Goal: Task Accomplishment & Management: Manage account settings

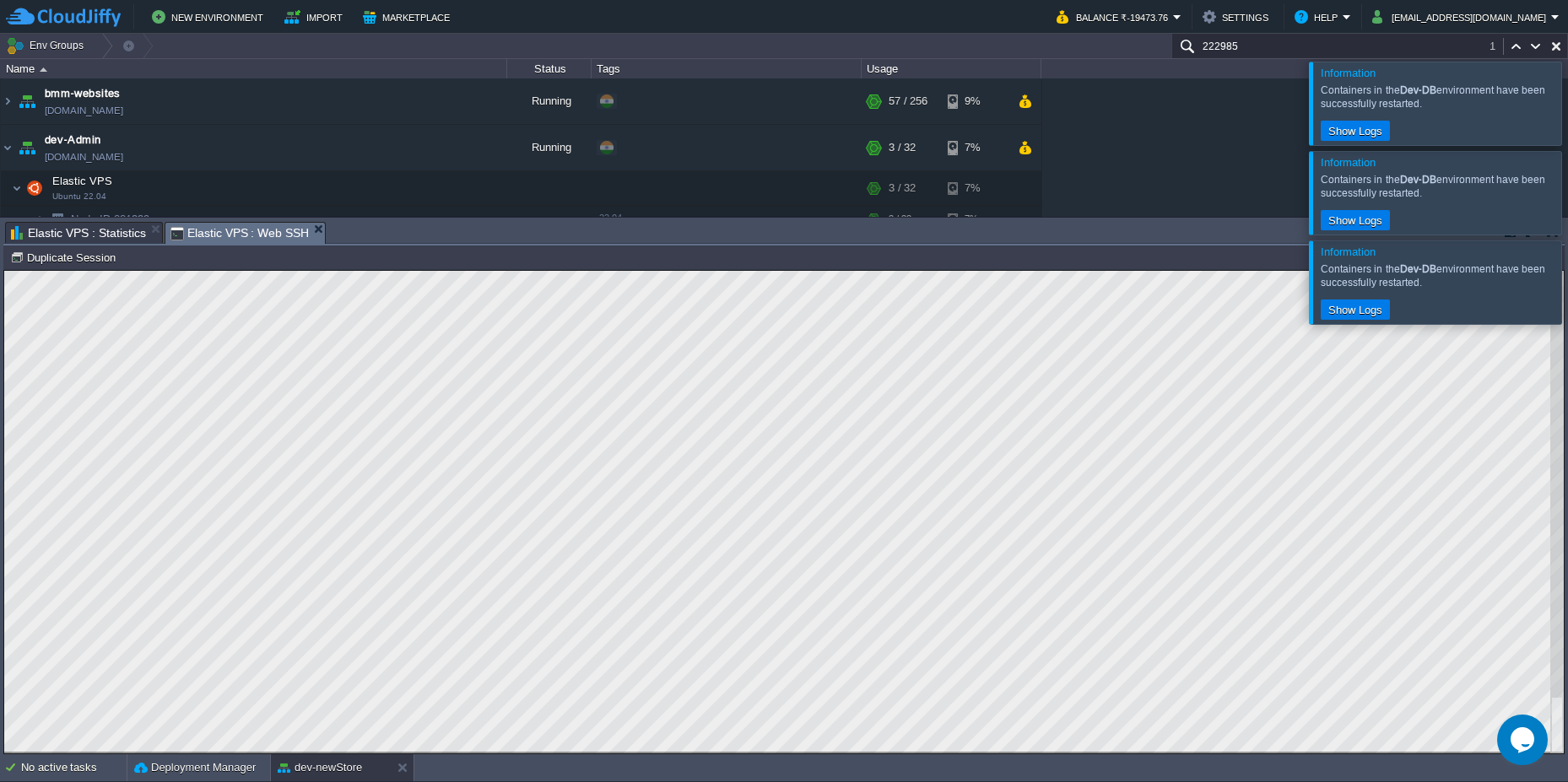
scroll to position [204, 0]
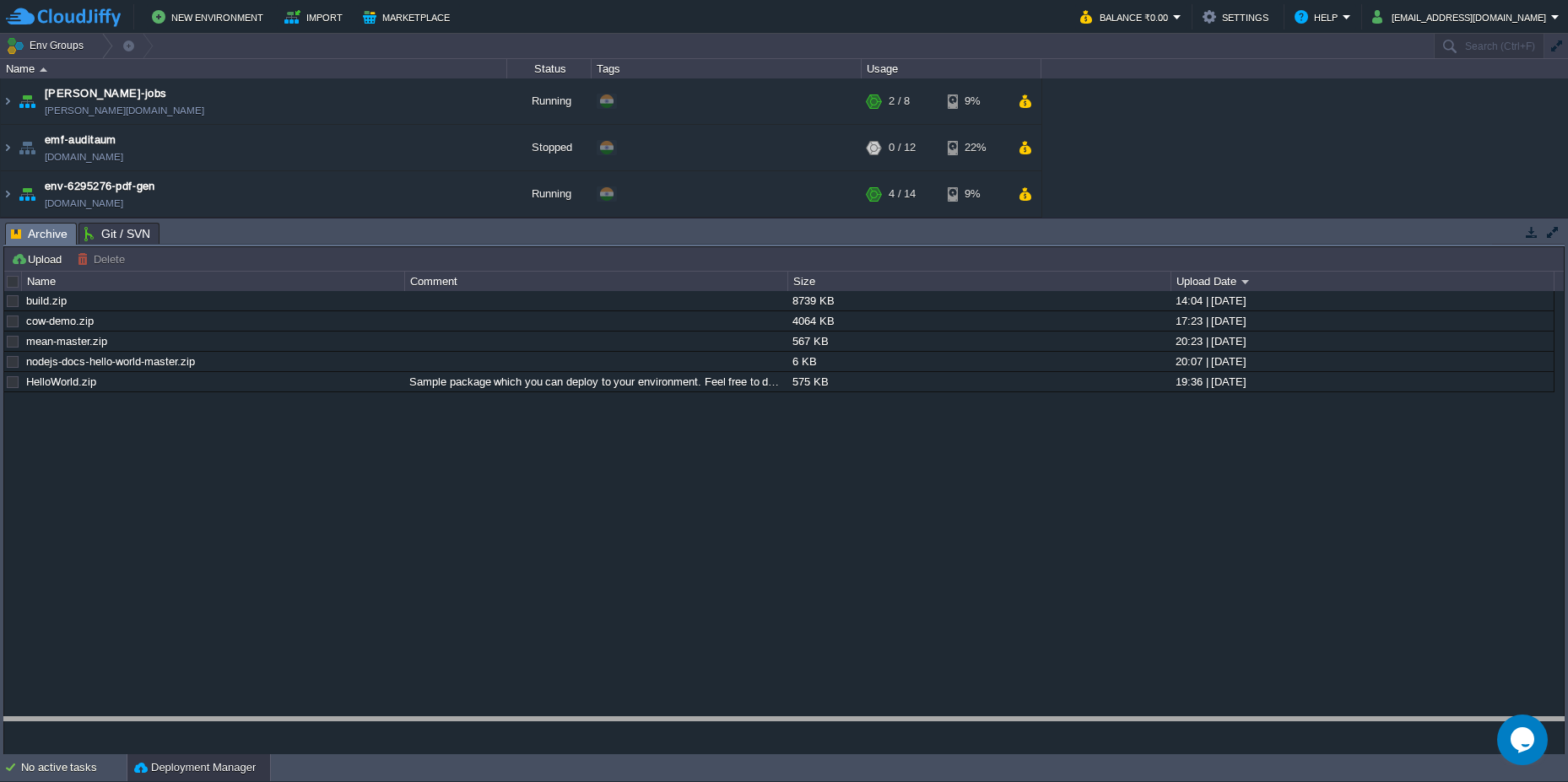
drag, startPoint x: 671, startPoint y: 237, endPoint x: 624, endPoint y: 749, distance: 514.2
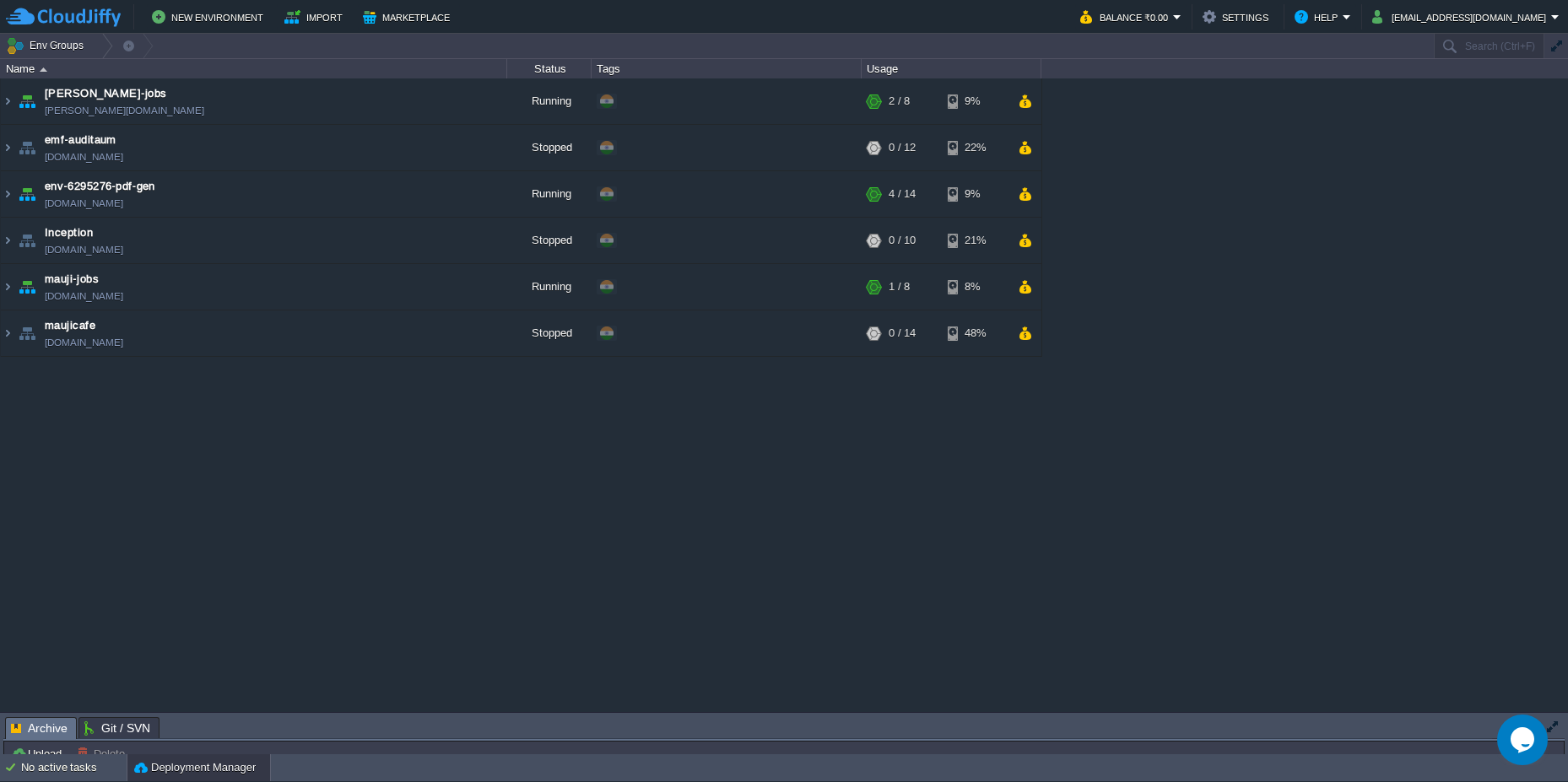
click at [624, 749] on td "Upload Delete Deploy to ..." at bounding box center [784, 754] width 1556 height 21
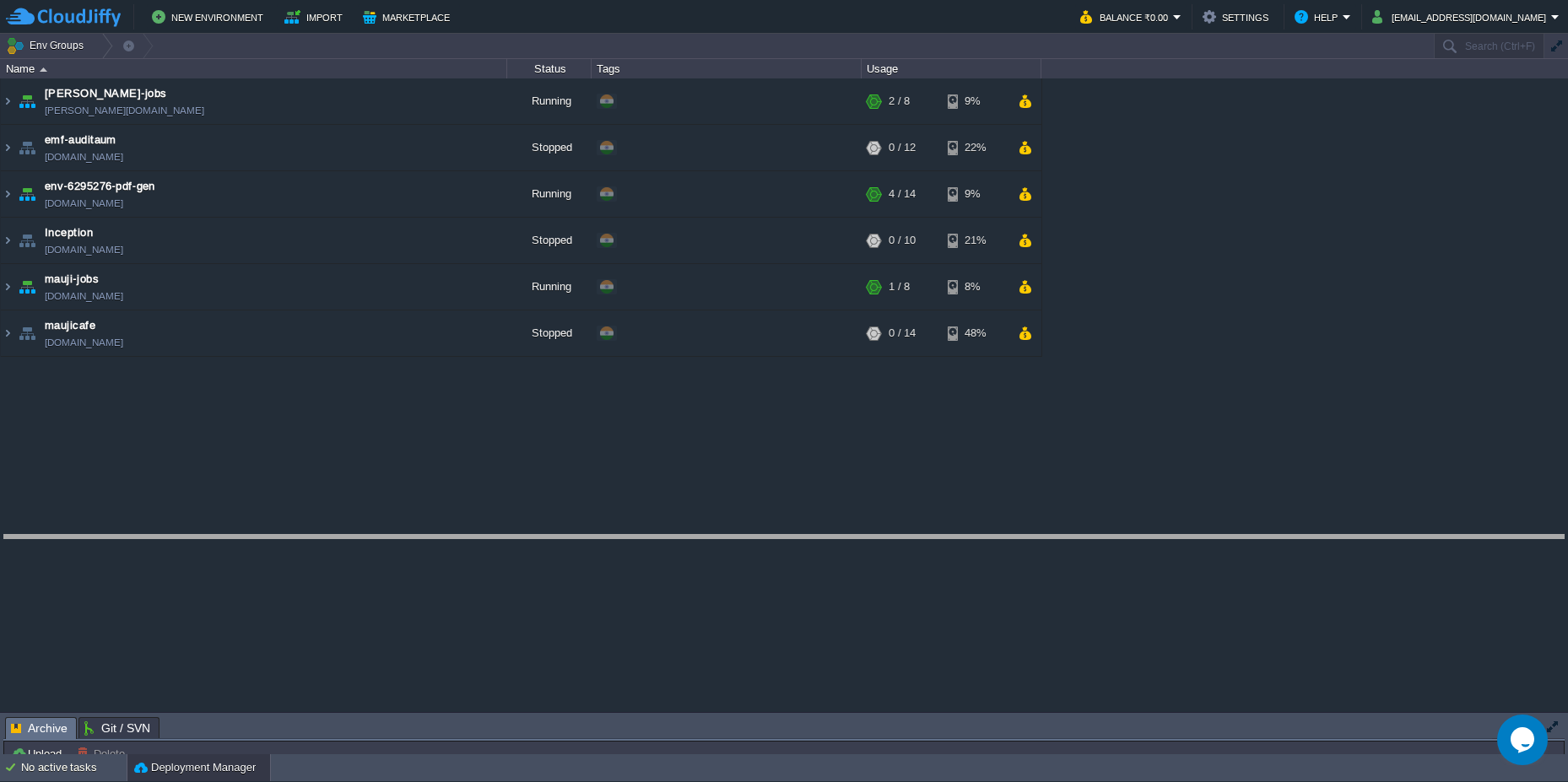
drag, startPoint x: 606, startPoint y: 732, endPoint x: 667, endPoint y: 549, distance: 192.9
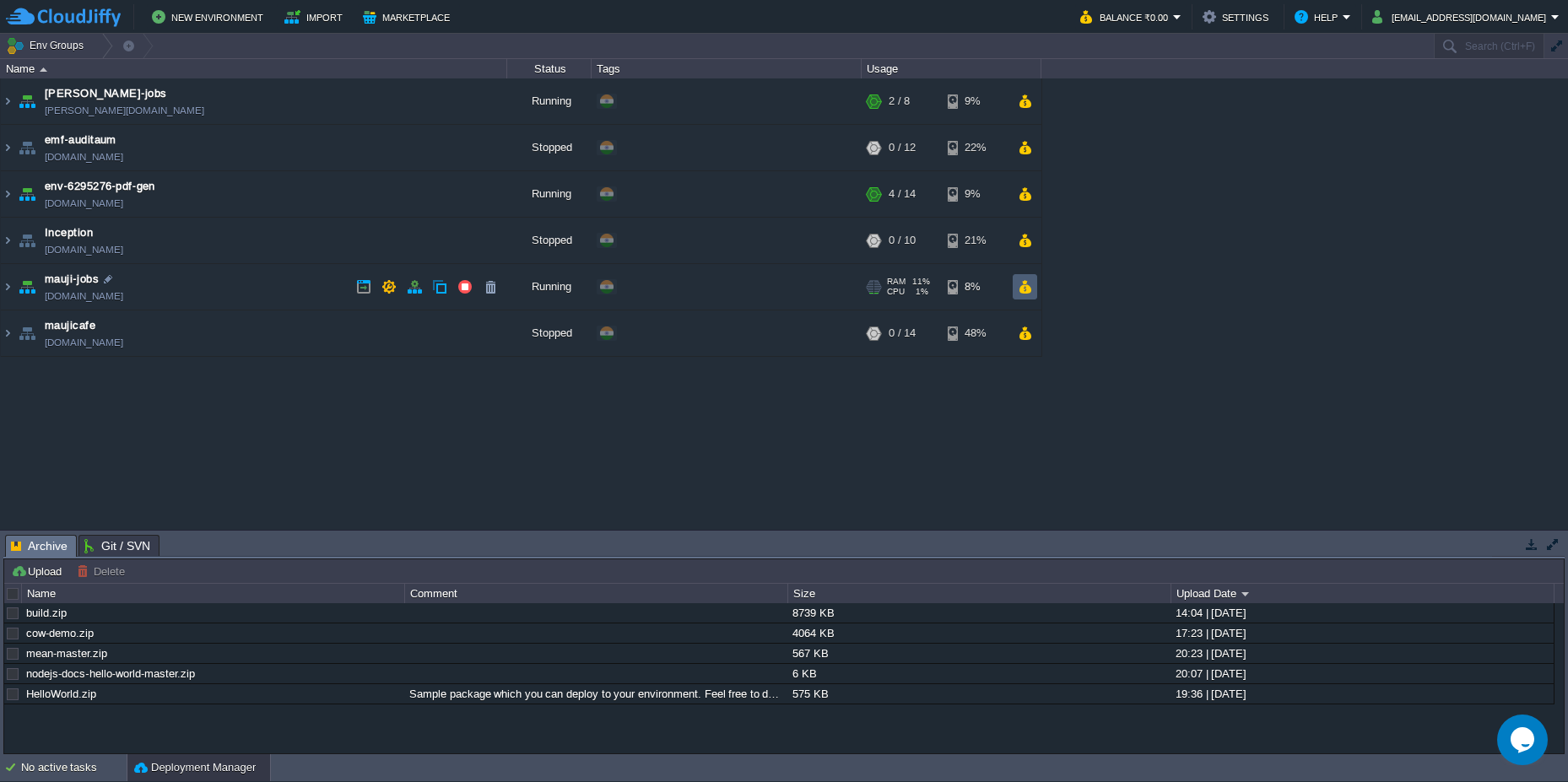
click at [1025, 289] on button "button" at bounding box center [1025, 286] width 15 height 15
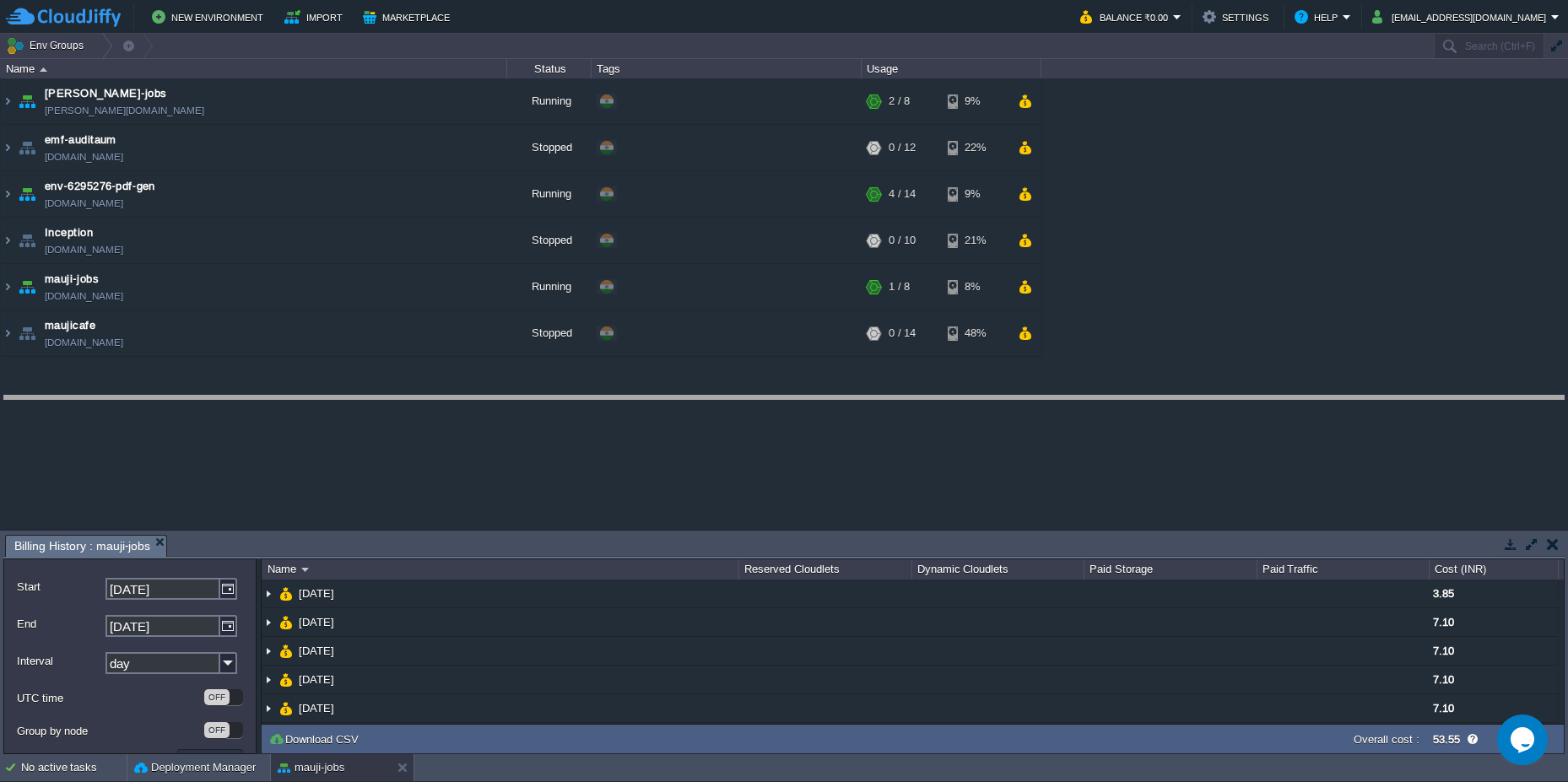
drag, startPoint x: 667, startPoint y: 547, endPoint x: 679, endPoint y: 409, distance: 138.5
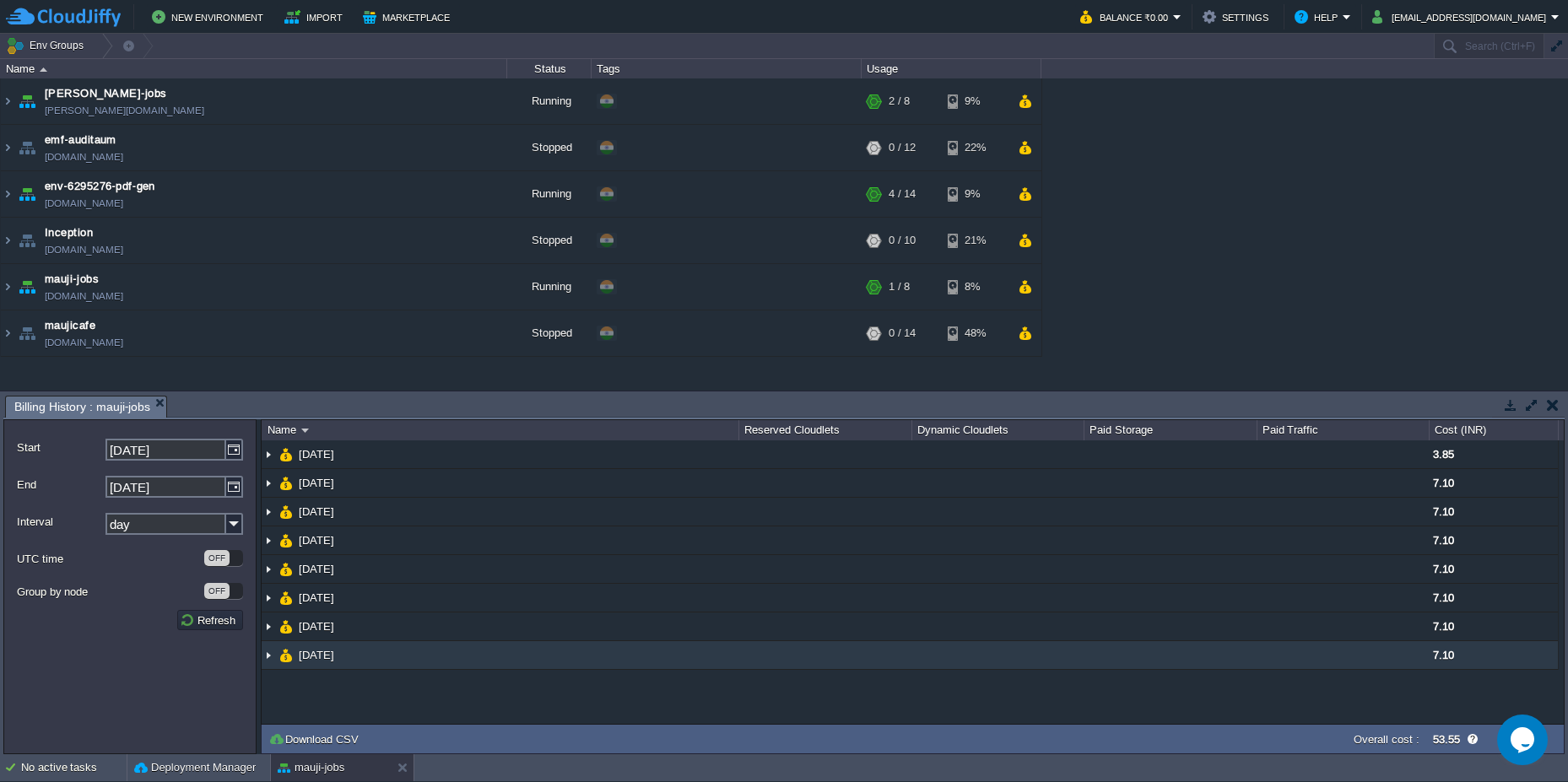
click at [266, 649] on img at bounding box center [268, 655] width 14 height 28
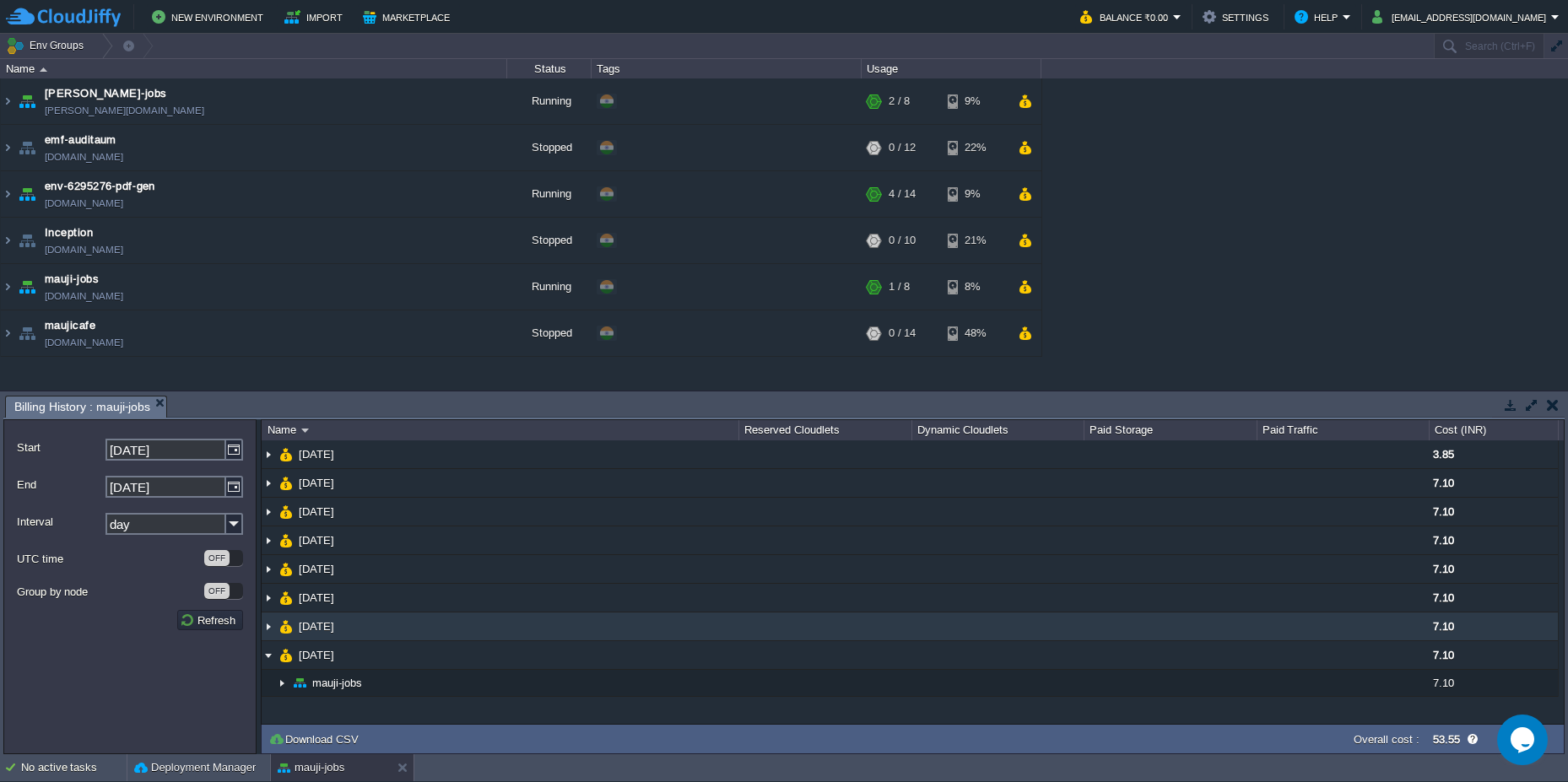
click at [272, 625] on img at bounding box center [268, 627] width 14 height 28
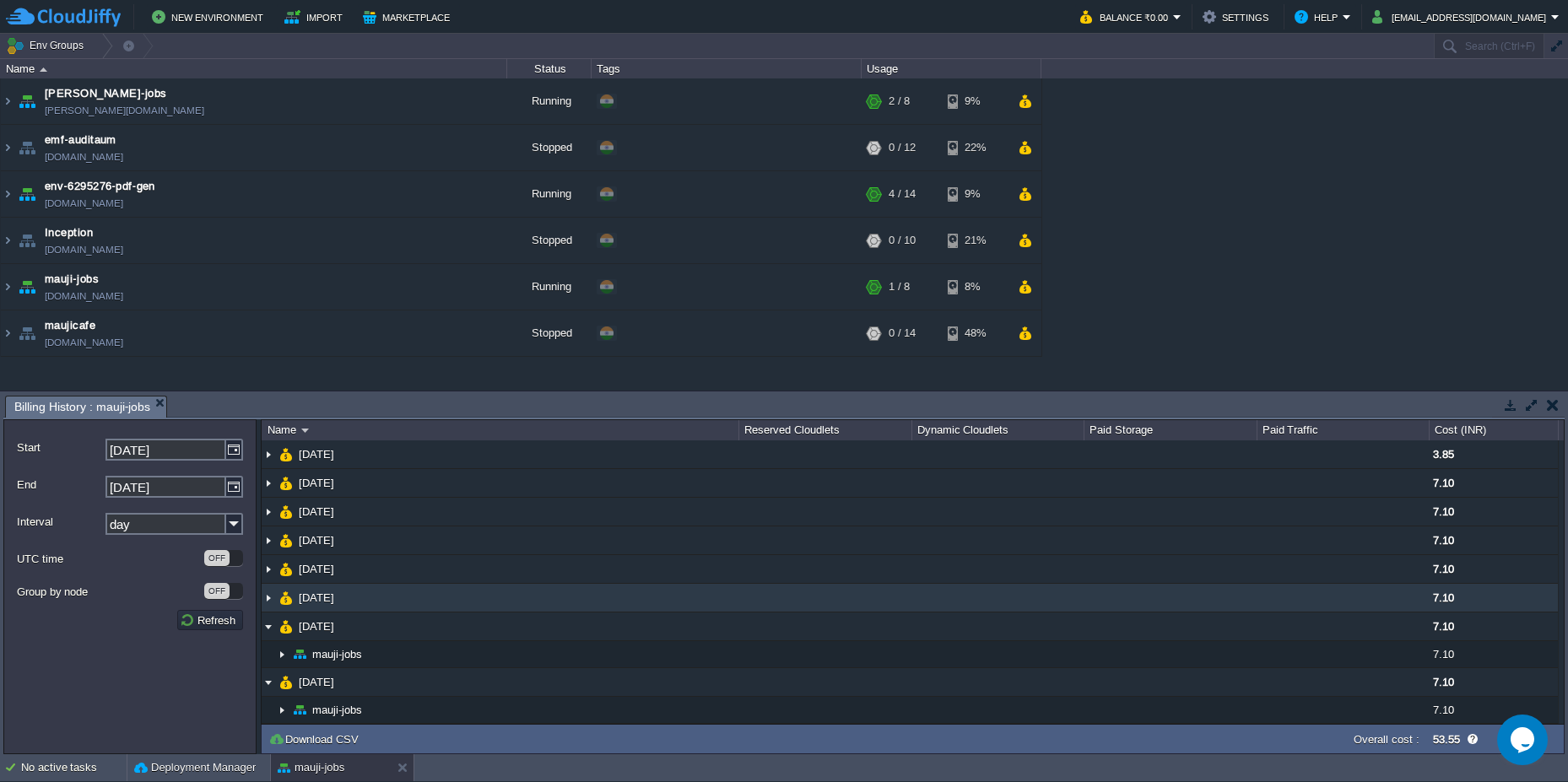
click at [269, 603] on img at bounding box center [268, 597] width 14 height 28
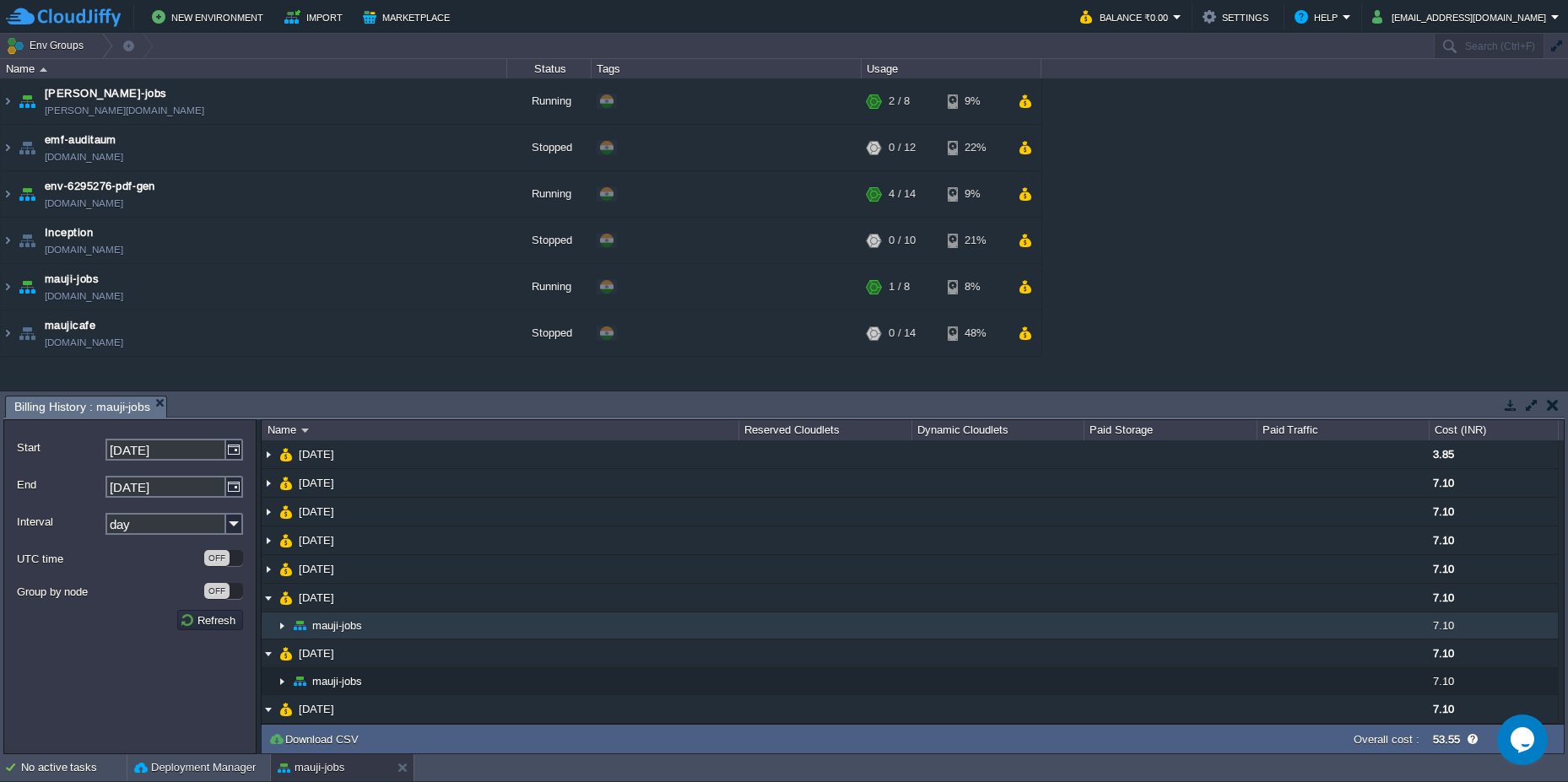
click at [278, 630] on img at bounding box center [282, 626] width 14 height 27
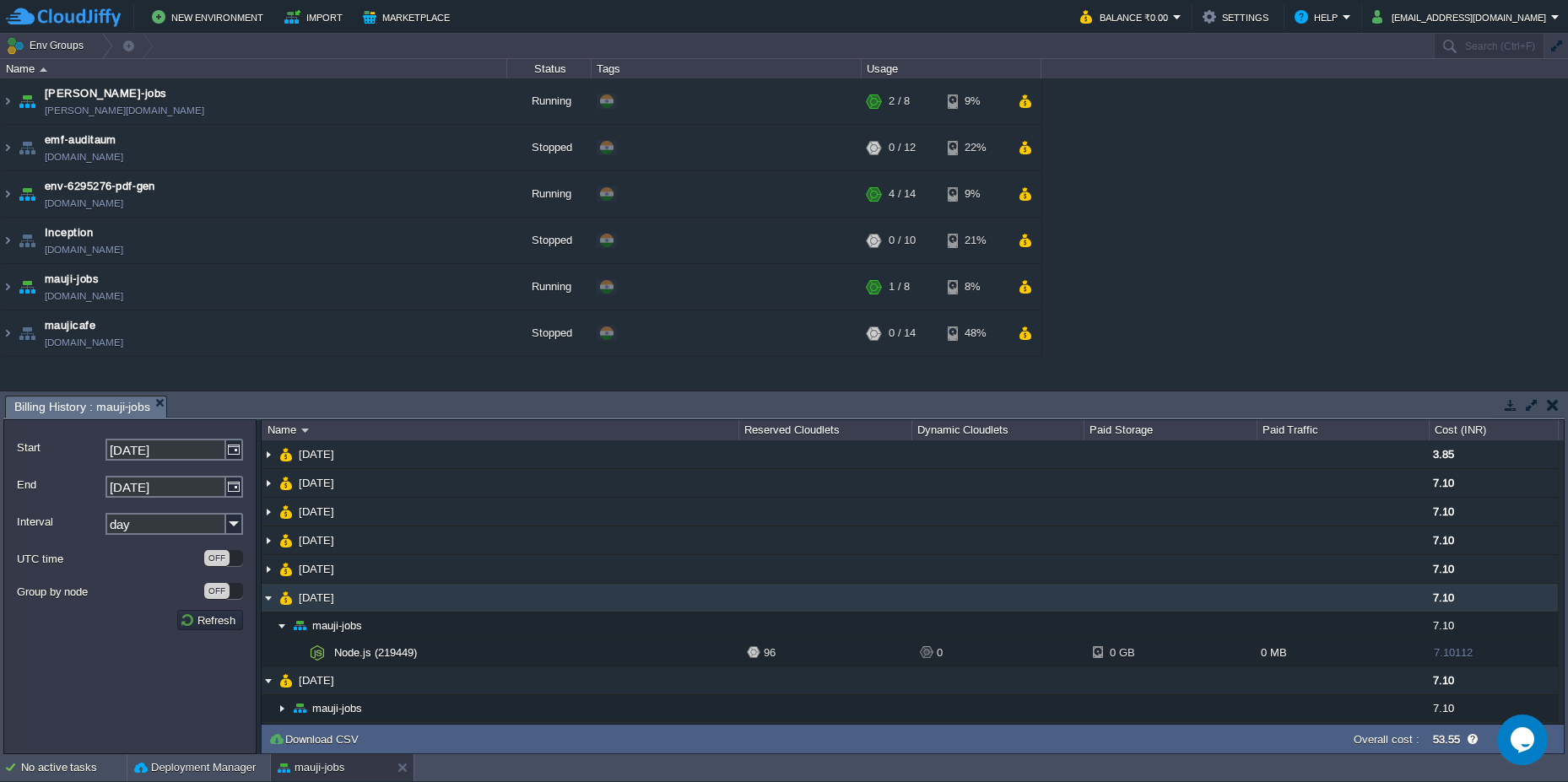
click at [266, 594] on img at bounding box center [268, 597] width 14 height 28
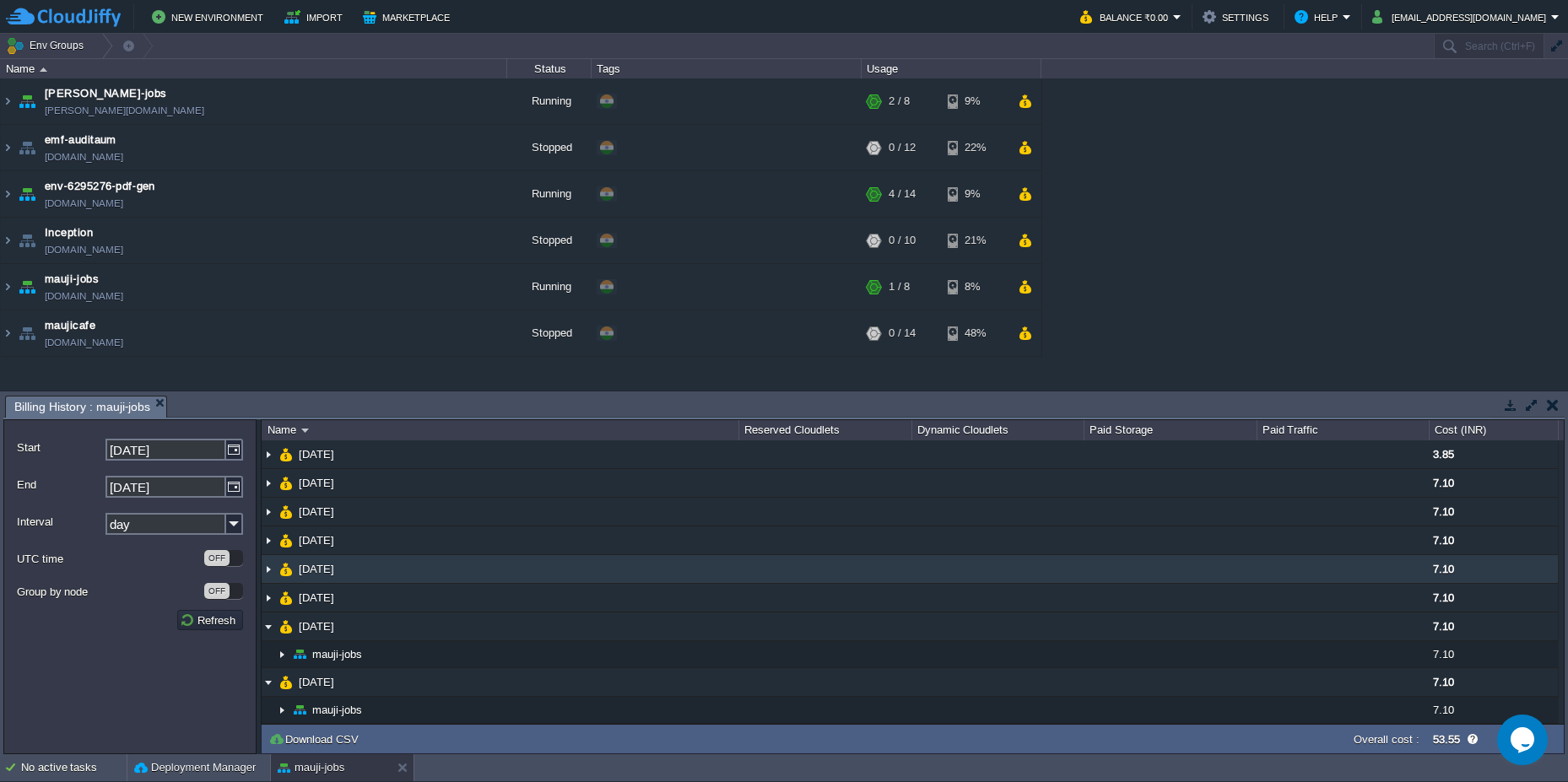
click at [265, 559] on img at bounding box center [268, 569] width 14 height 28
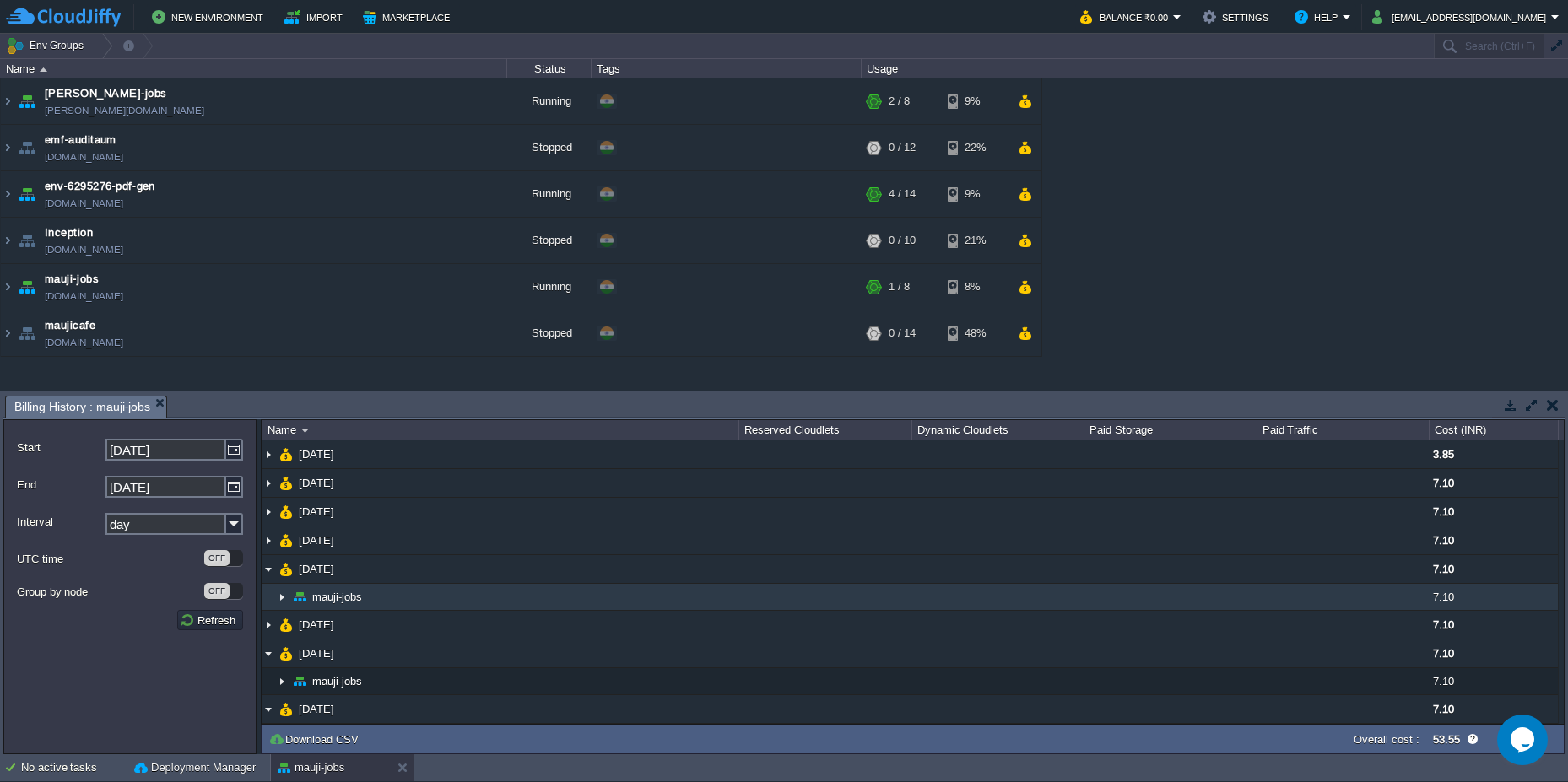
click at [278, 596] on img at bounding box center [282, 596] width 14 height 27
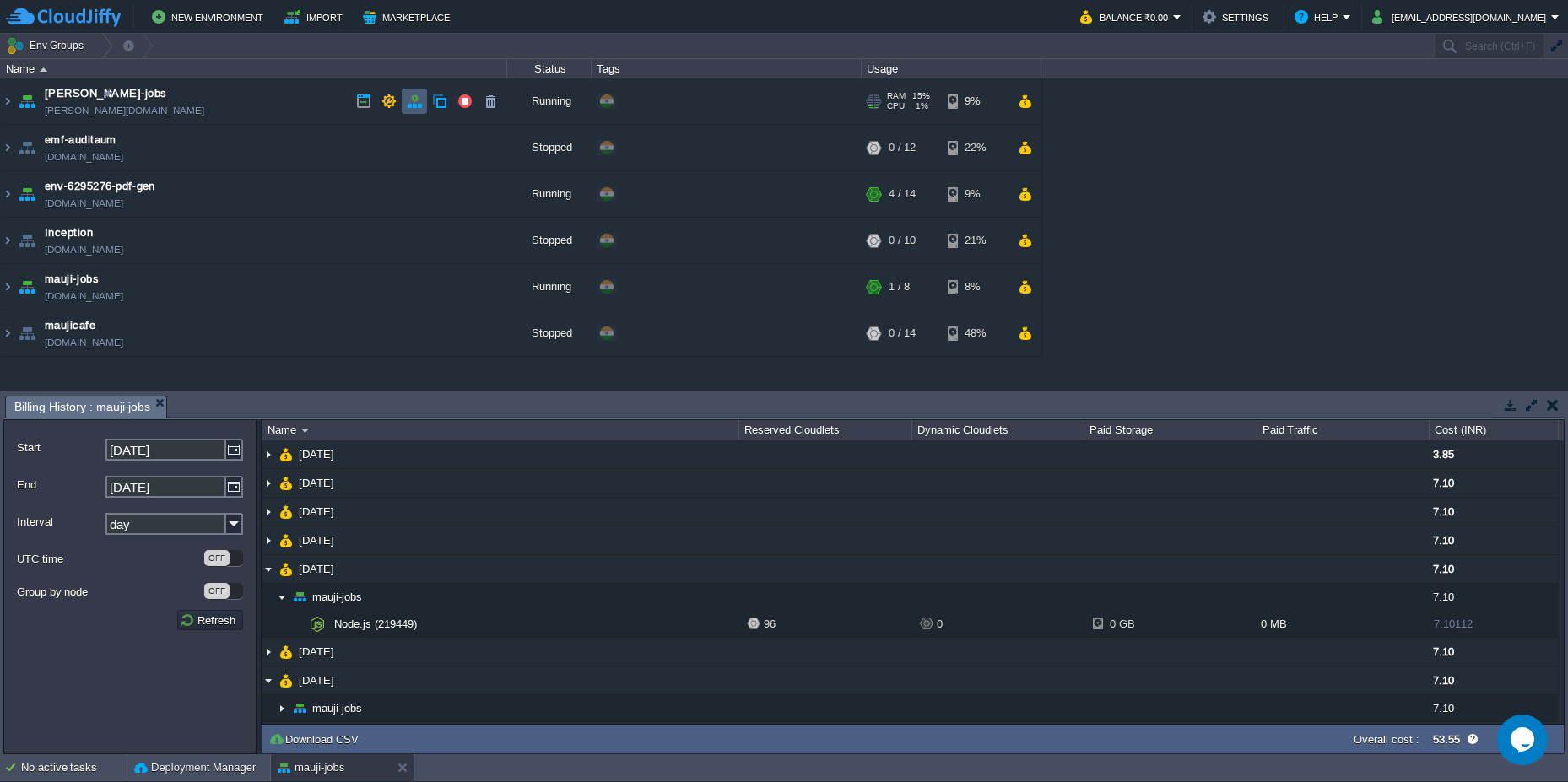
click at [412, 101] on button "button" at bounding box center [414, 100] width 15 height 15
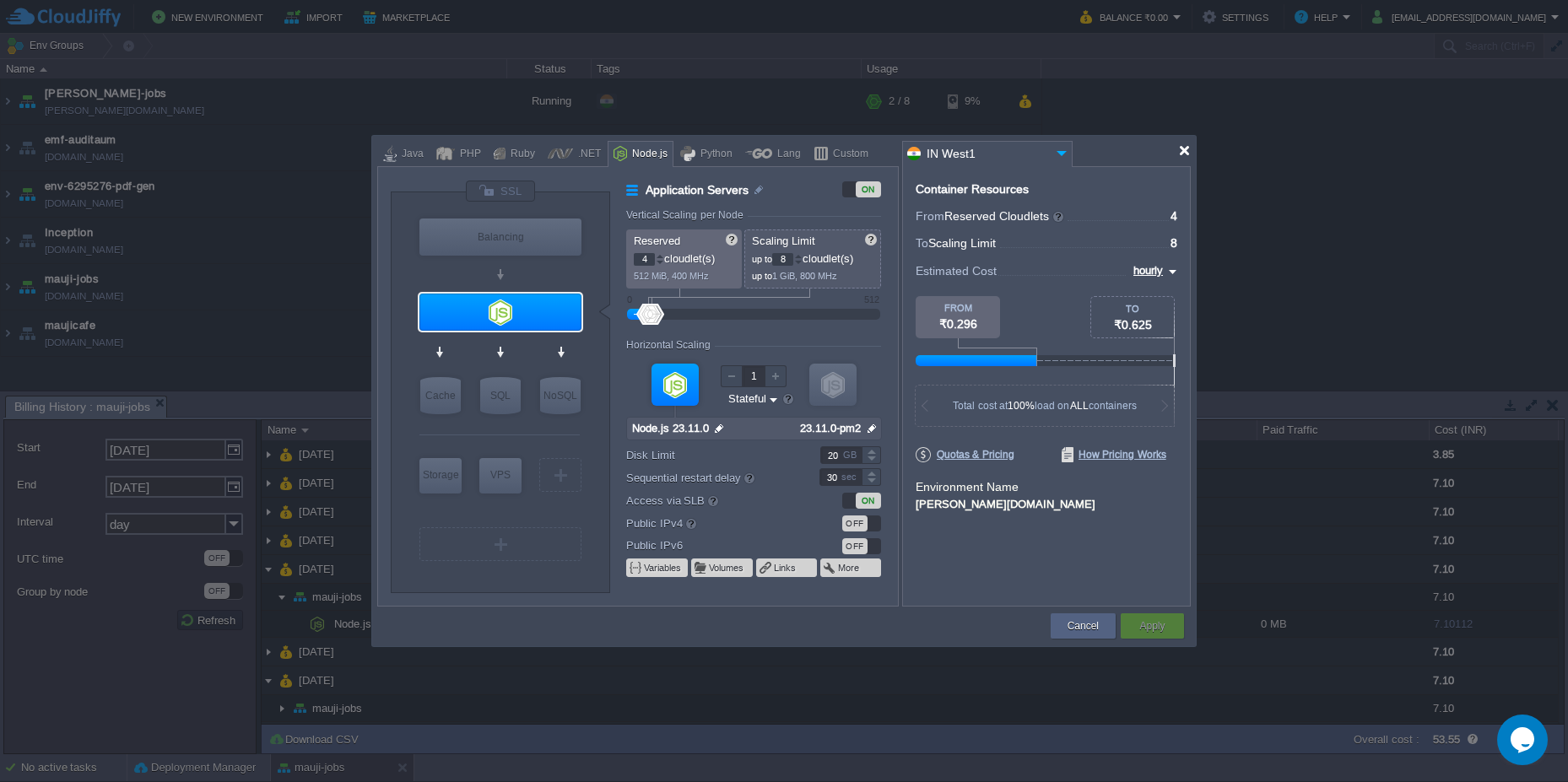
click at [1183, 156] on div at bounding box center [1184, 150] width 13 height 13
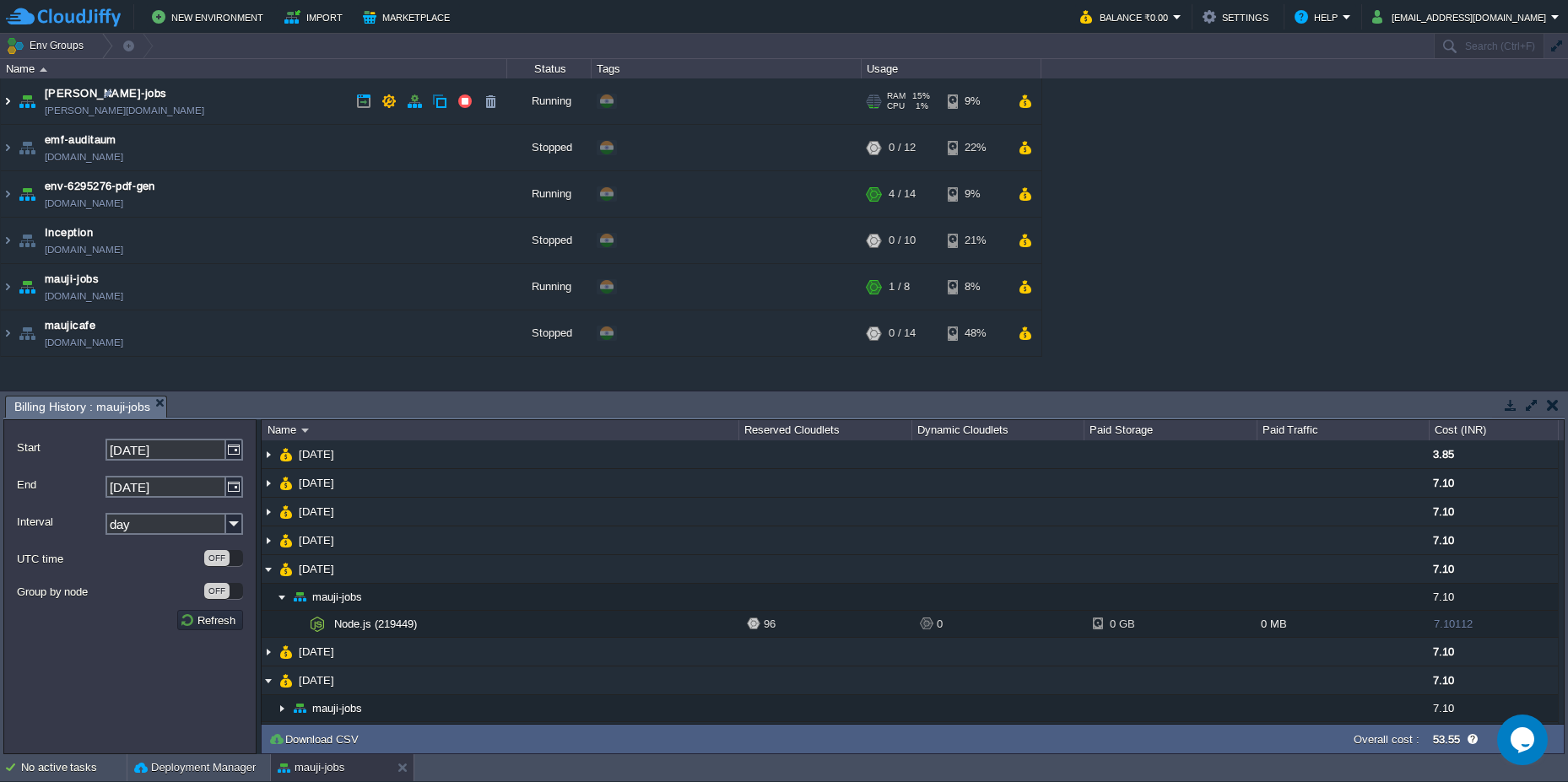
click at [3, 104] on img at bounding box center [8, 101] width 14 height 45
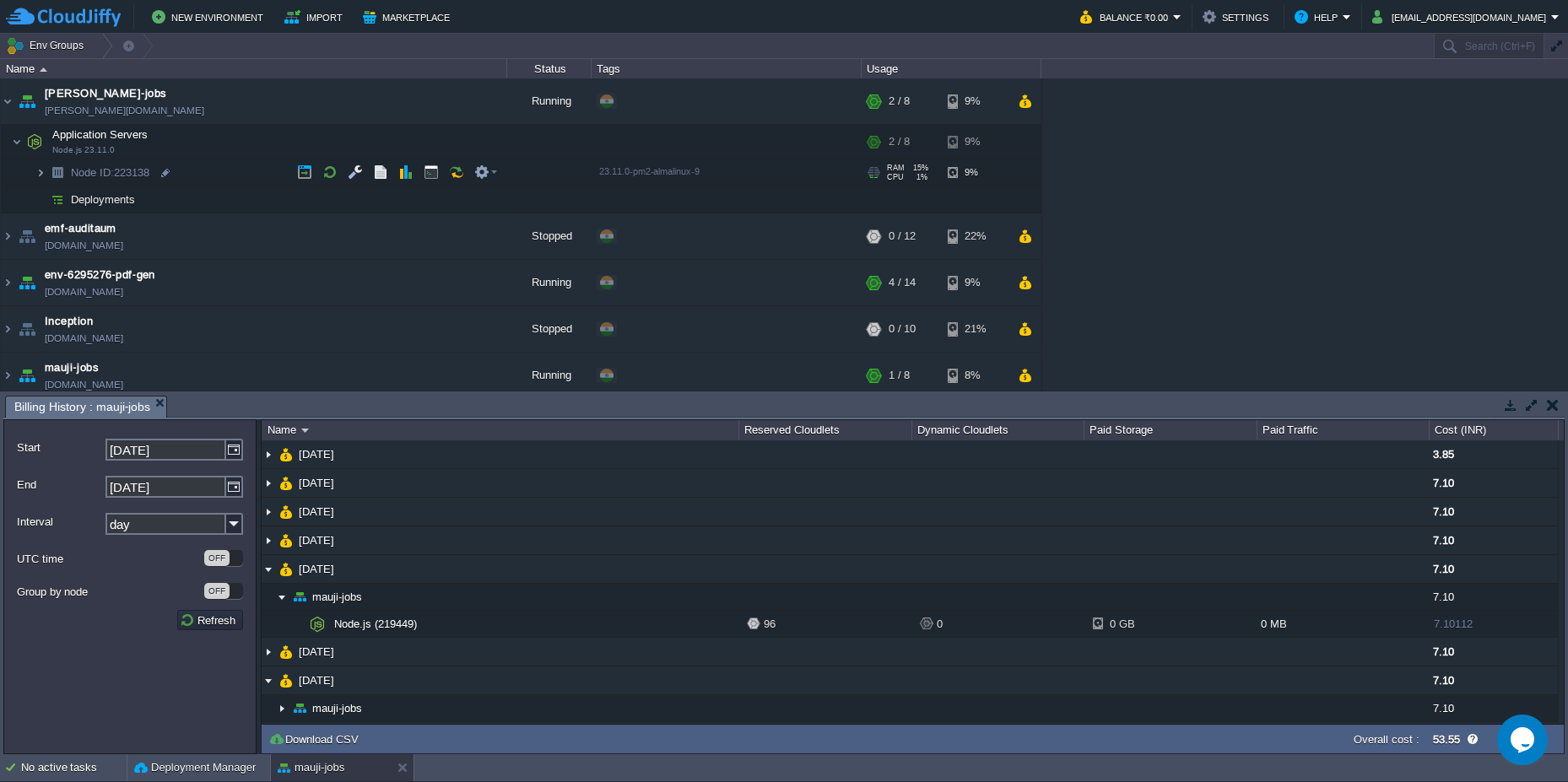
click at [40, 173] on img at bounding box center [40, 172] width 10 height 27
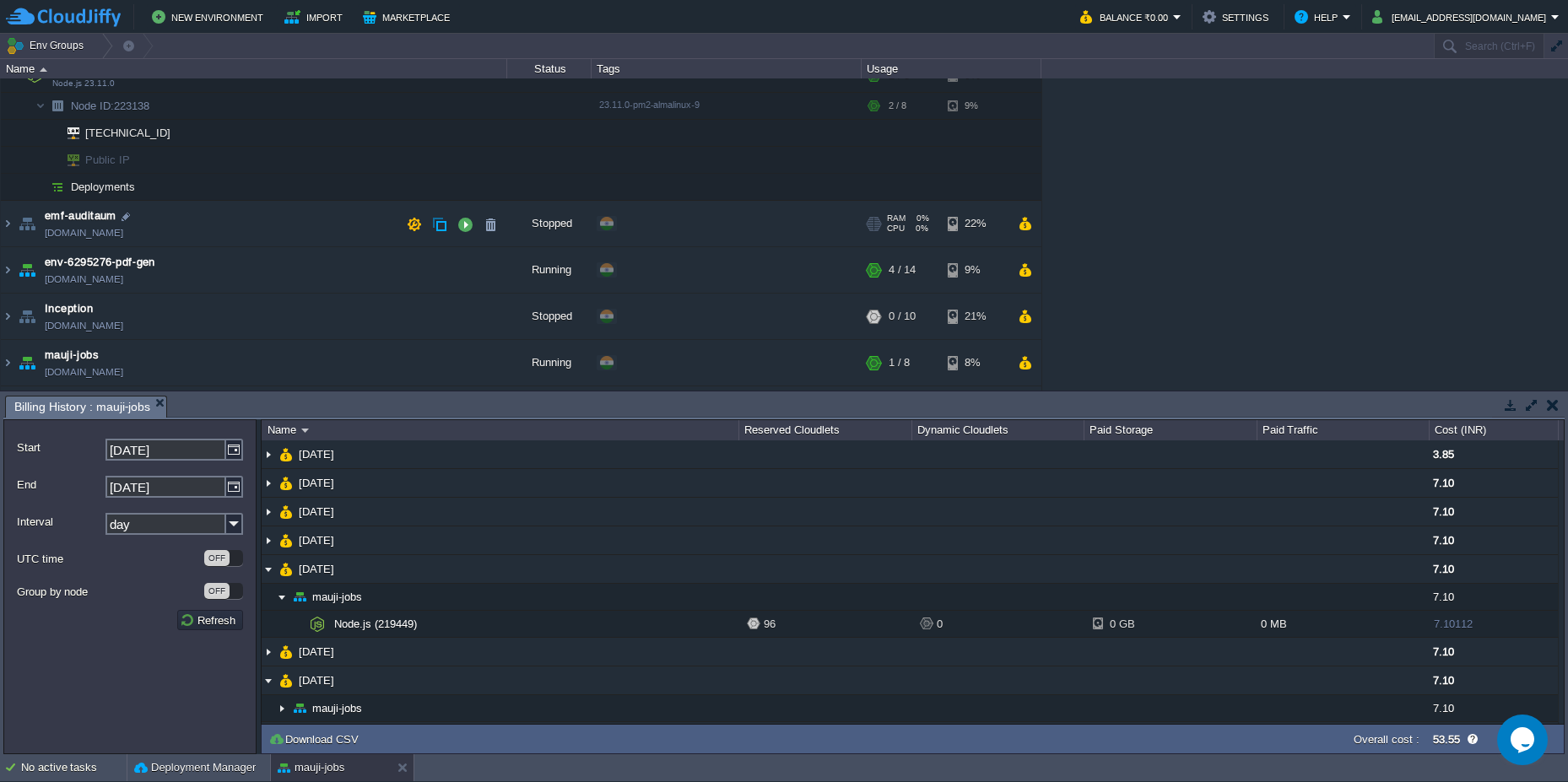
scroll to position [101, 0]
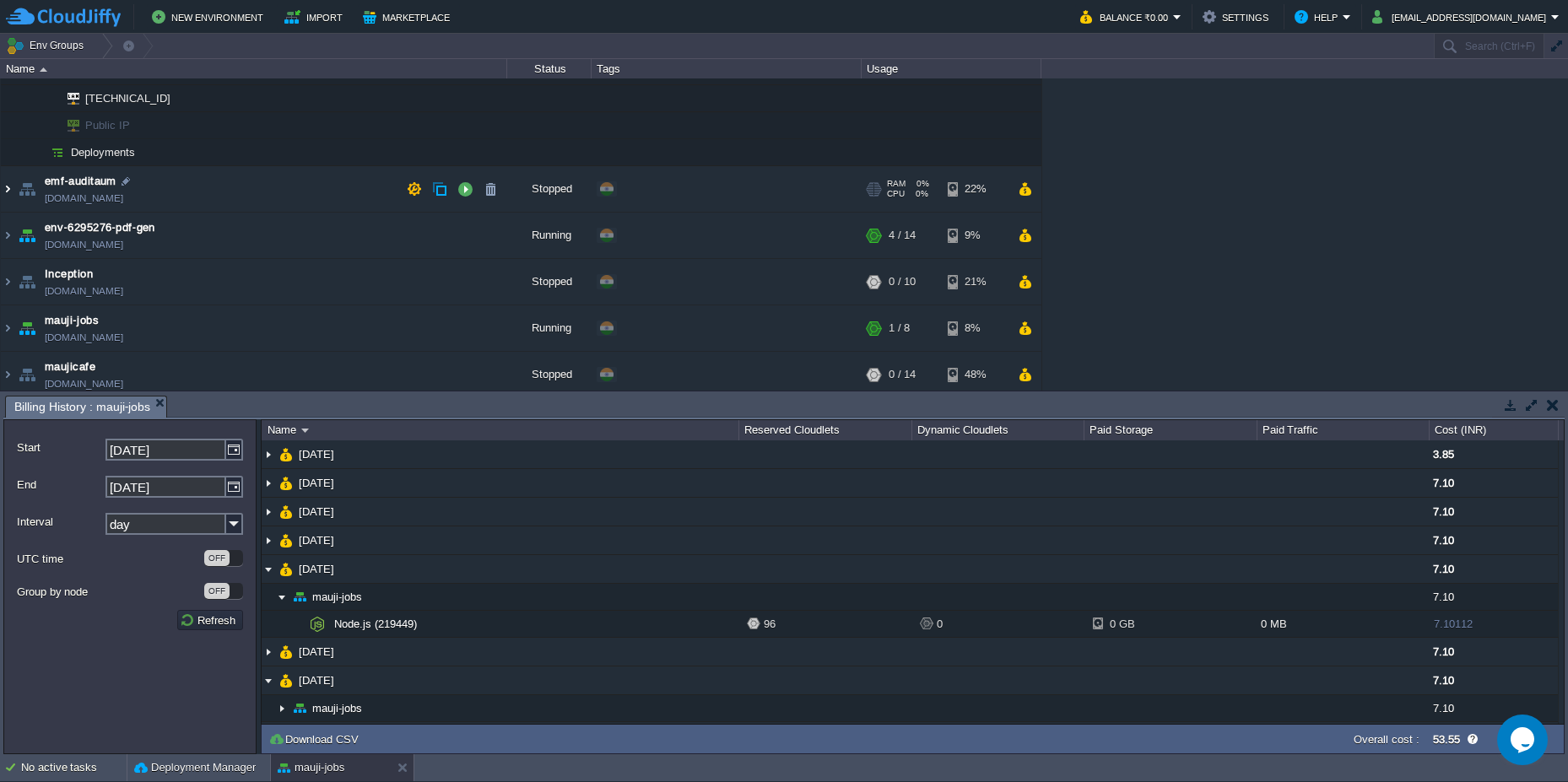
click at [4, 186] on img at bounding box center [8, 189] width 14 height 45
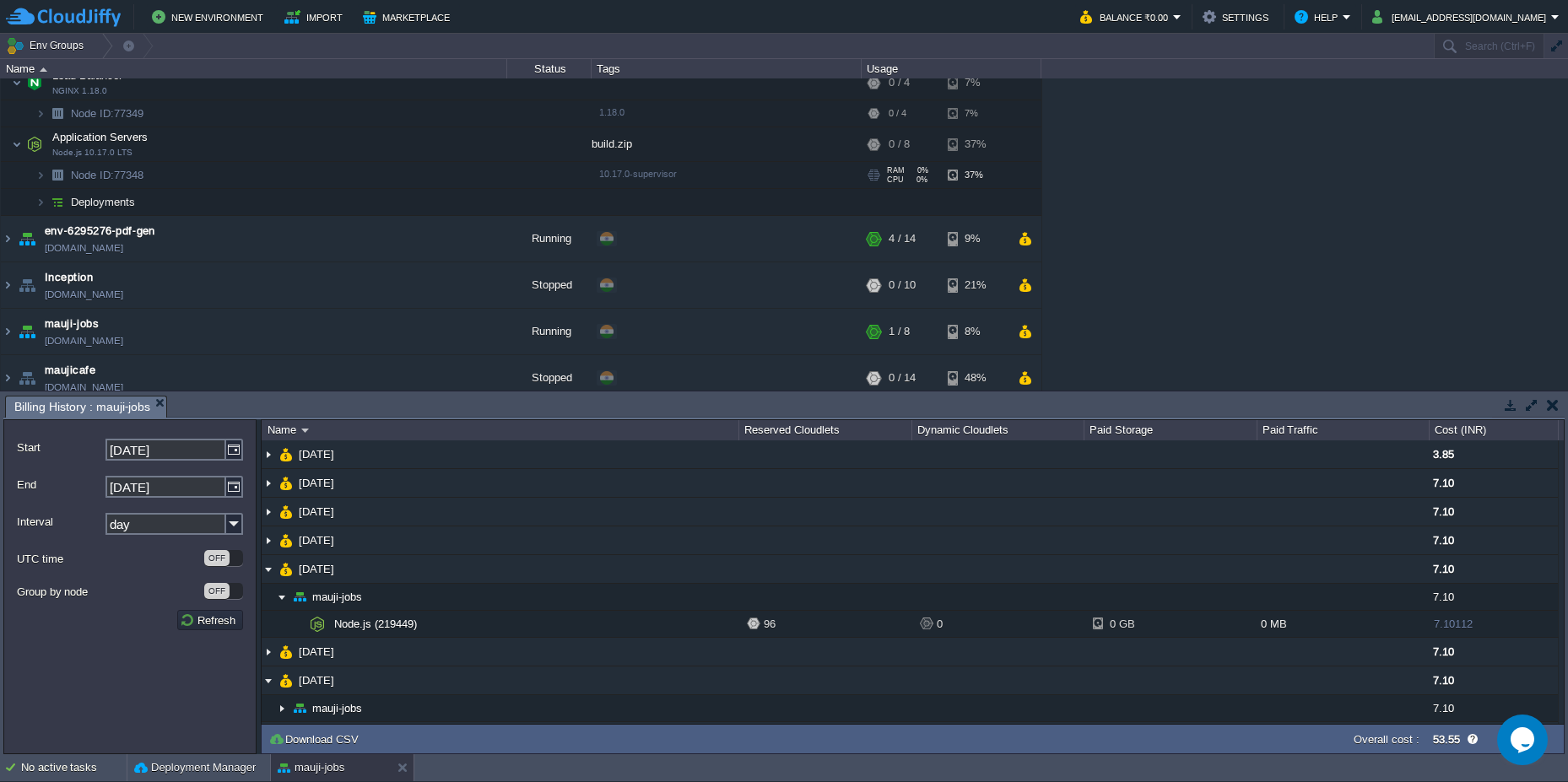
scroll to position [259, 0]
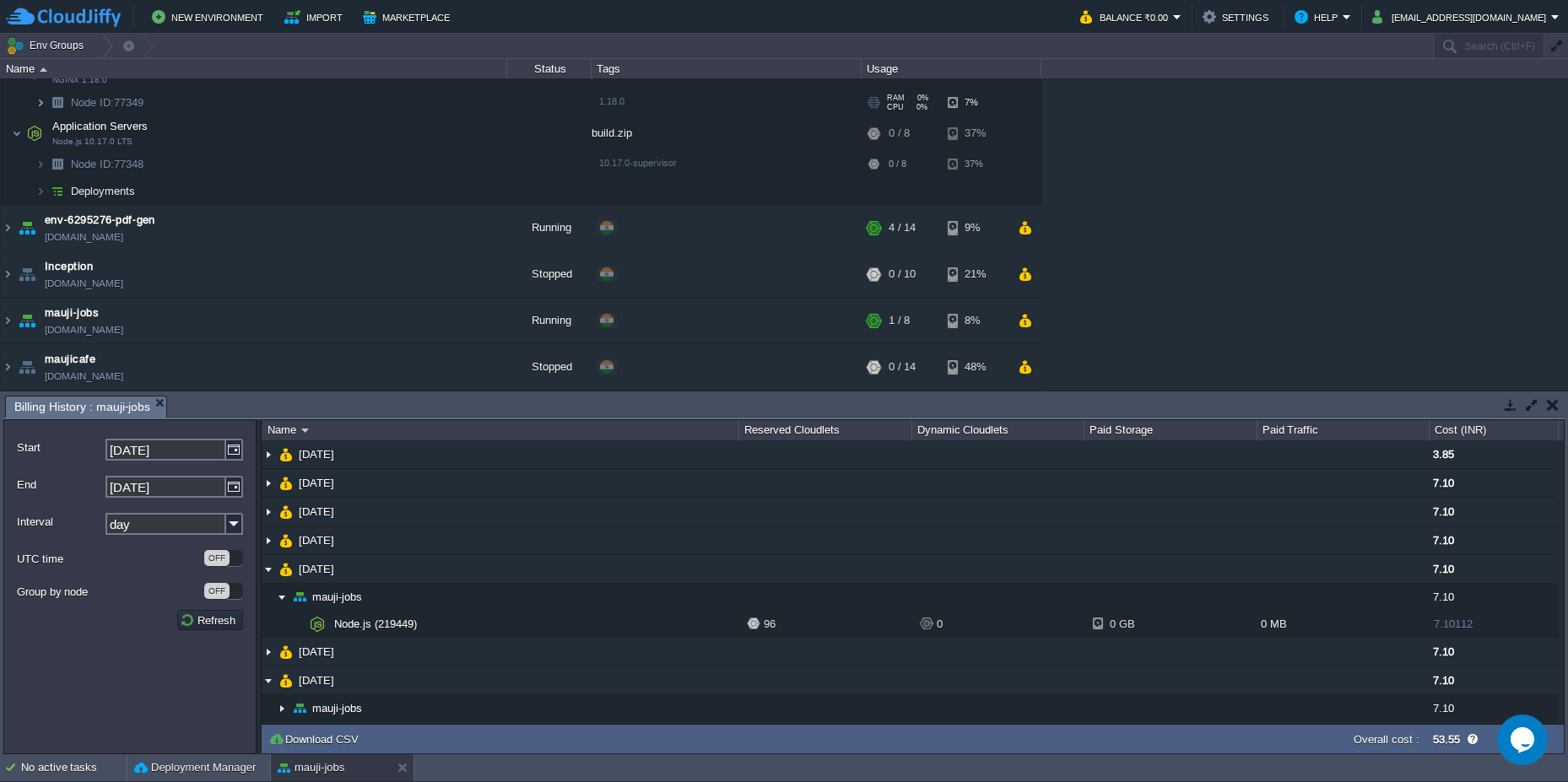
click at [43, 103] on img at bounding box center [40, 102] width 10 height 27
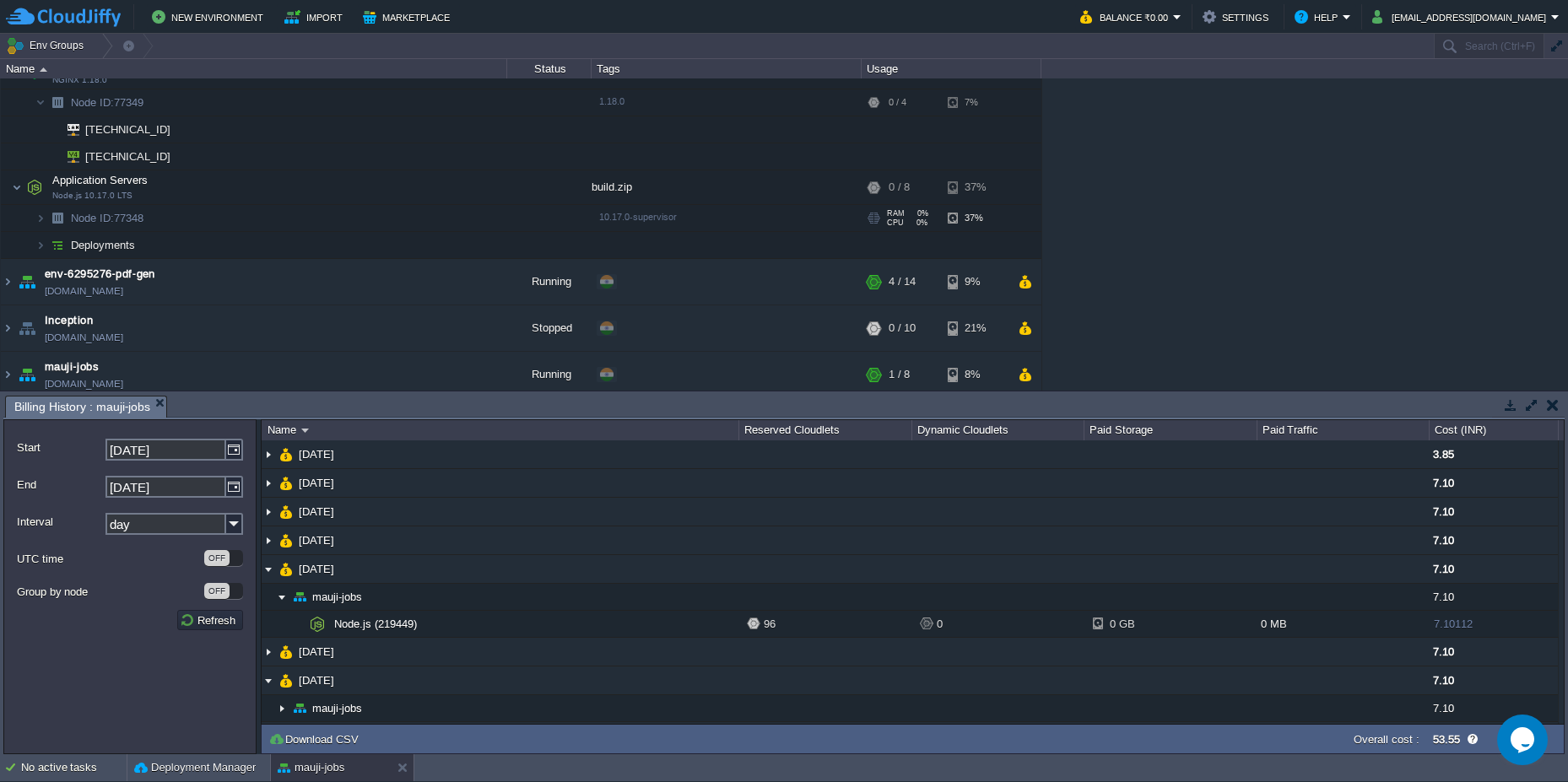
click at [34, 213] on img at bounding box center [24, 212] width 24 height 15
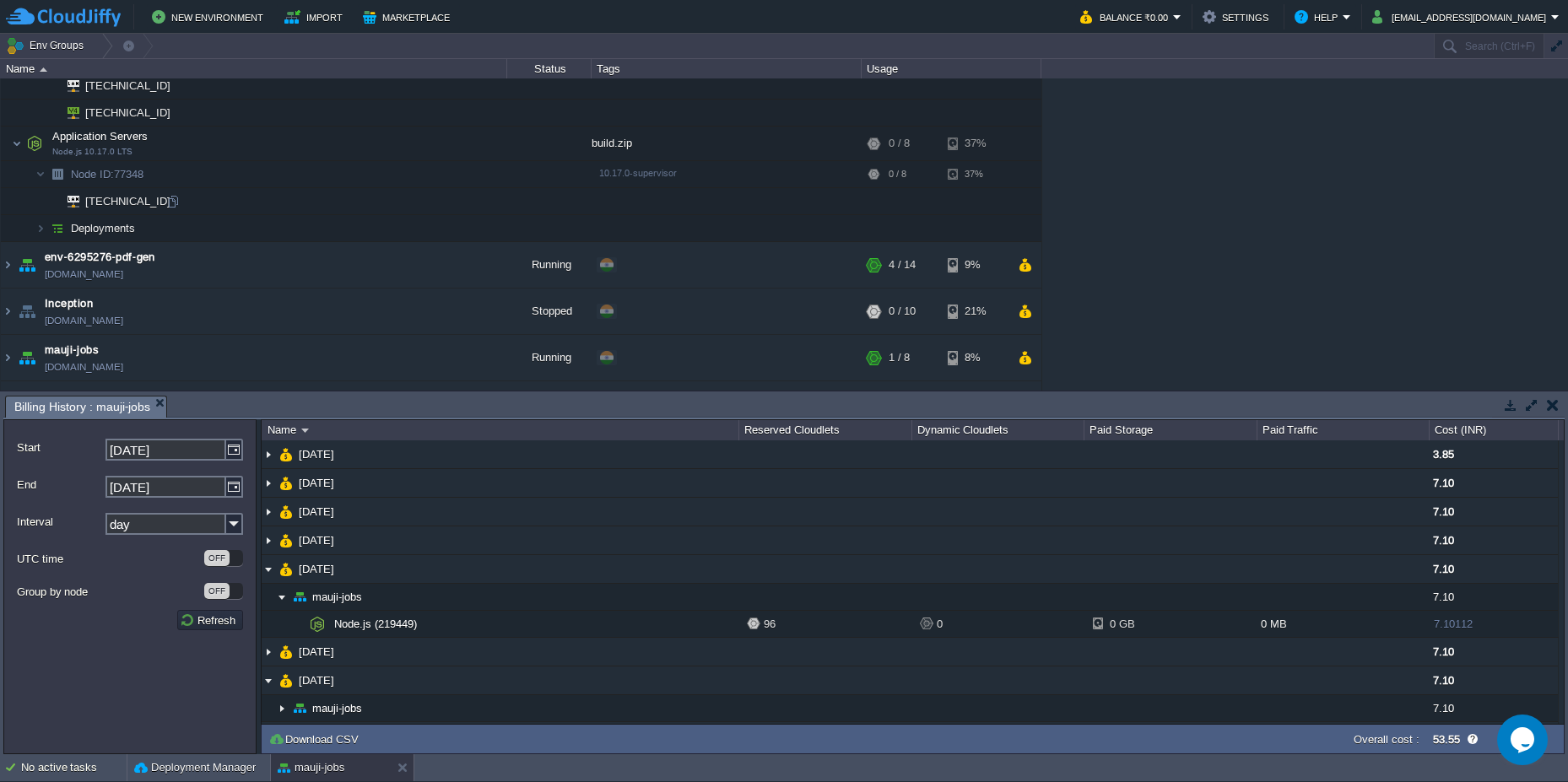
scroll to position [340, 0]
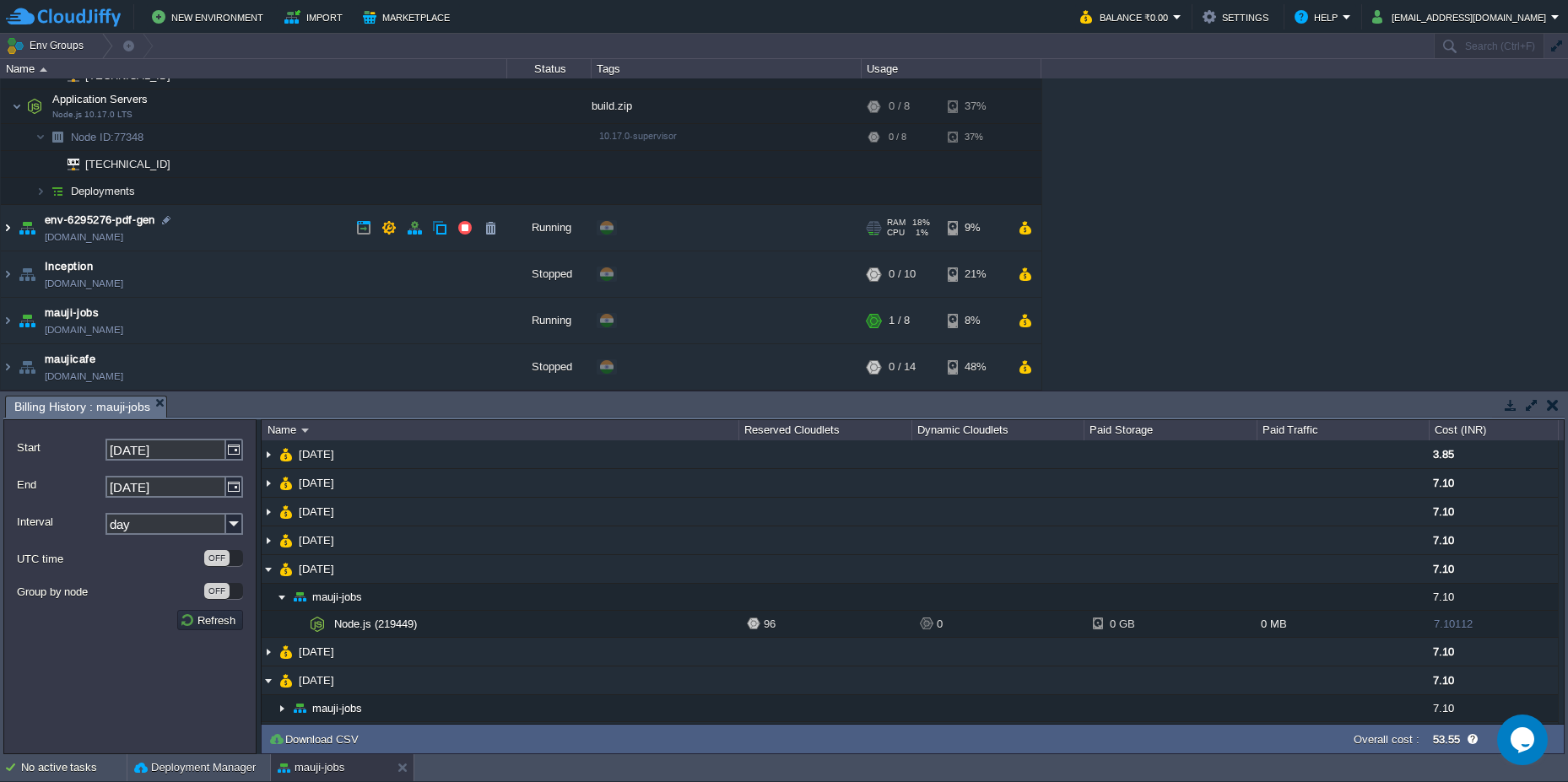
click at [3, 223] on img at bounding box center [8, 228] width 14 height 45
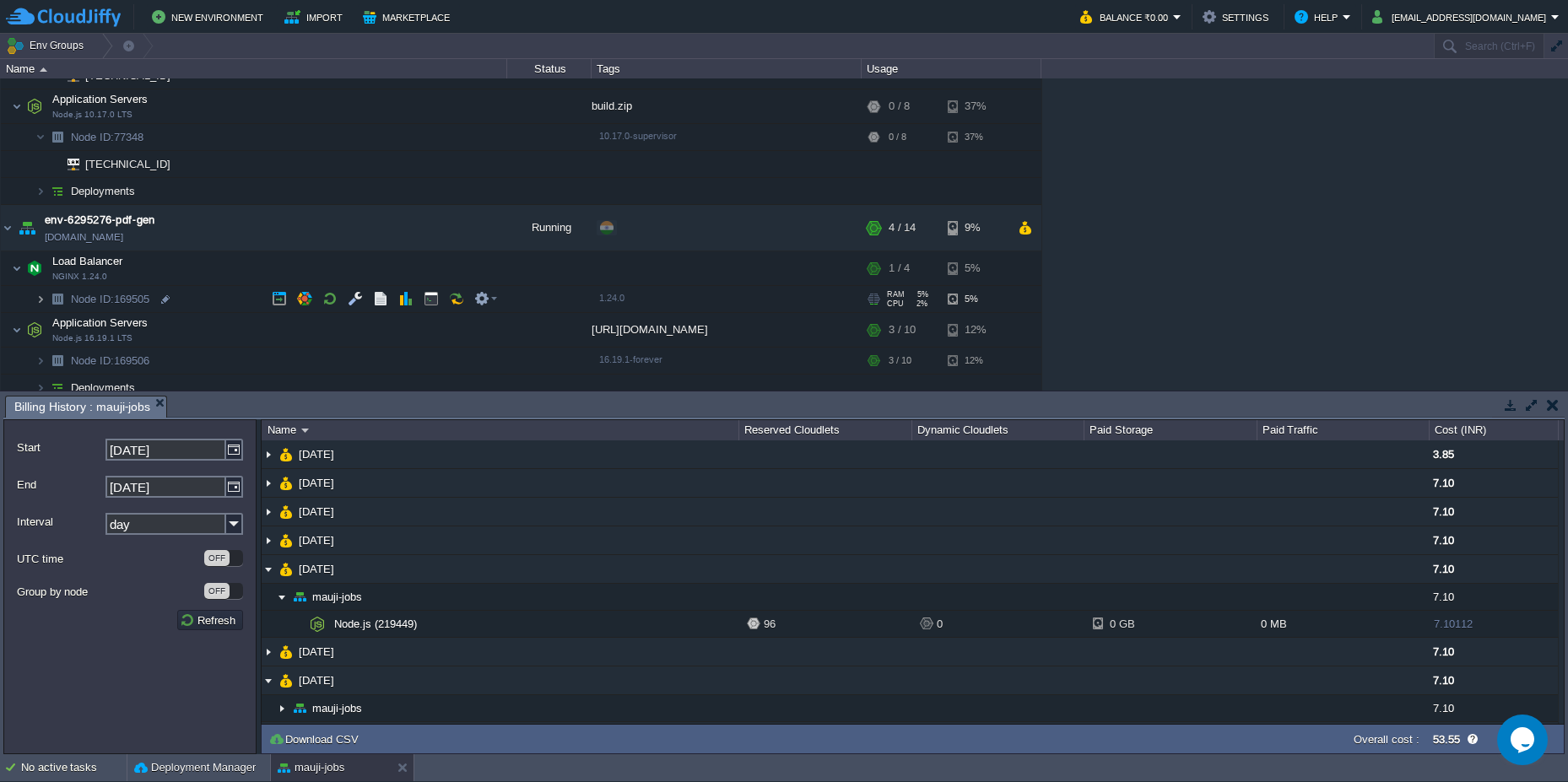
click at [39, 303] on img at bounding box center [40, 299] width 10 height 27
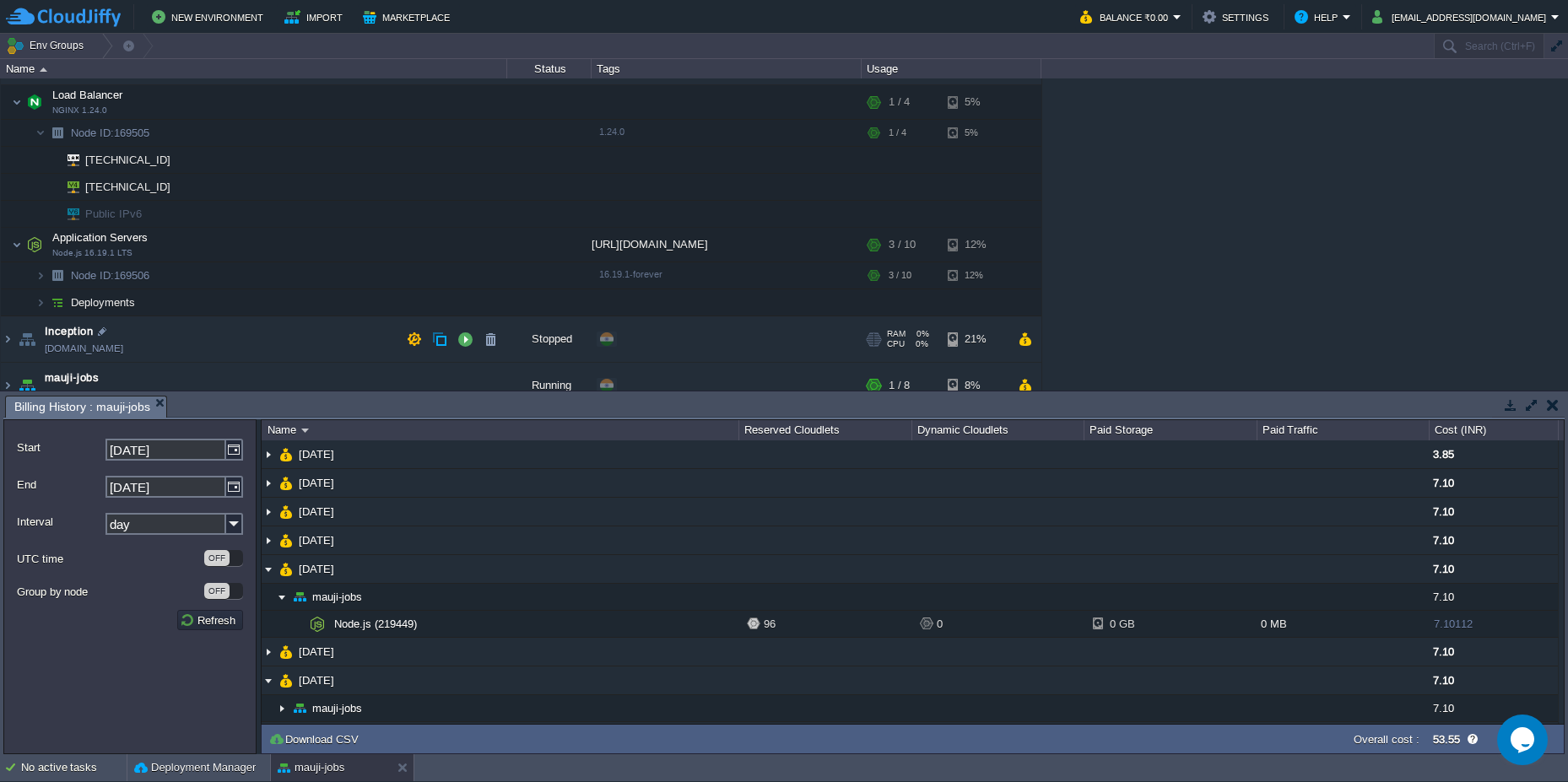
scroll to position [542, 0]
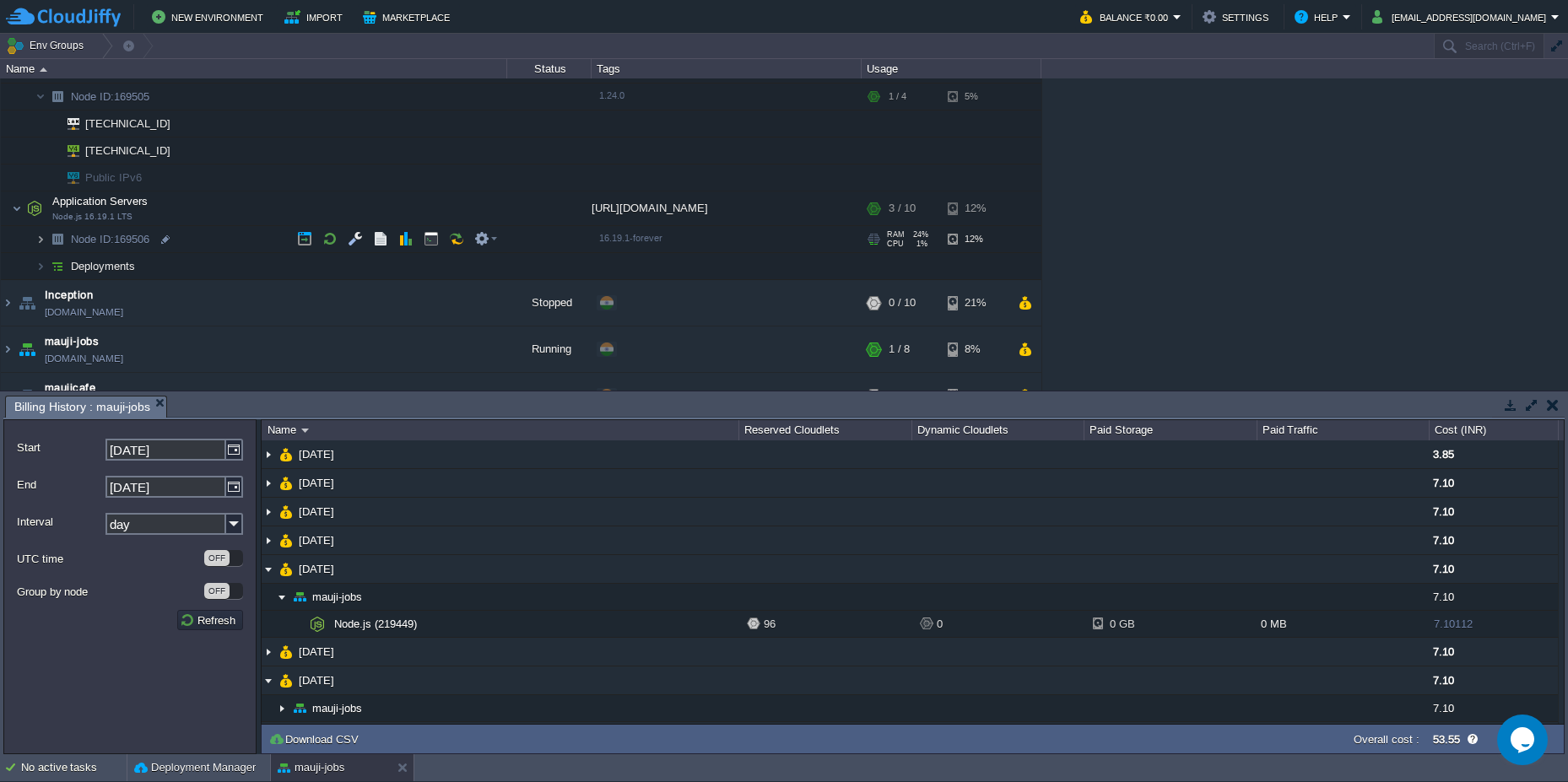
click at [40, 241] on img at bounding box center [40, 239] width 10 height 27
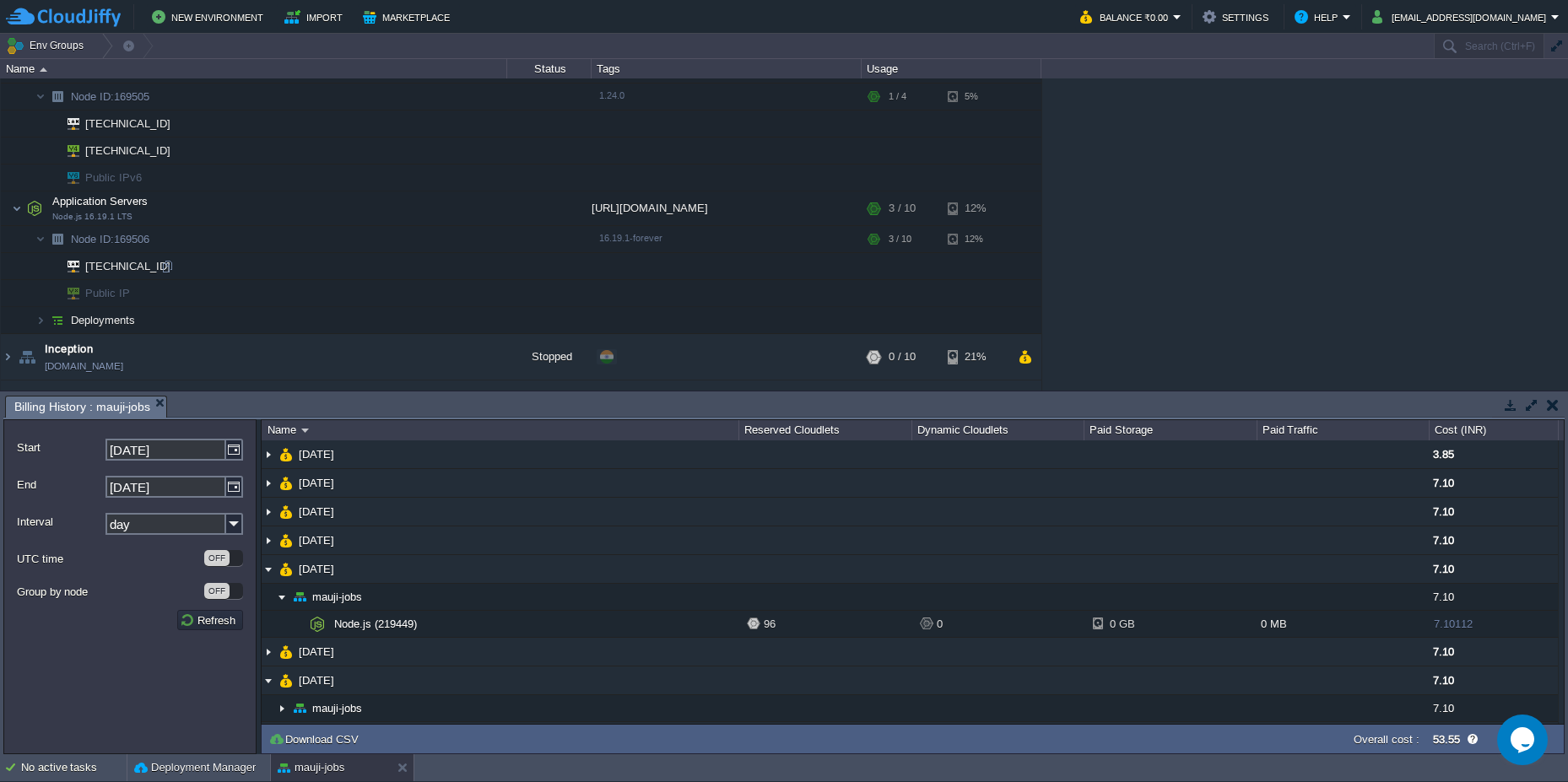
scroll to position [626, 0]
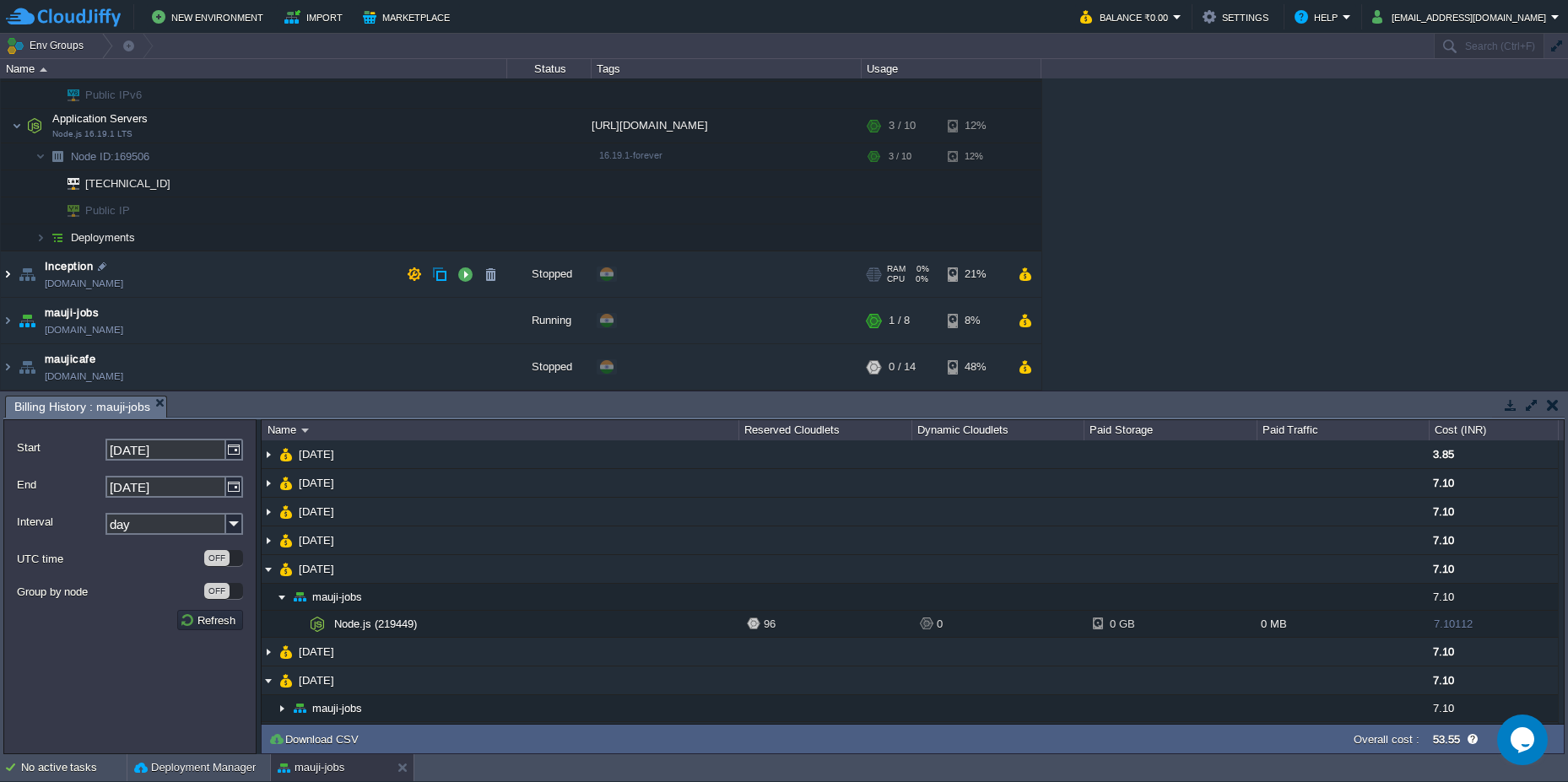
click at [5, 278] on img at bounding box center [8, 274] width 14 height 45
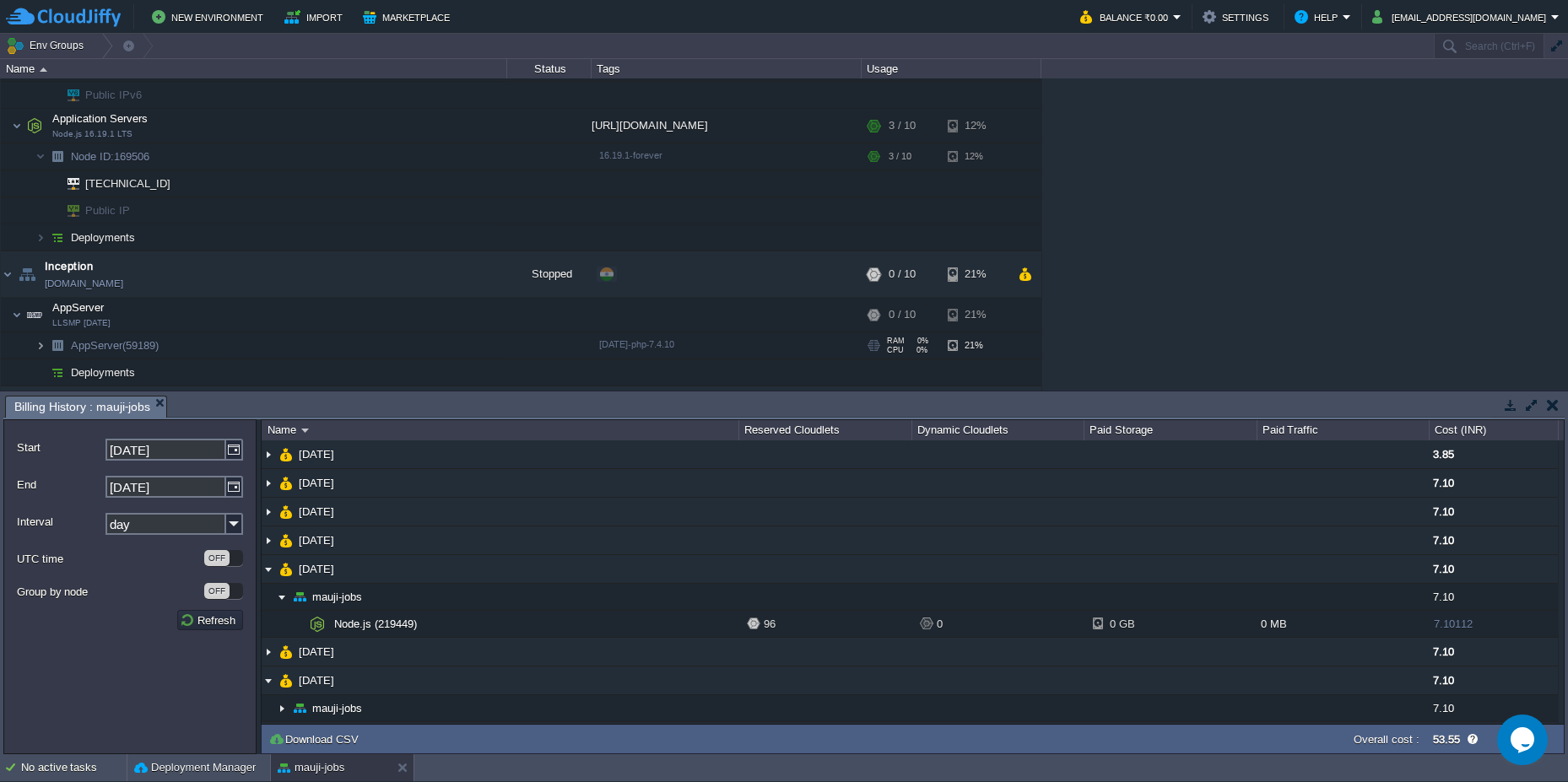
click at [39, 343] on img at bounding box center [40, 345] width 10 height 27
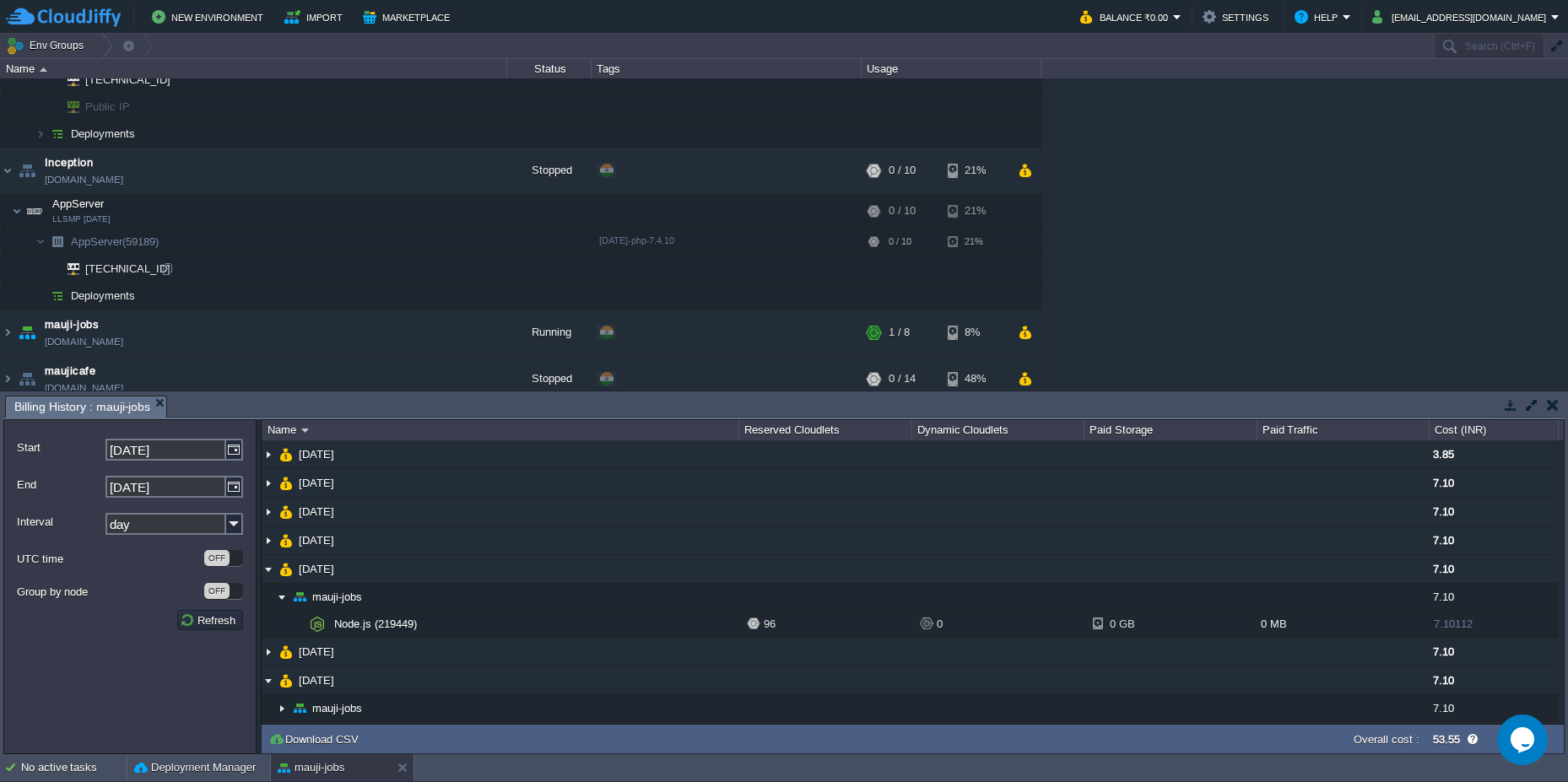
scroll to position [741, 0]
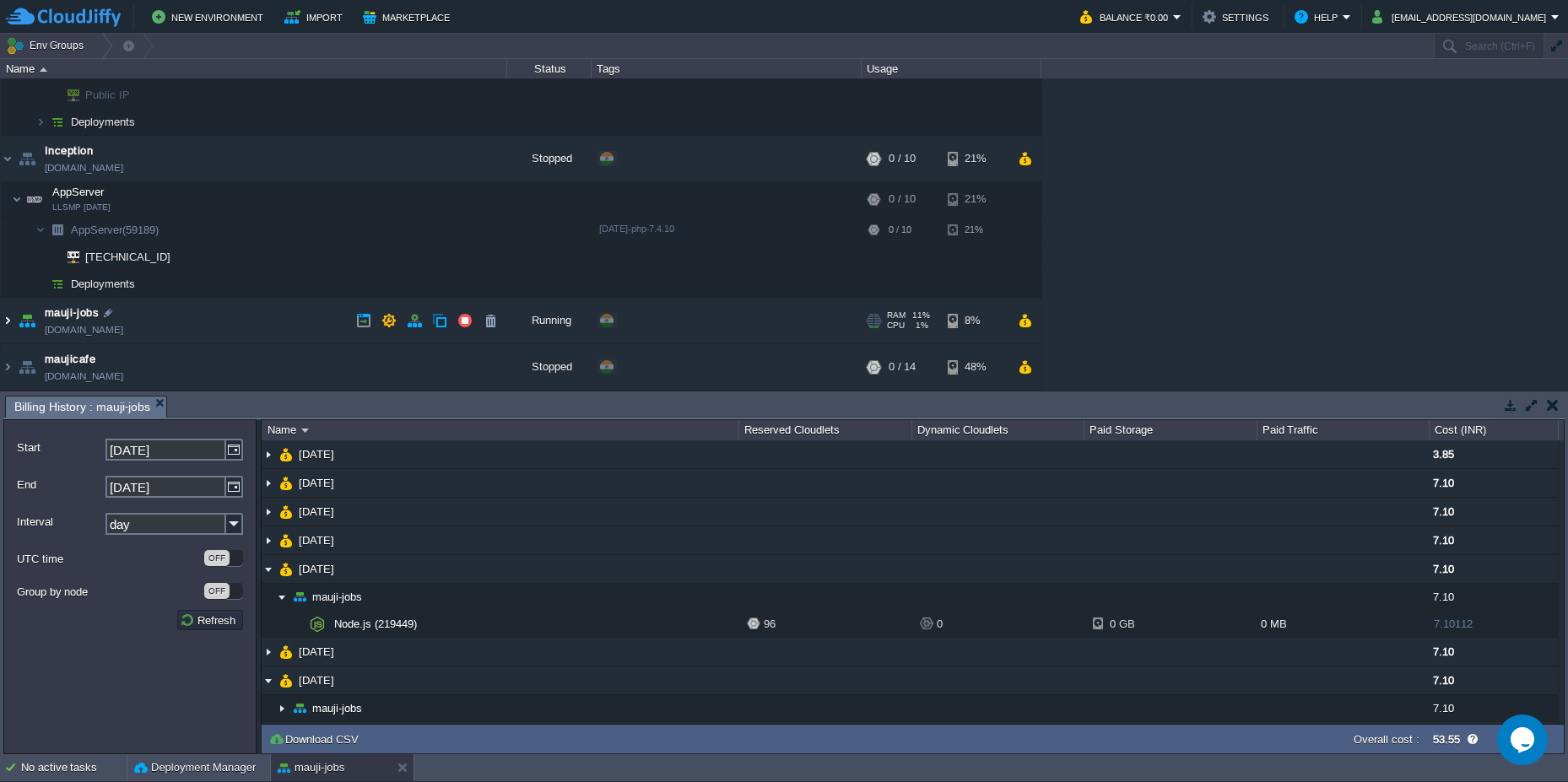
click at [7, 320] on img at bounding box center [8, 320] width 14 height 45
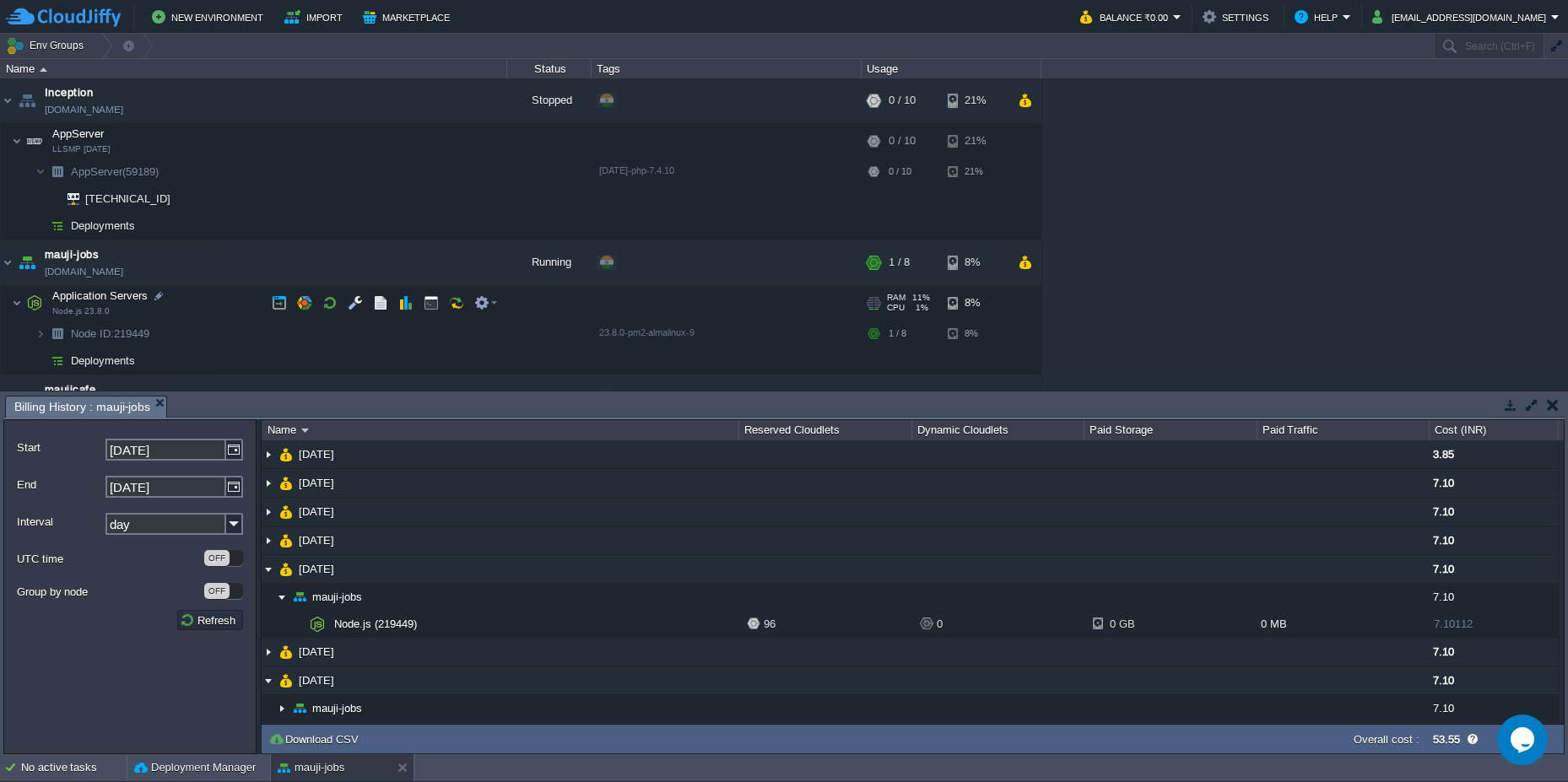
scroll to position [829, 0]
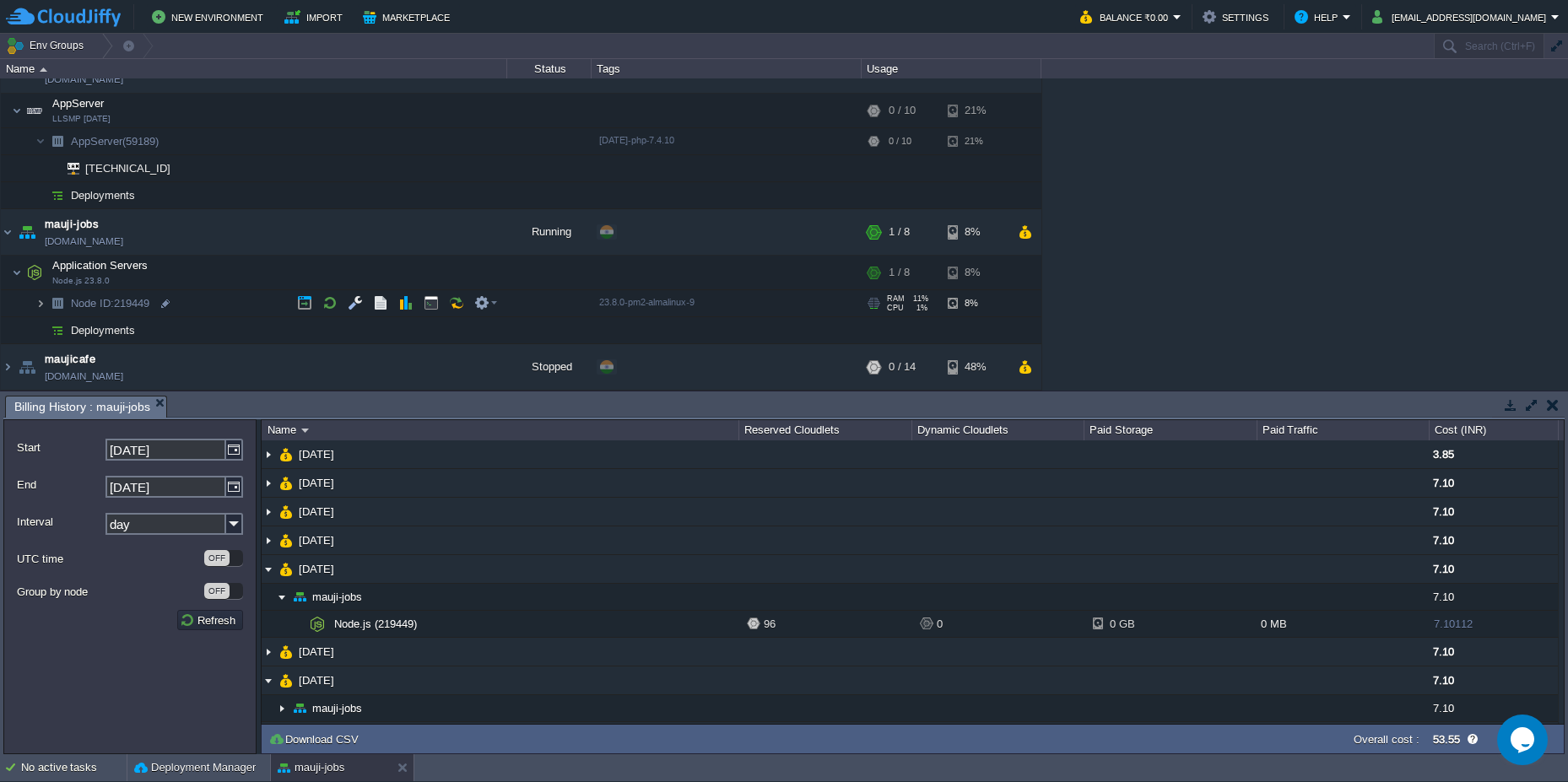
click at [37, 305] on img at bounding box center [40, 303] width 10 height 27
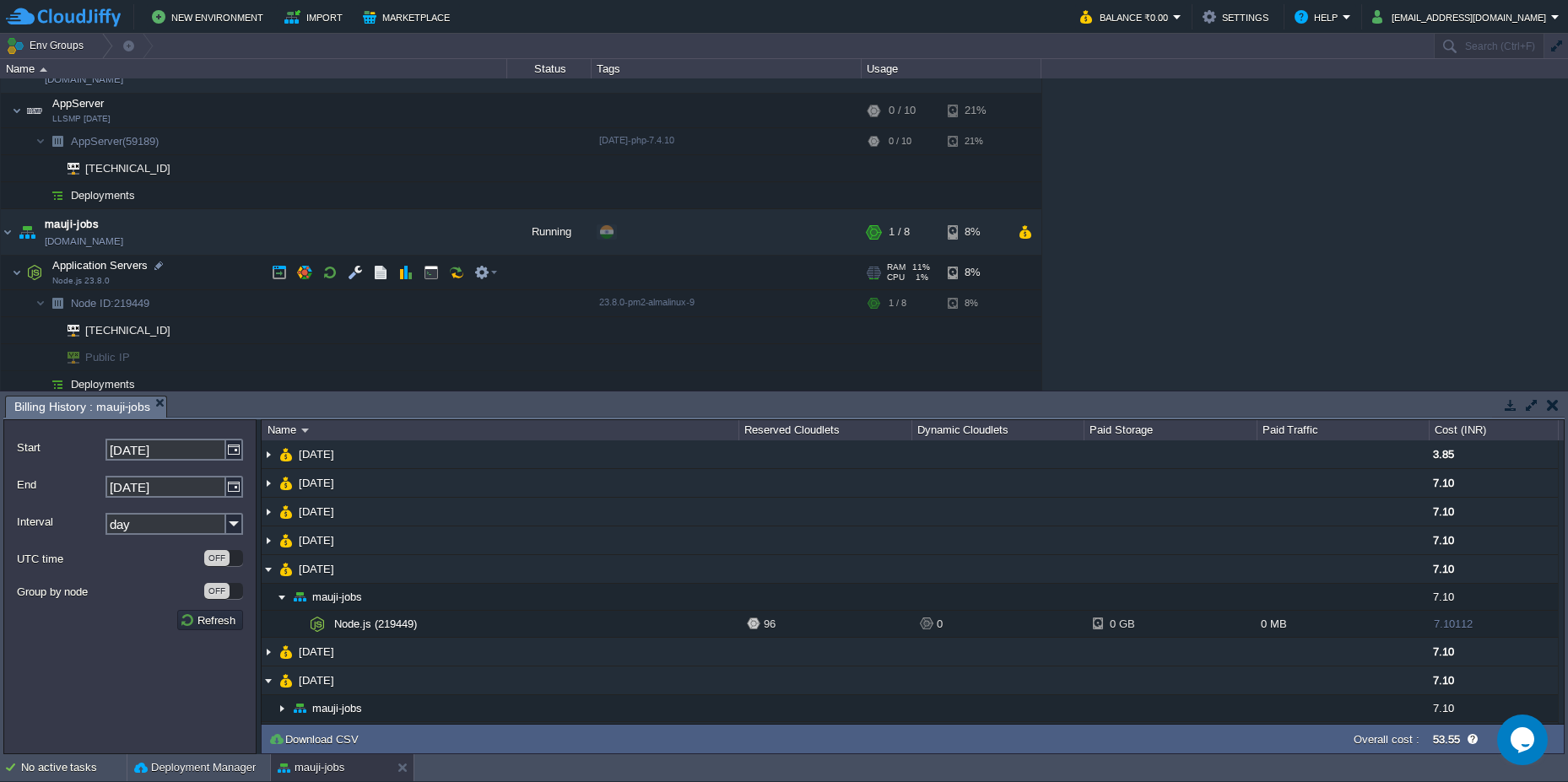
scroll to position [883, 0]
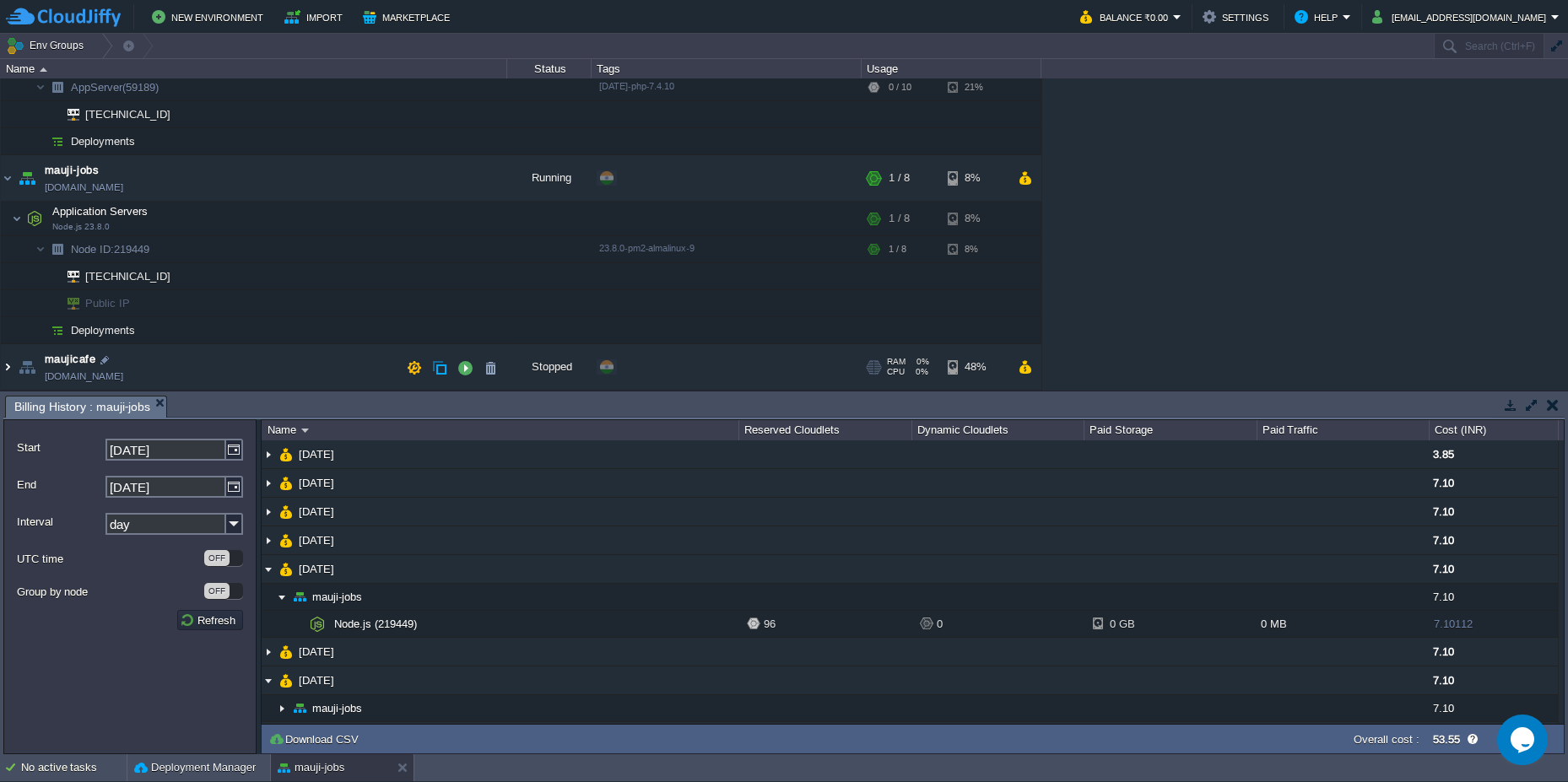
click at [6, 368] on img at bounding box center [8, 367] width 14 height 45
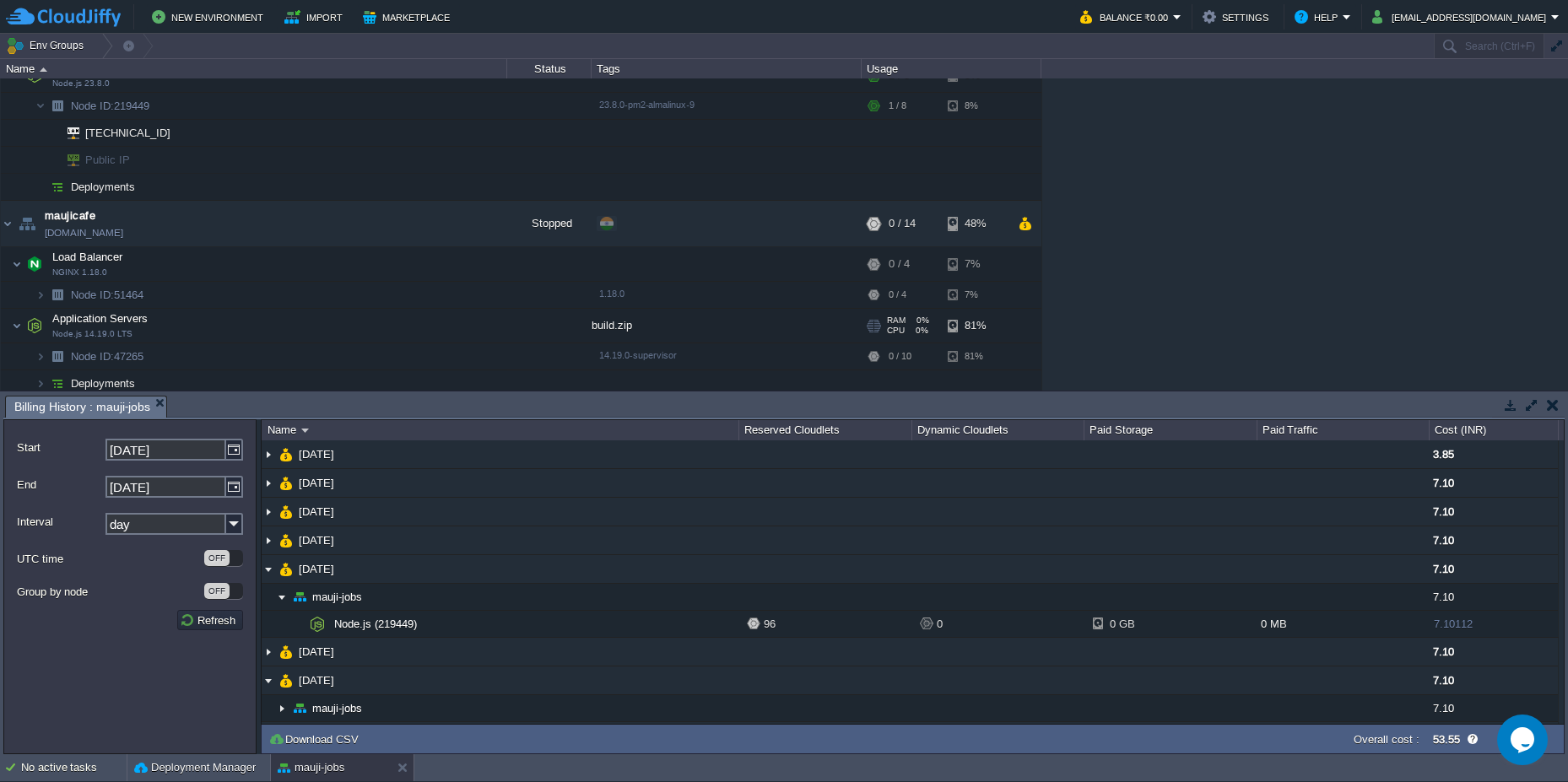
scroll to position [1033, 0]
click at [41, 290] on img at bounding box center [40, 288] width 10 height 27
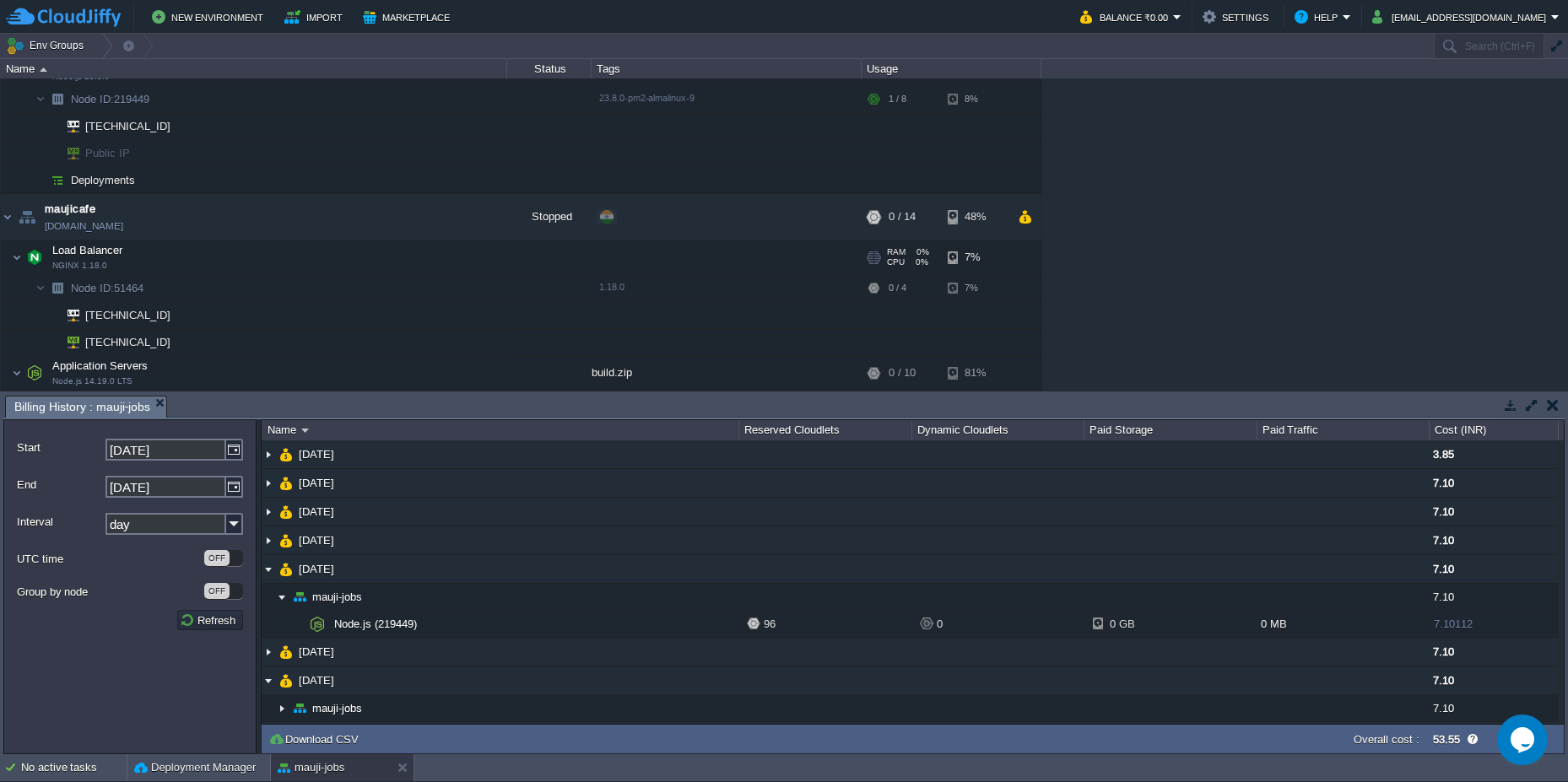
scroll to position [1088, 0]
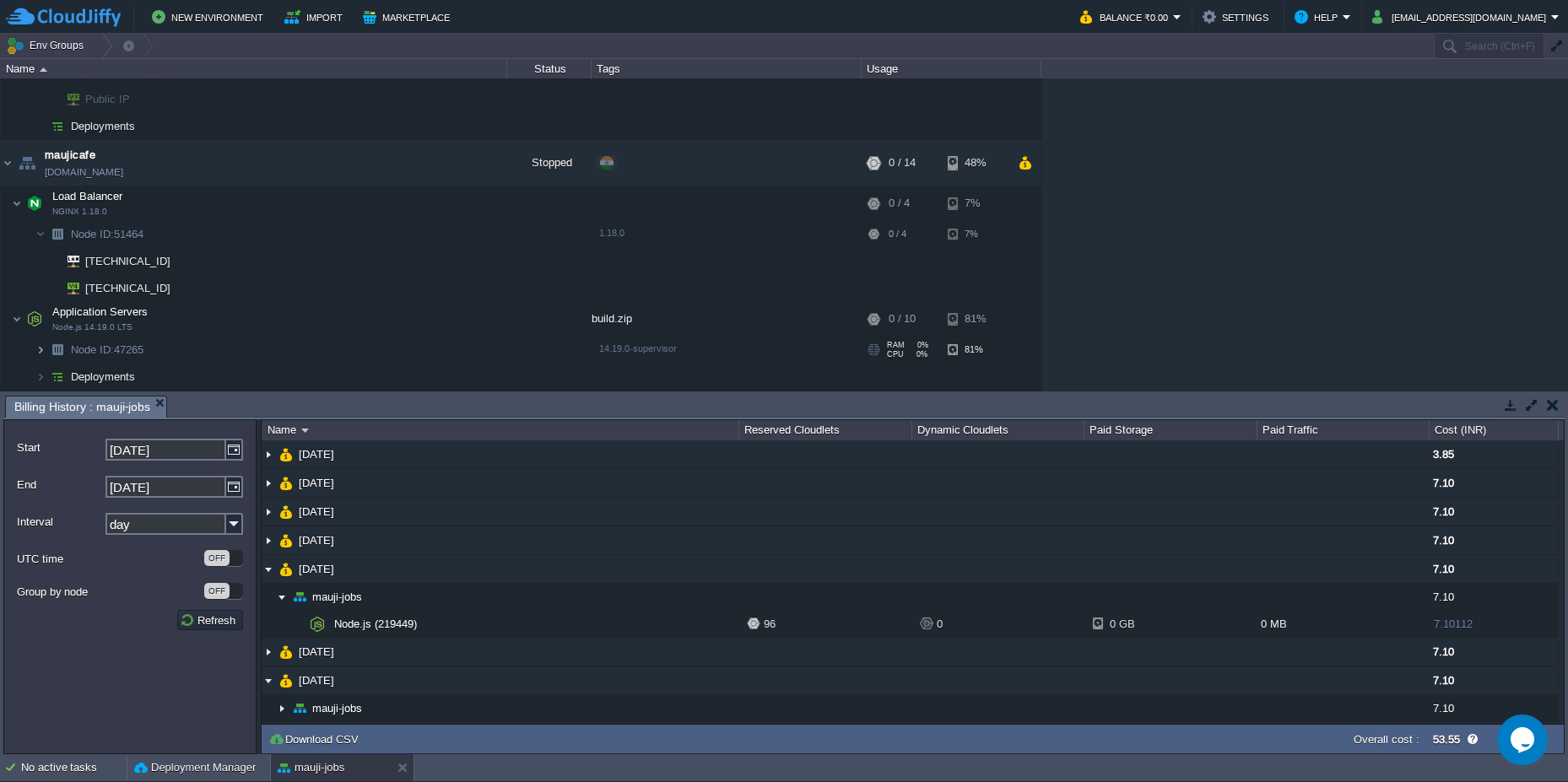
click at [39, 350] on img at bounding box center [40, 350] width 10 height 27
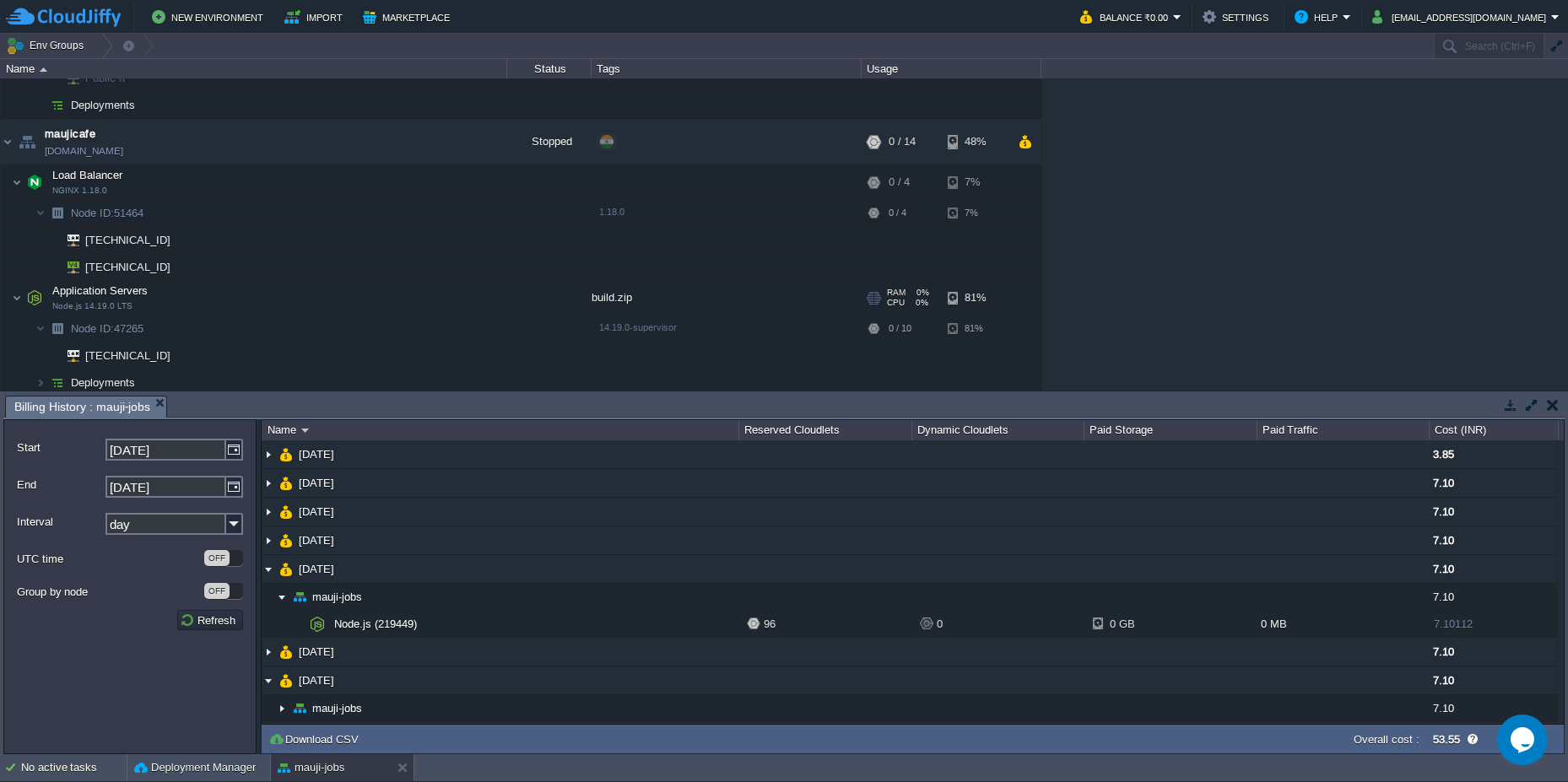
scroll to position [1115, 0]
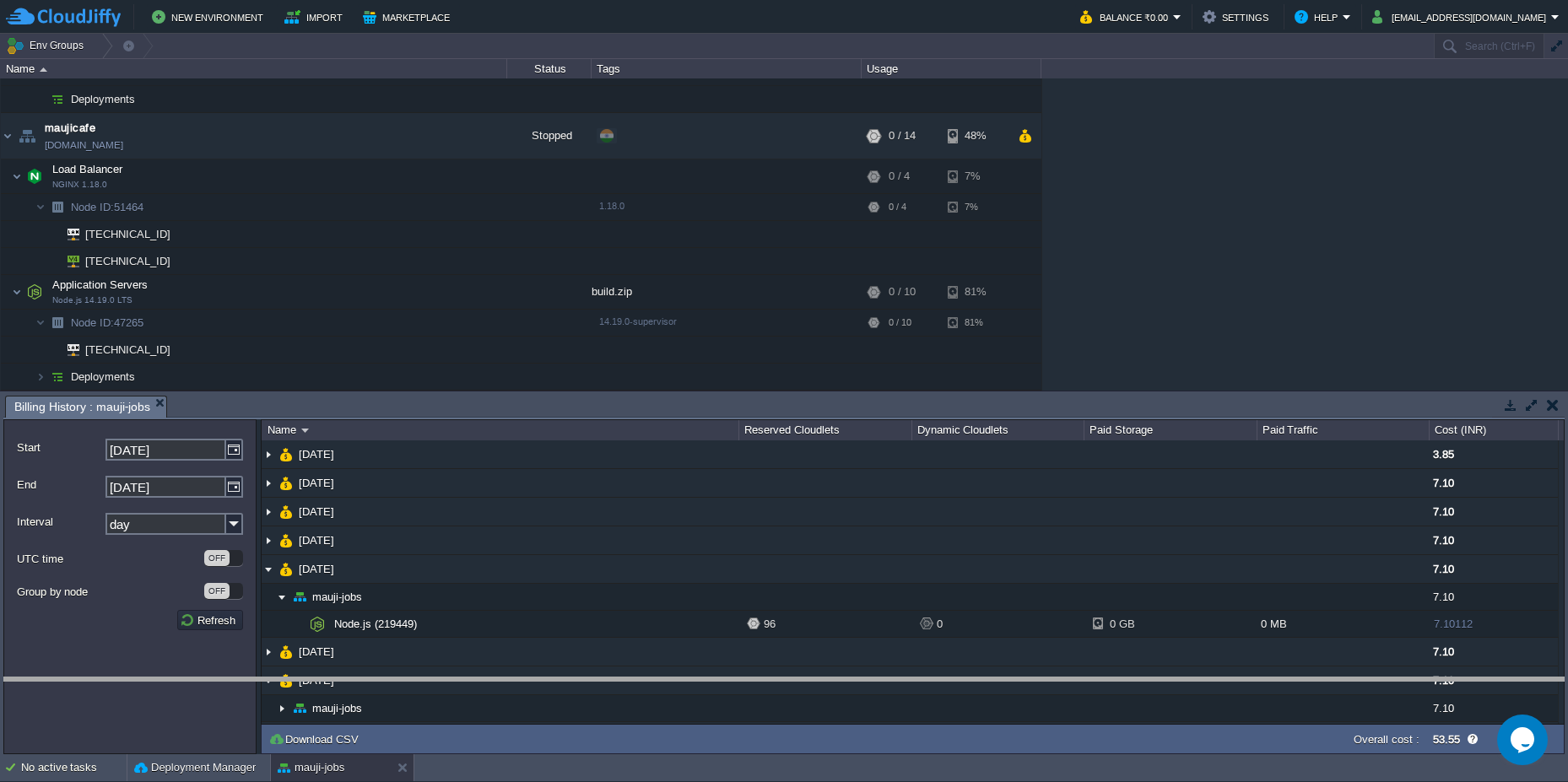
drag, startPoint x: 452, startPoint y: 419, endPoint x: 450, endPoint y: 700, distance: 281.0
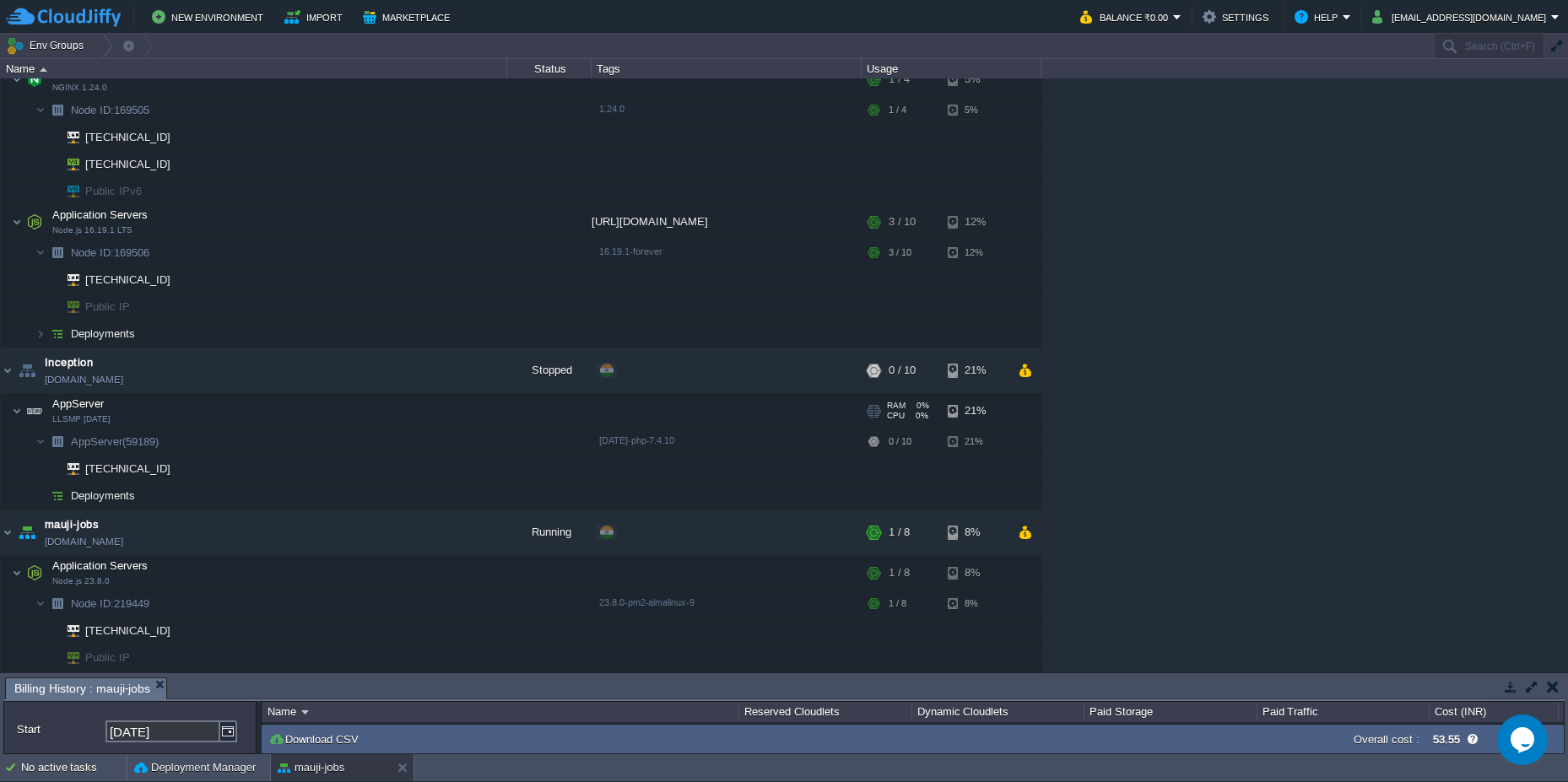
scroll to position [833, 0]
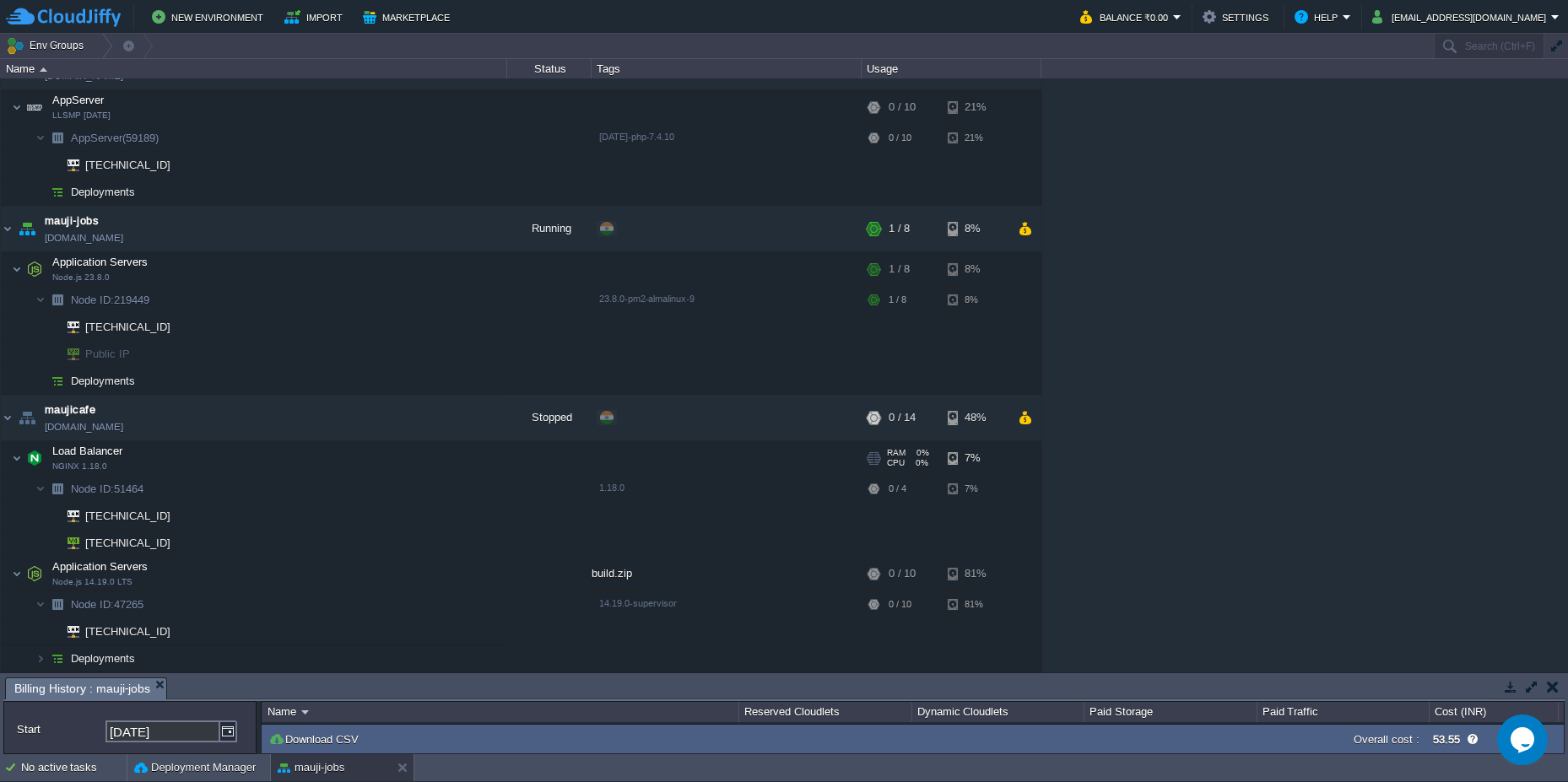
click at [11, 455] on img at bounding box center [6, 448] width 11 height 15
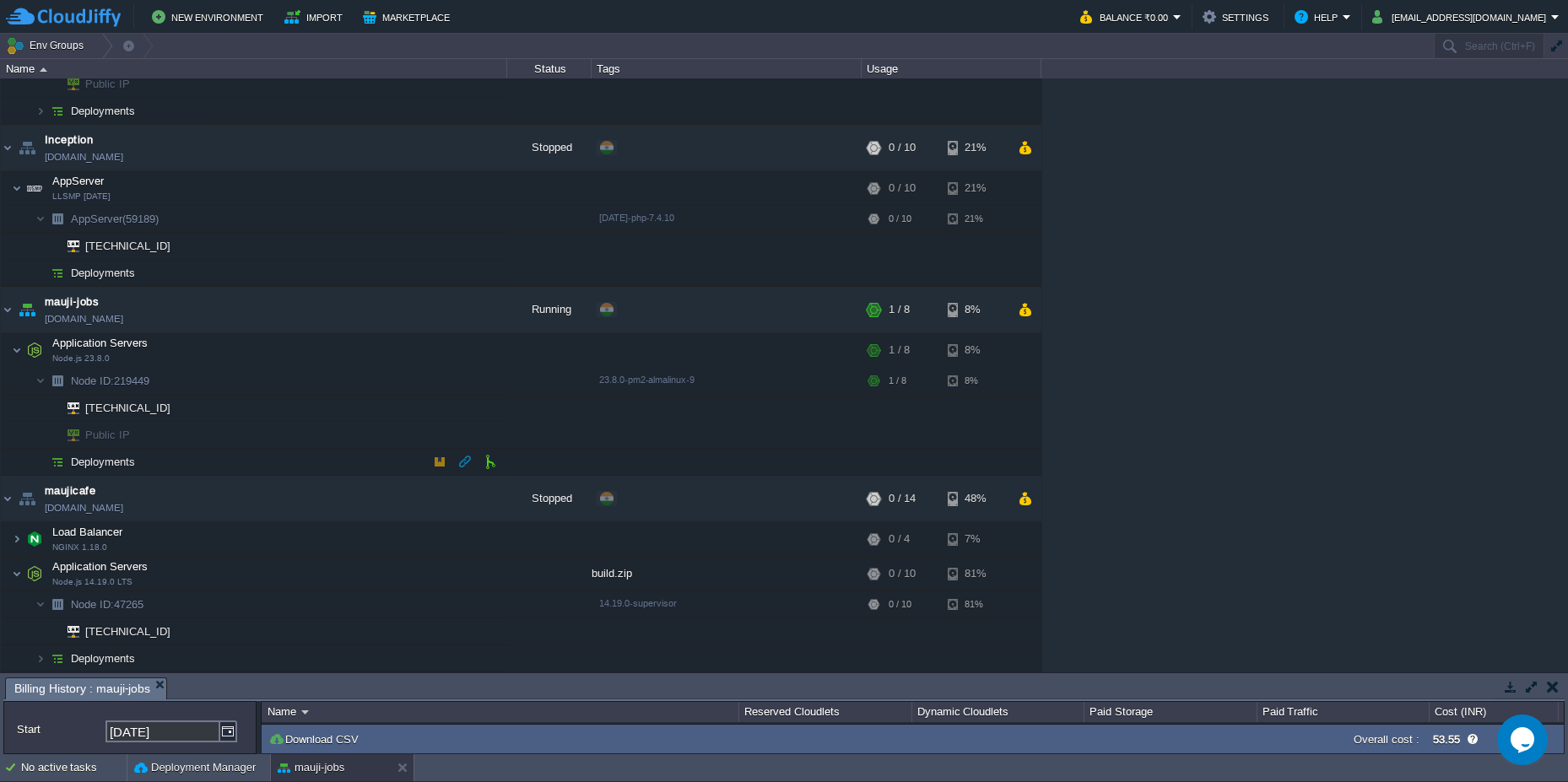
scroll to position [752, 0]
click at [12, 499] on img at bounding box center [8, 498] width 14 height 45
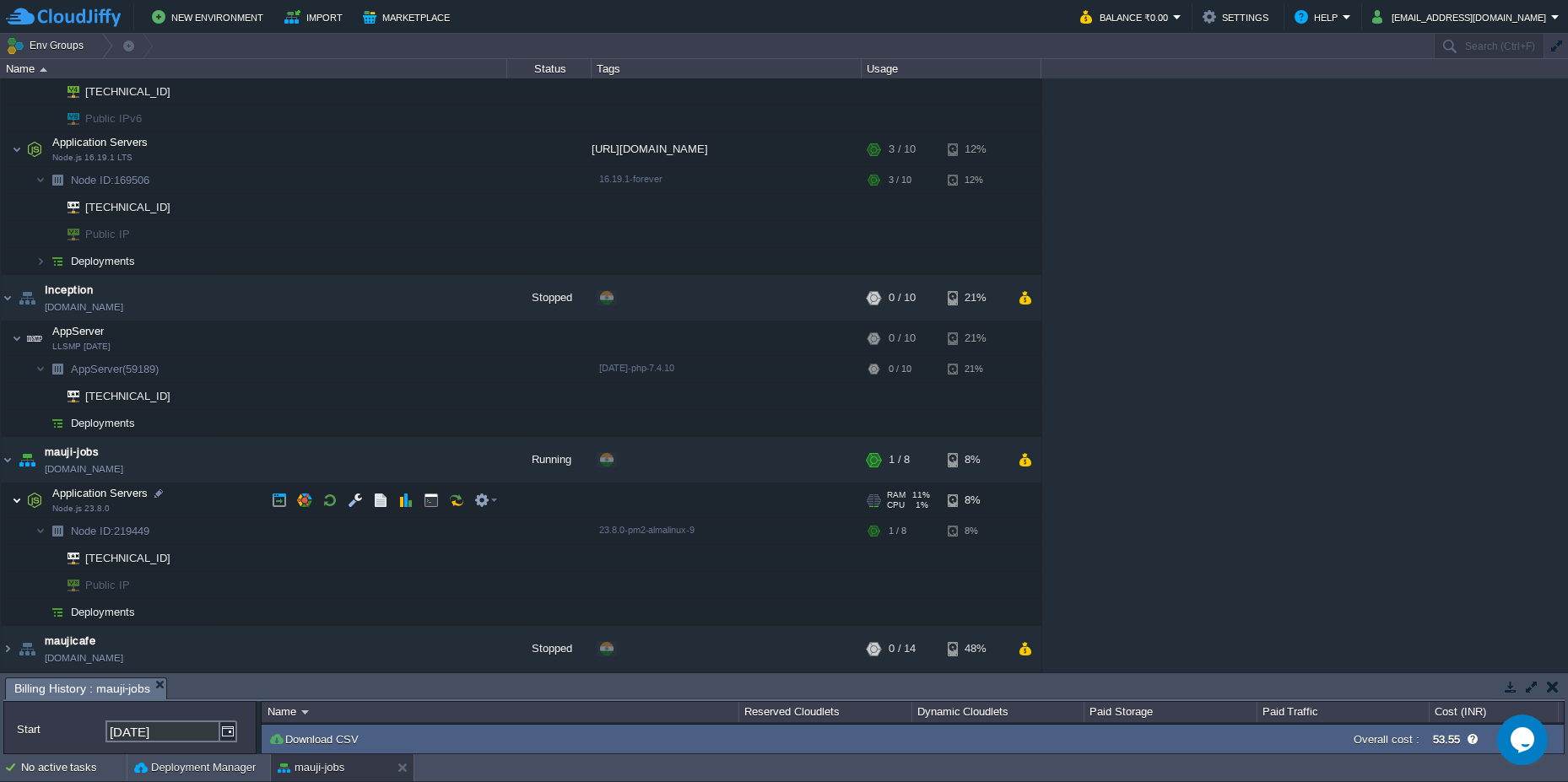
scroll to position [601, 0]
click at [20, 501] on img at bounding box center [17, 500] width 10 height 33
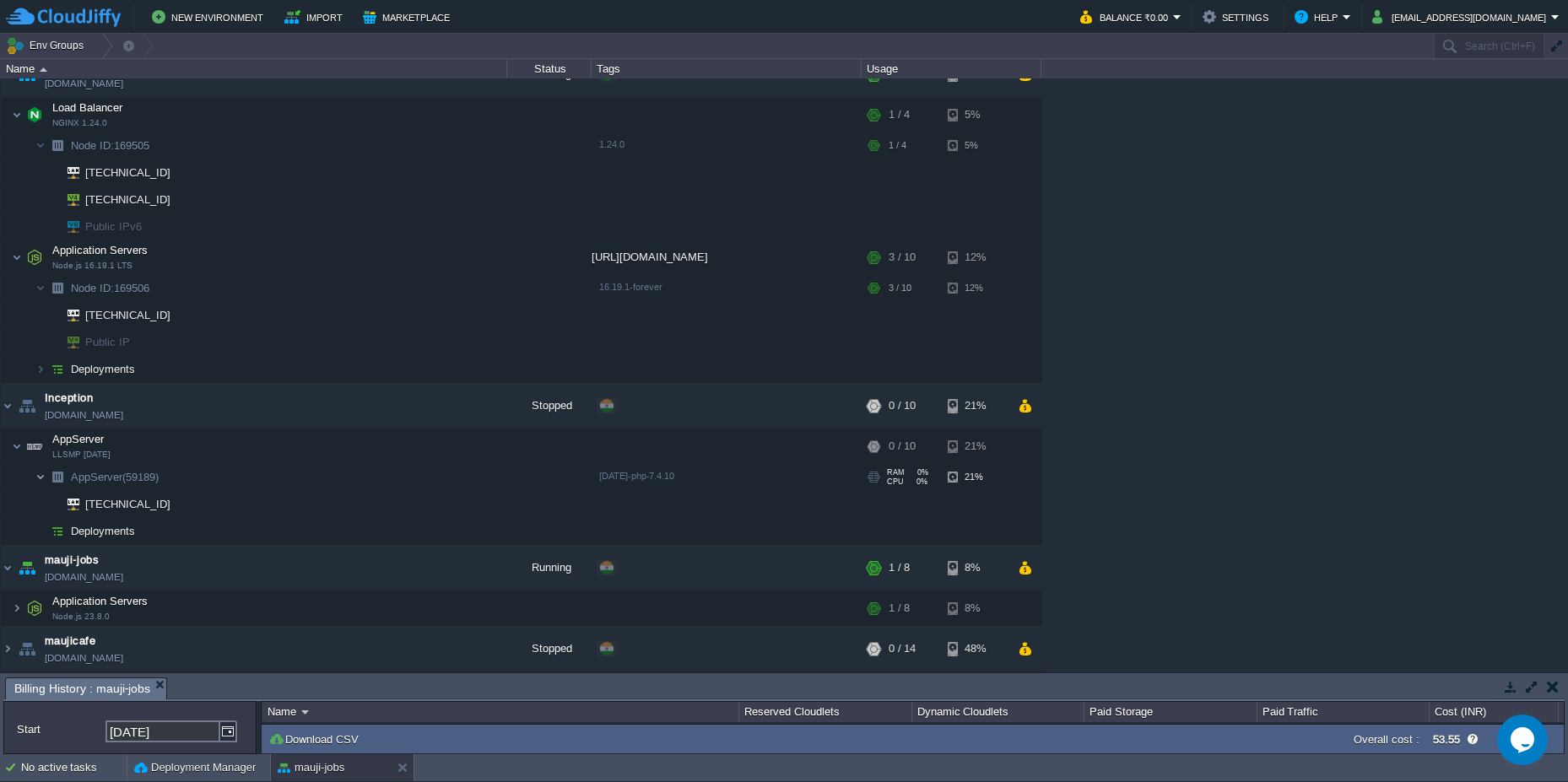
click at [39, 478] on img at bounding box center [40, 476] width 10 height 27
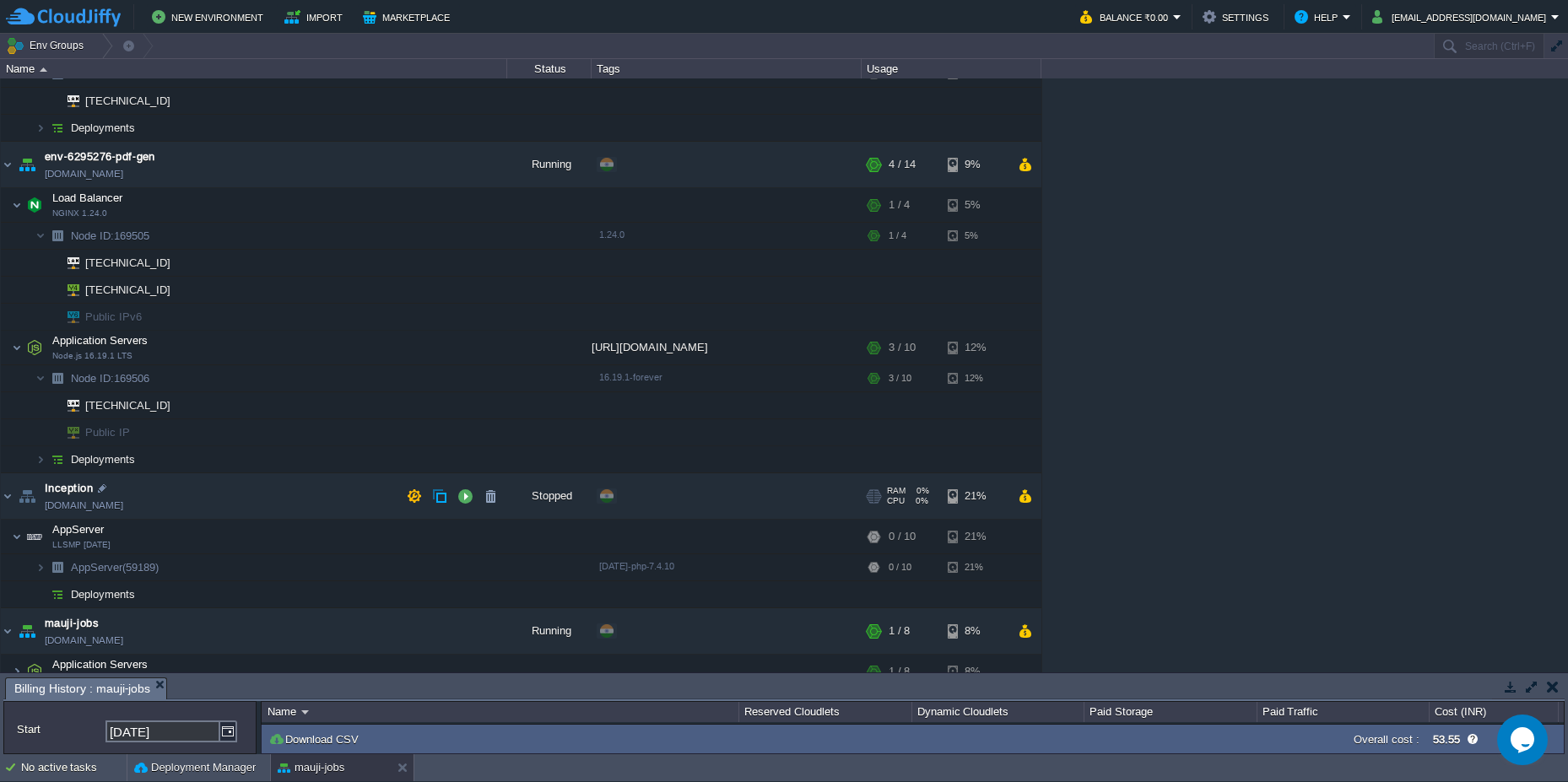
scroll to position [467, 0]
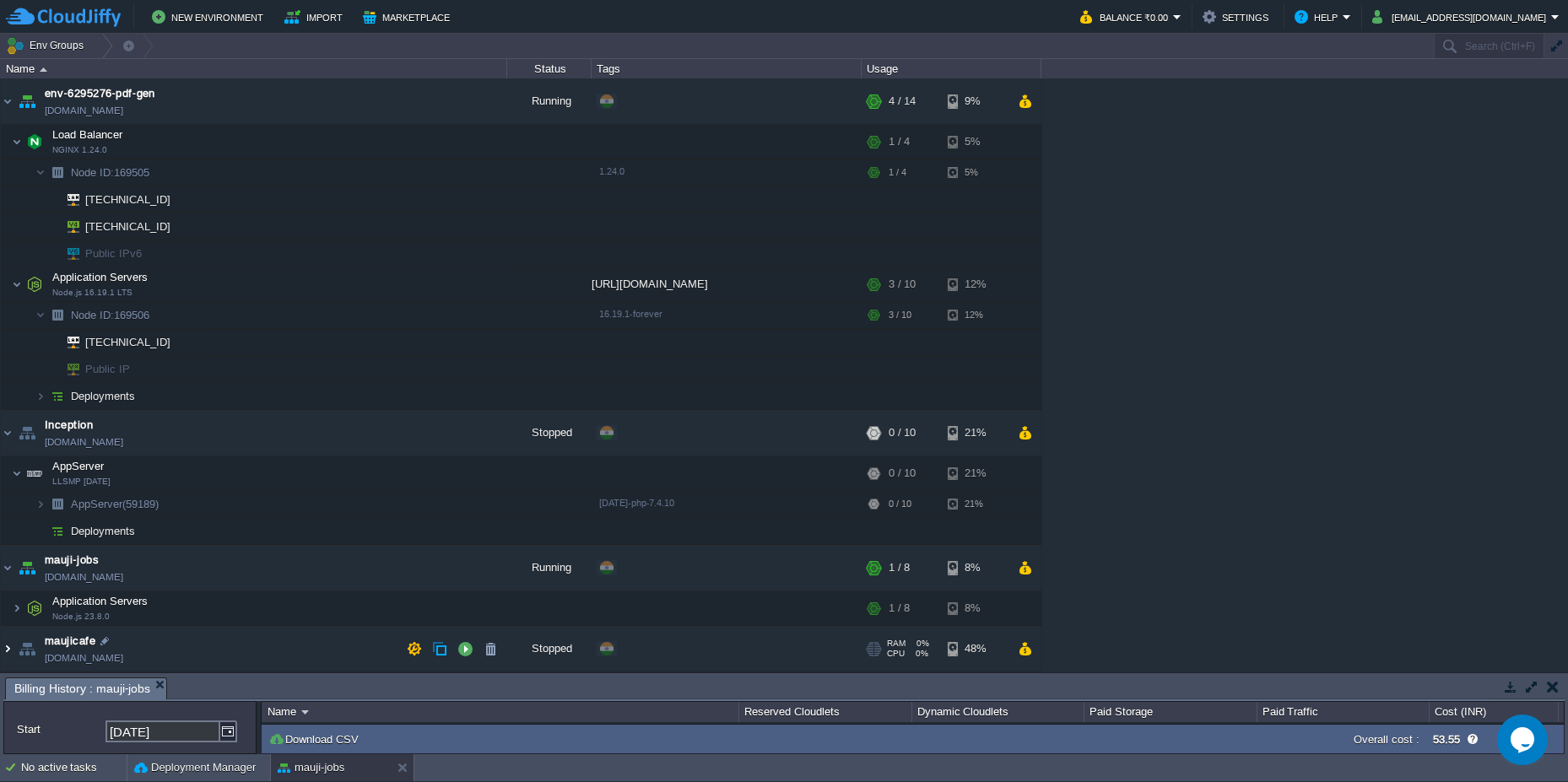
click at [5, 649] on img at bounding box center [8, 648] width 14 height 45
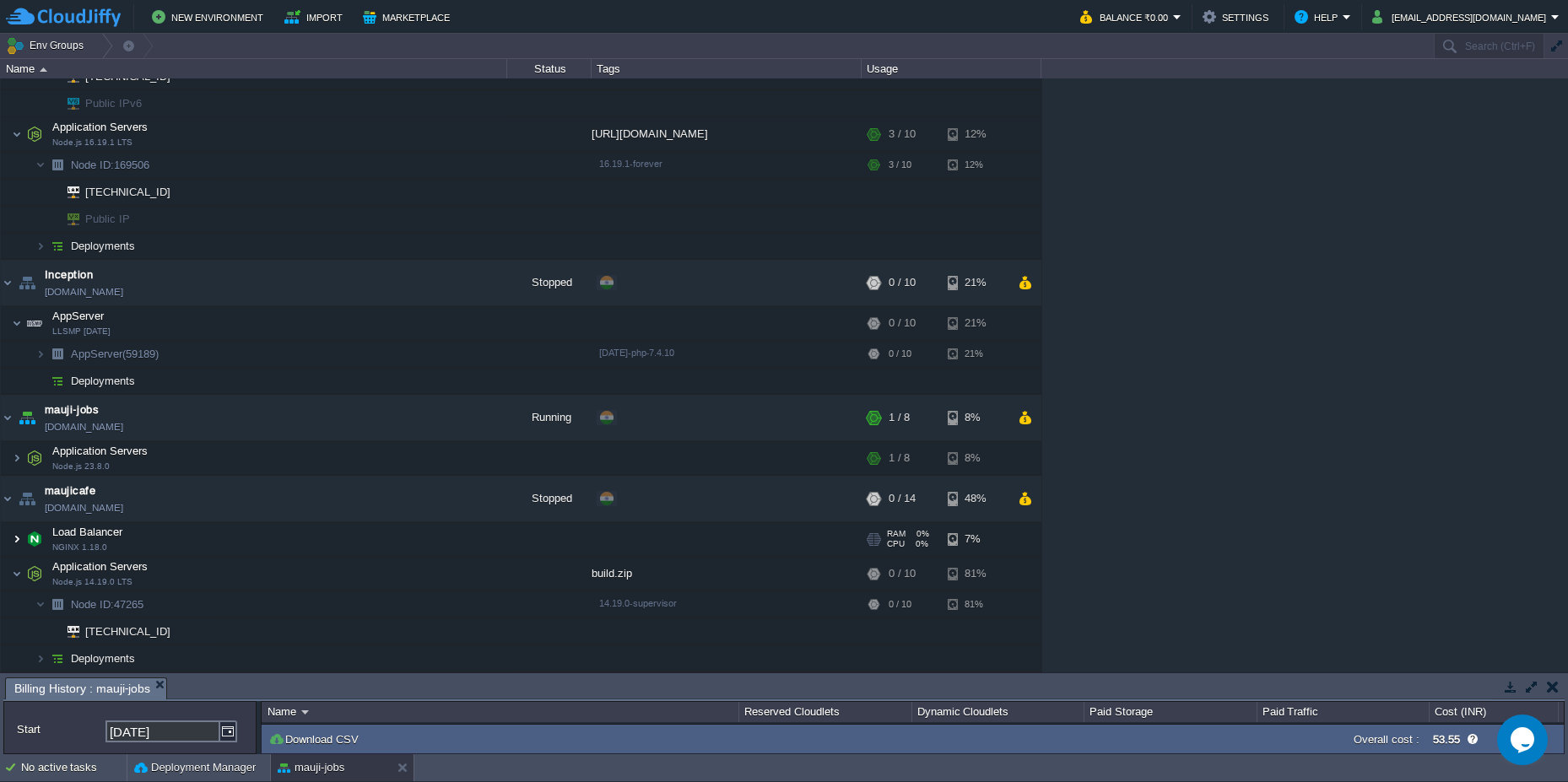
click at [17, 539] on img at bounding box center [17, 539] width 10 height 33
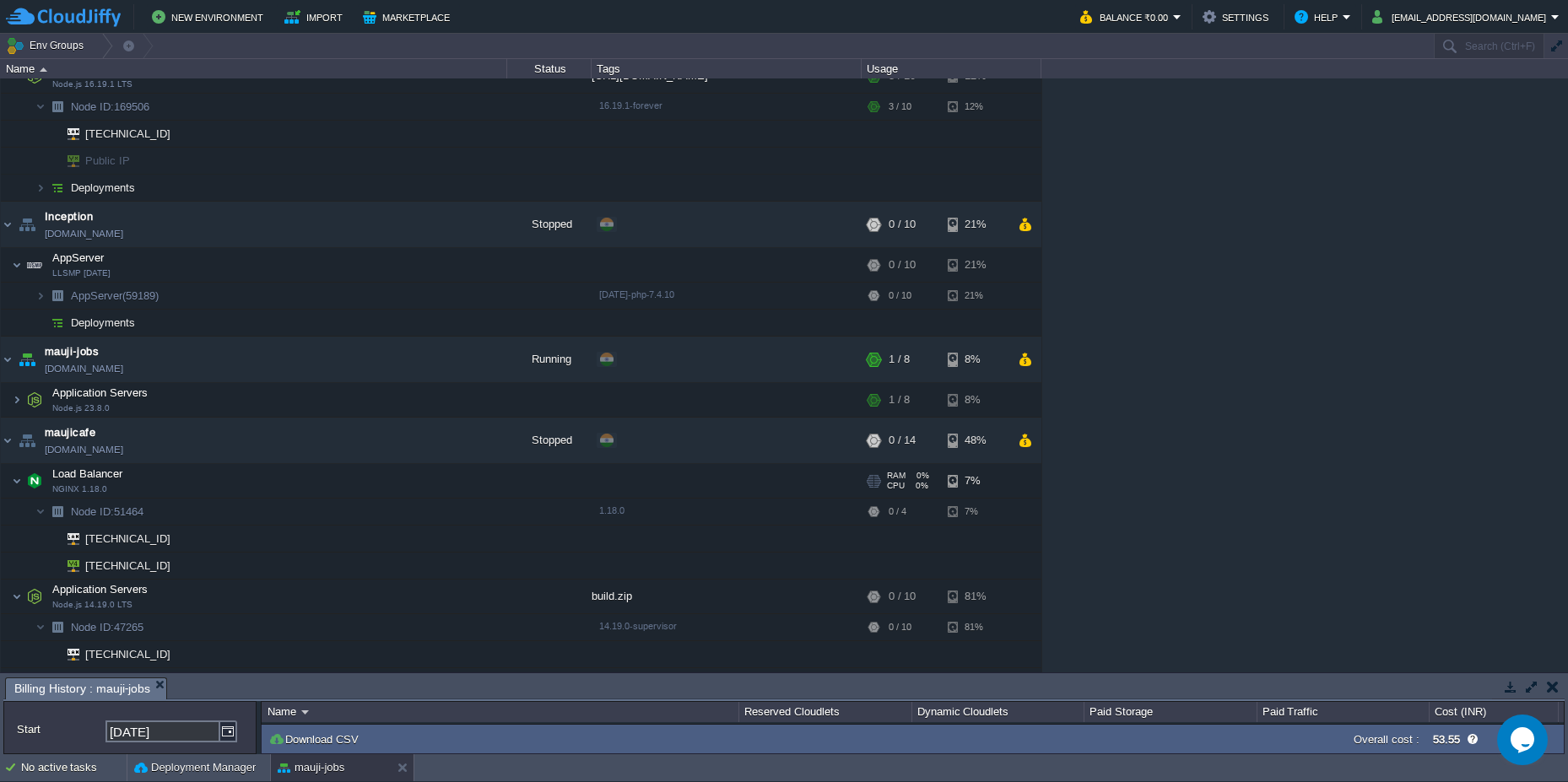
scroll to position [698, 0]
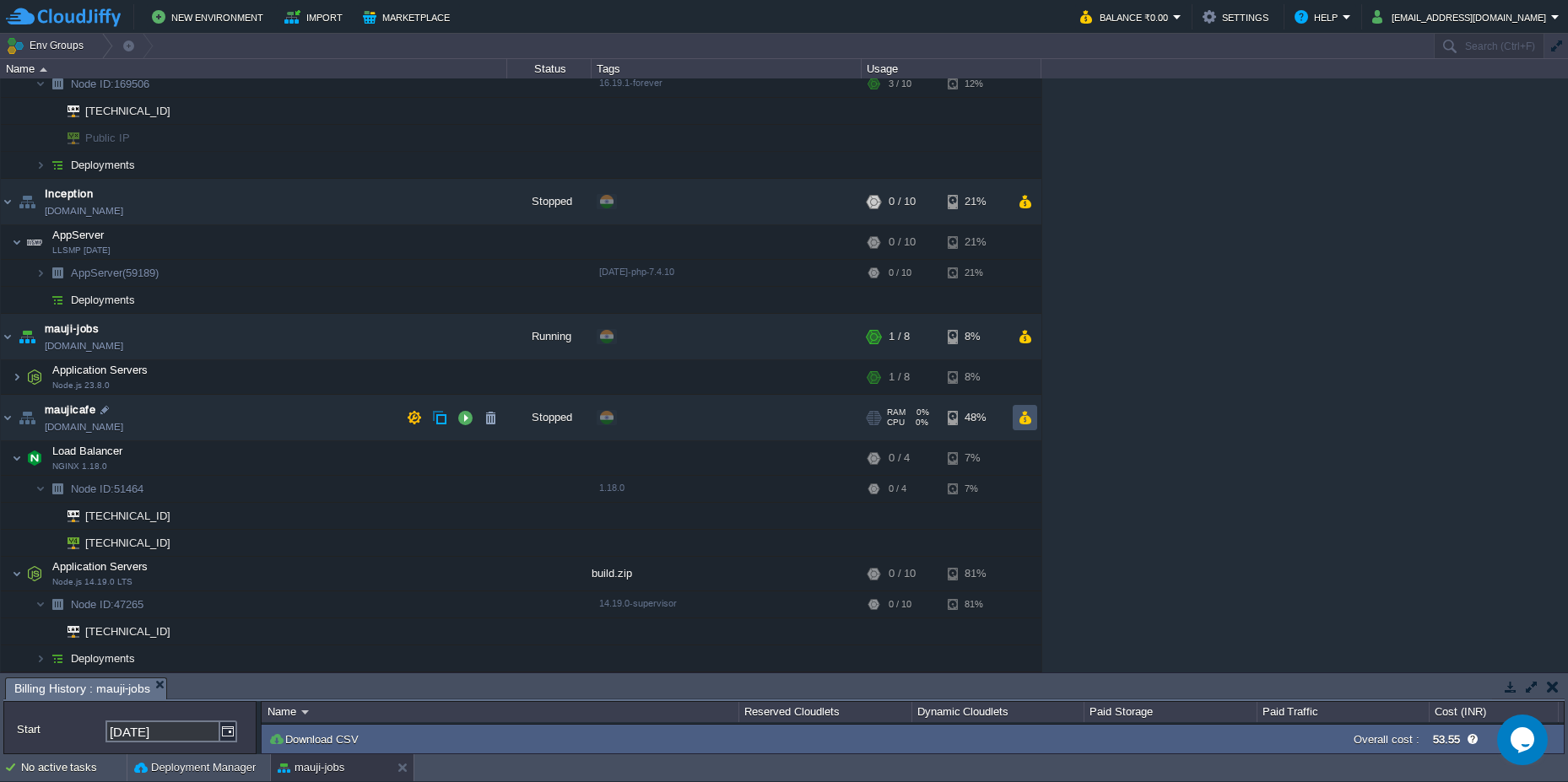
click at [1032, 424] on button "button" at bounding box center [1025, 417] width 15 height 15
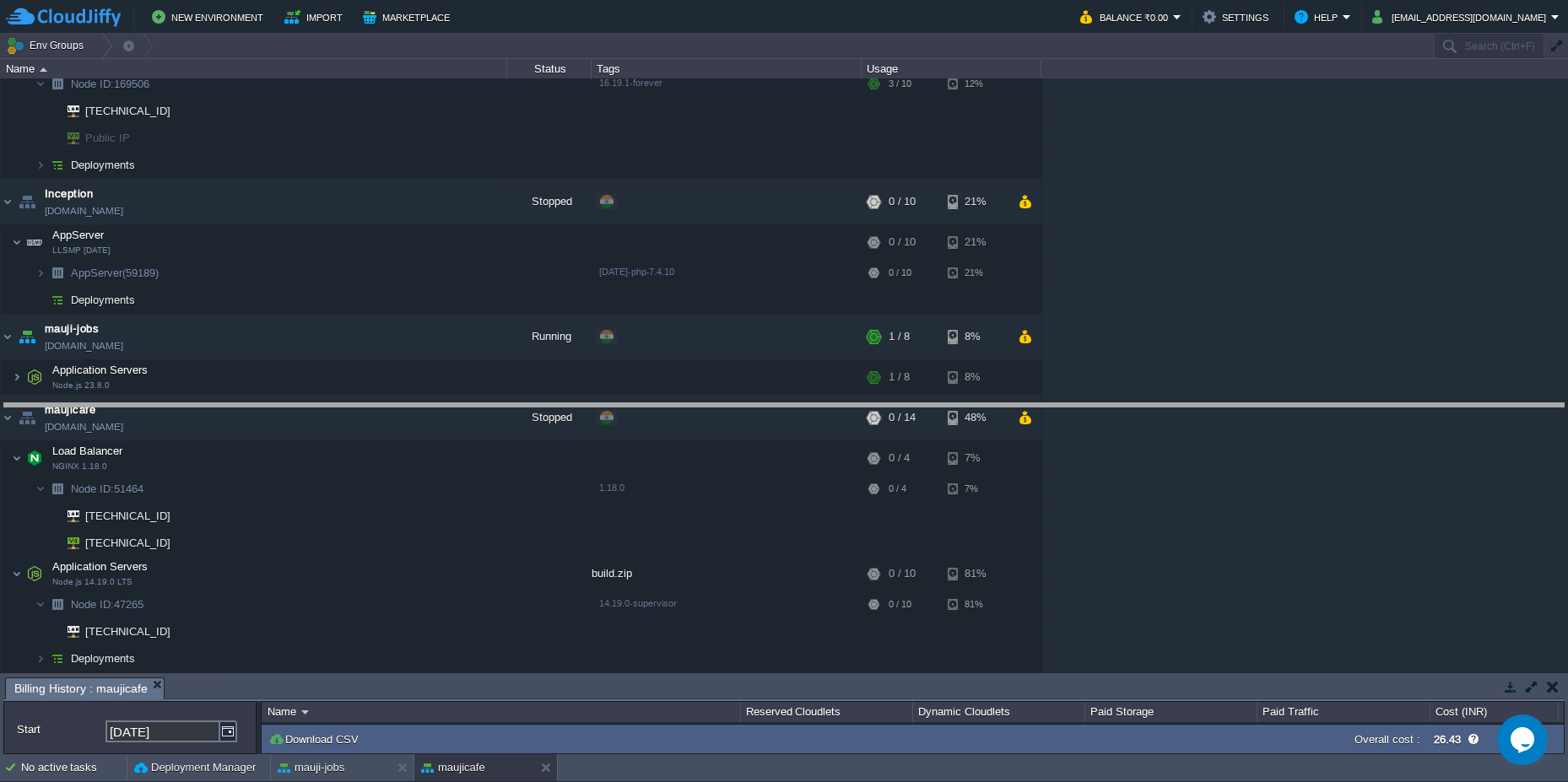
drag, startPoint x: 751, startPoint y: 700, endPoint x: 753, endPoint y: 426, distance: 274.0
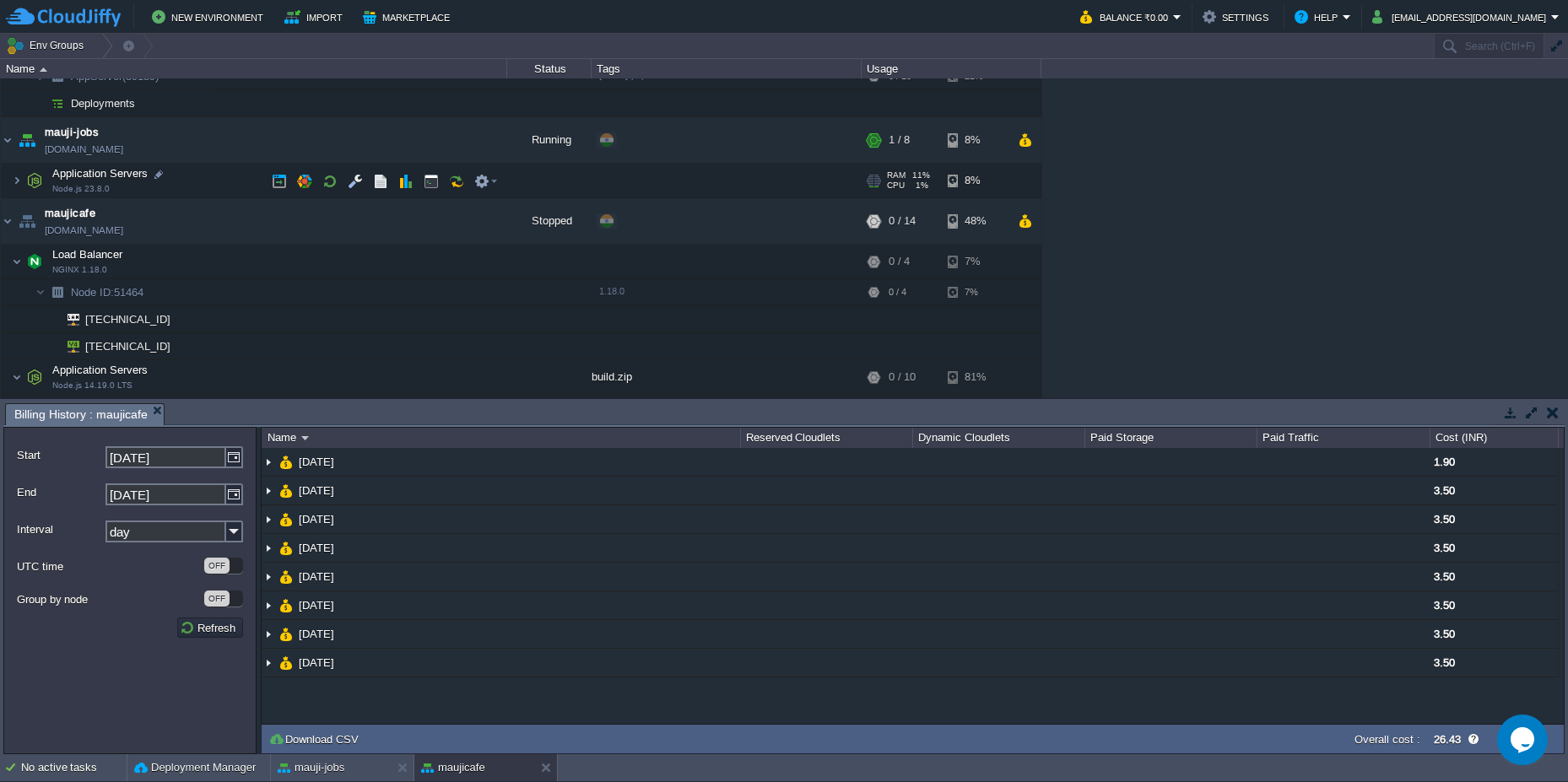
scroll to position [973, 0]
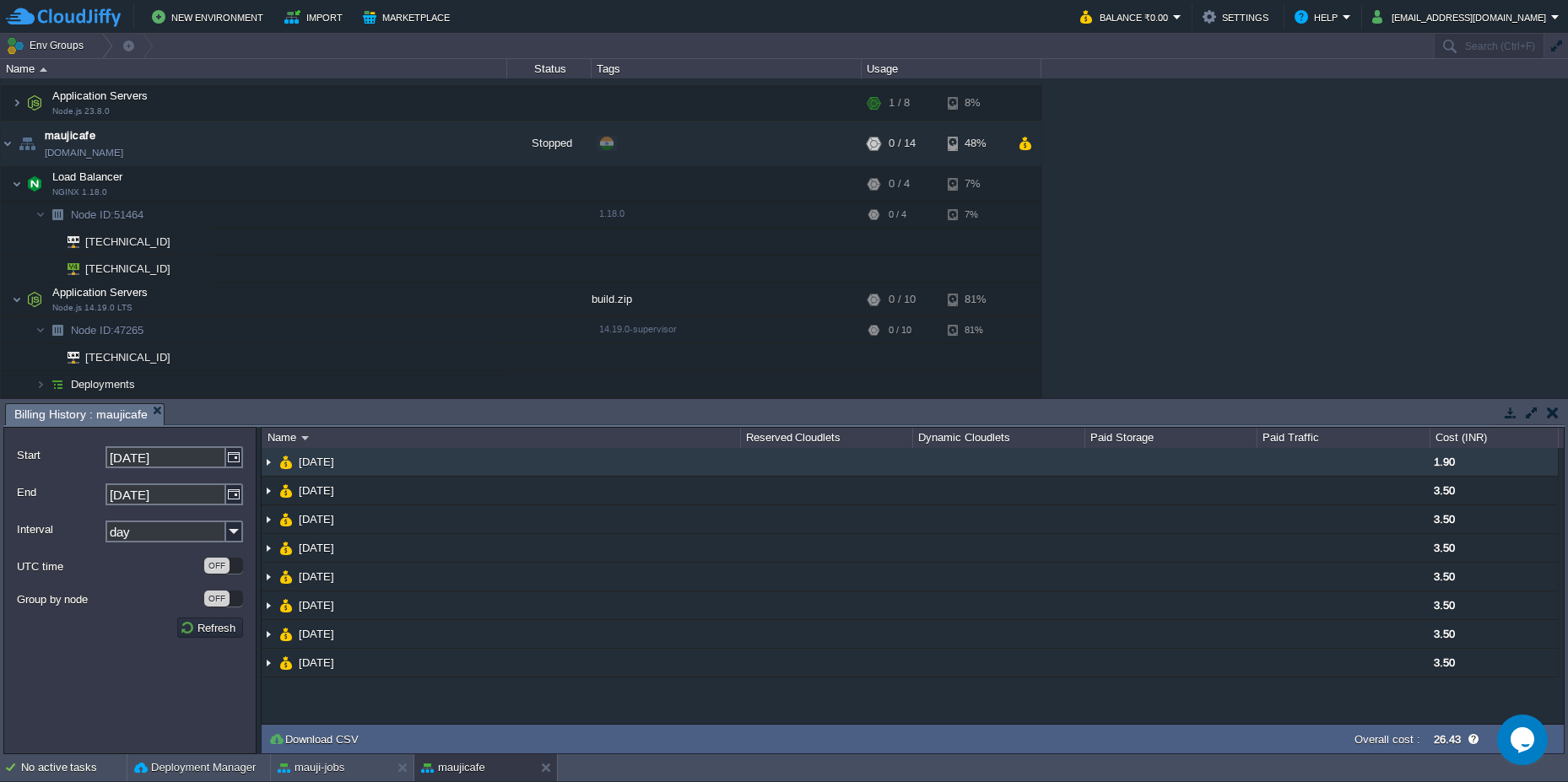
click at [266, 464] on img at bounding box center [268, 462] width 14 height 28
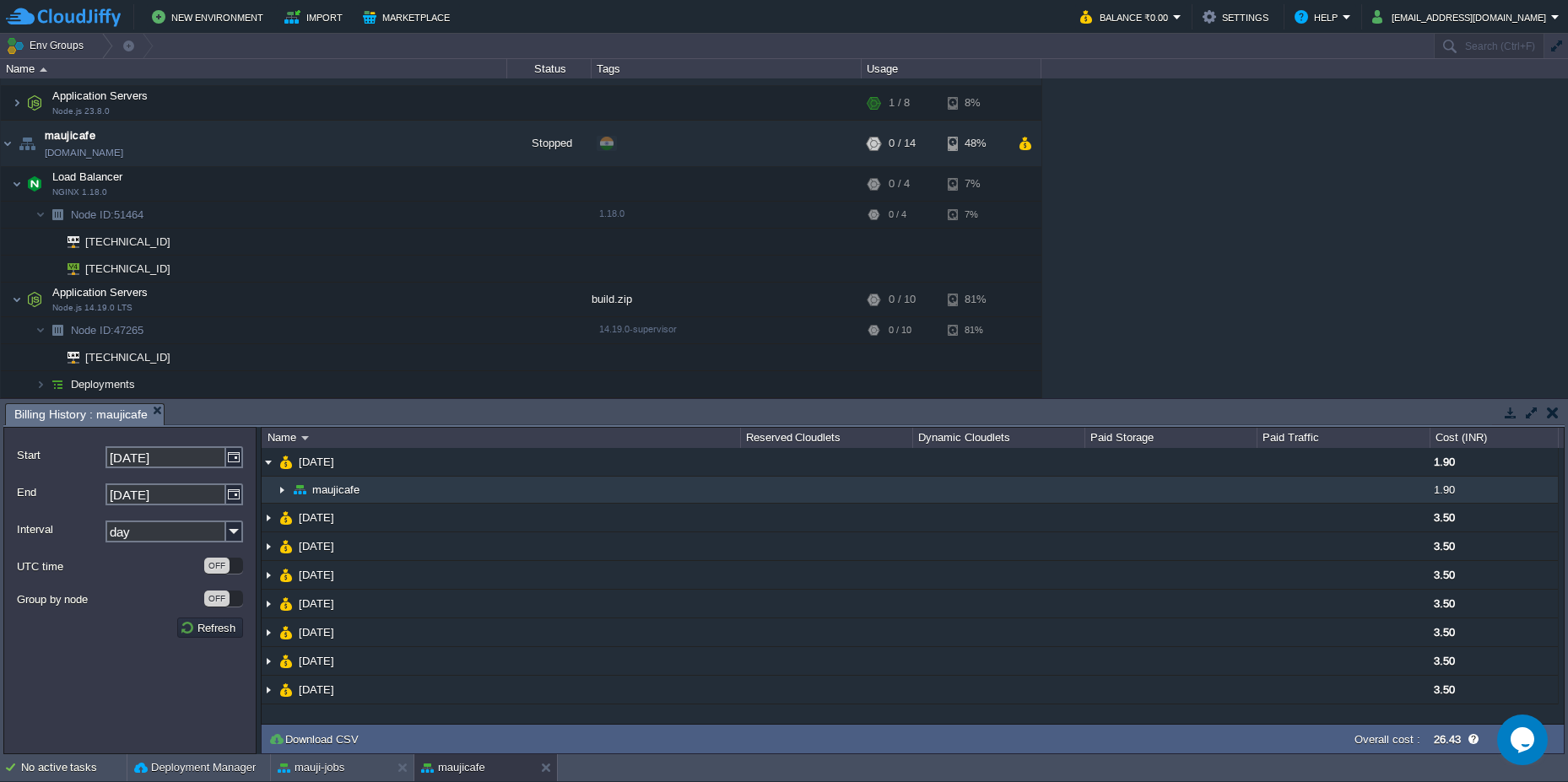
click at [284, 494] on img at bounding box center [282, 489] width 14 height 27
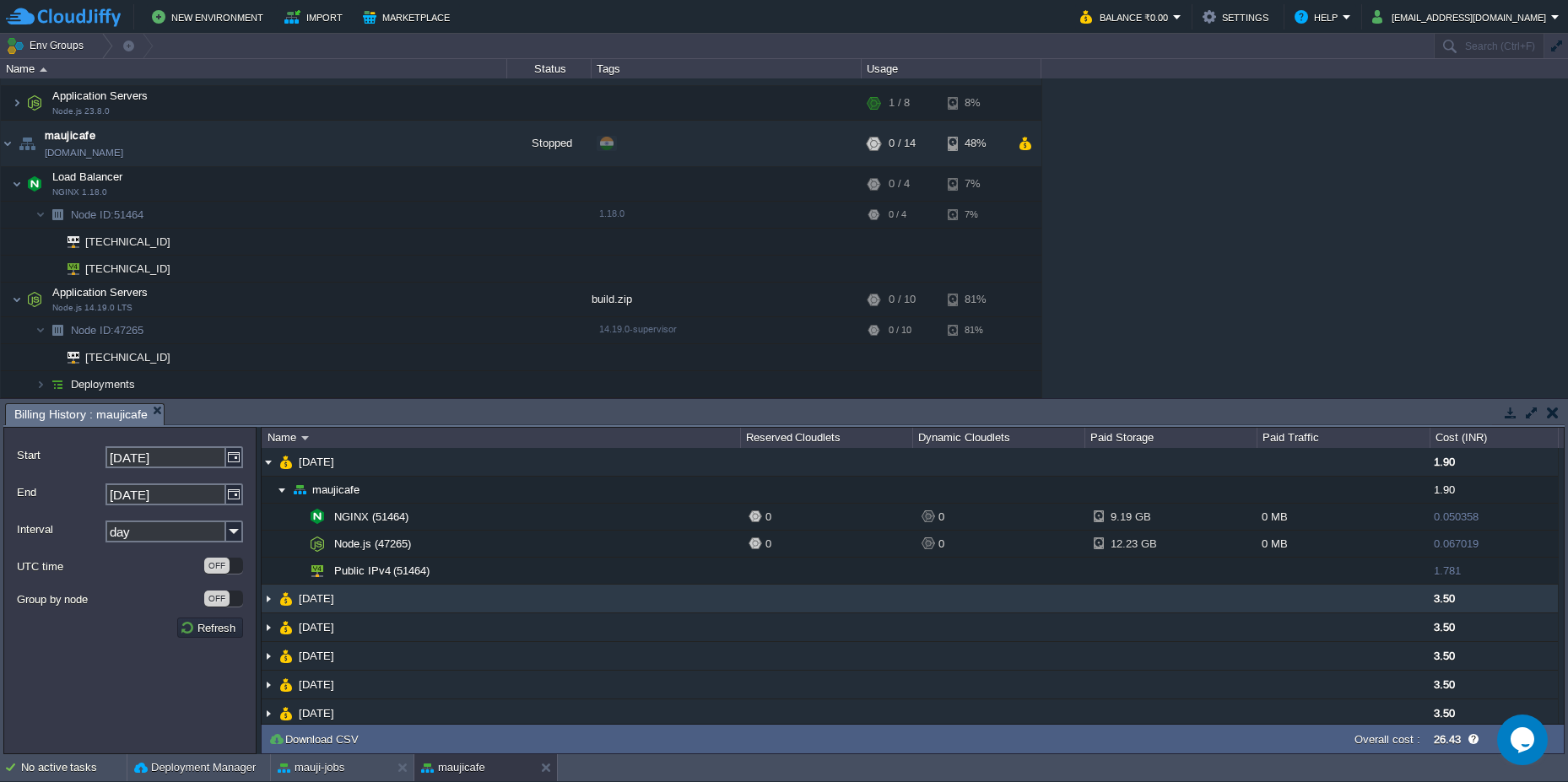
click at [268, 600] on img at bounding box center [268, 598] width 14 height 28
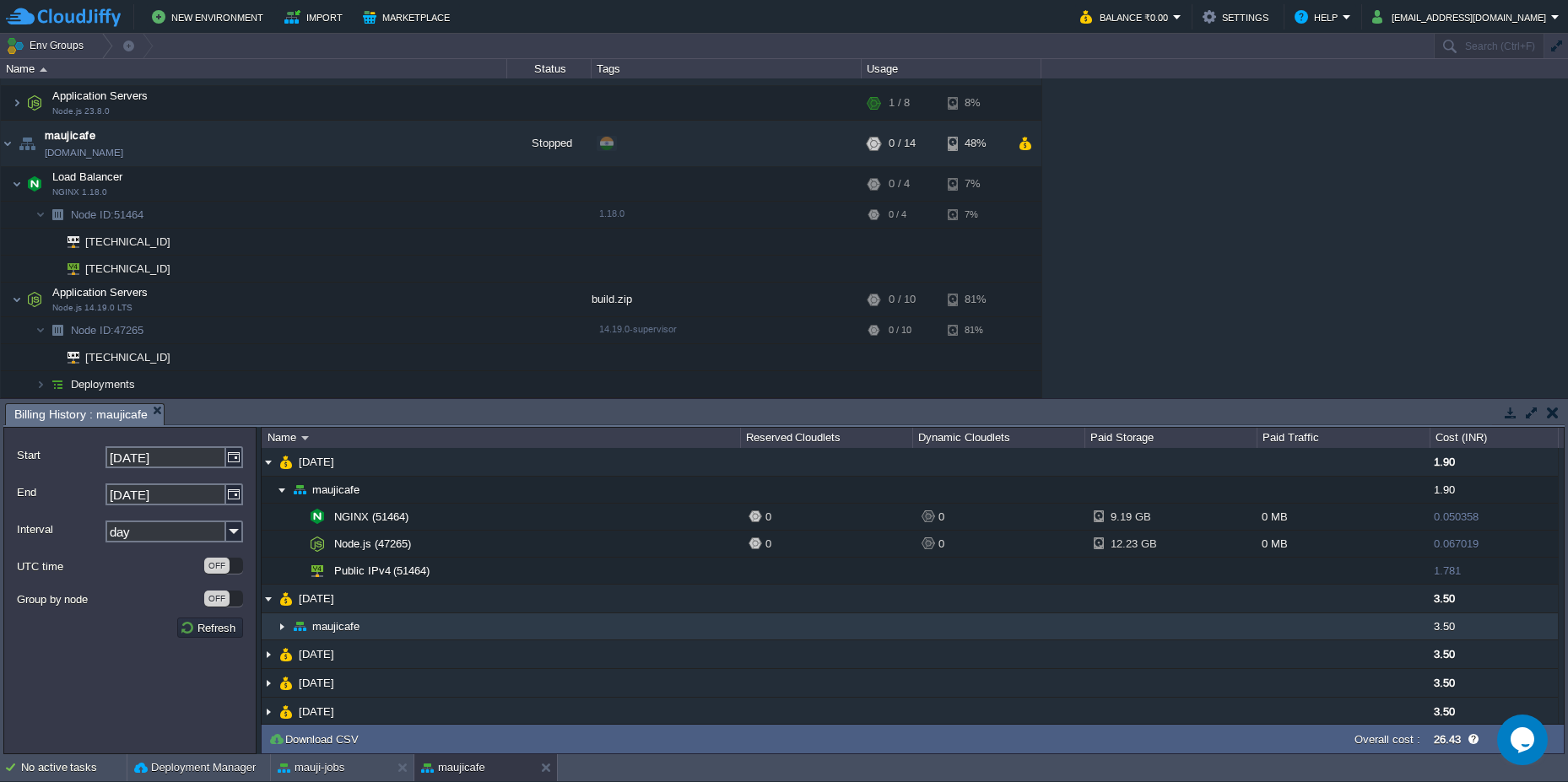
click at [282, 632] on img at bounding box center [282, 626] width 14 height 27
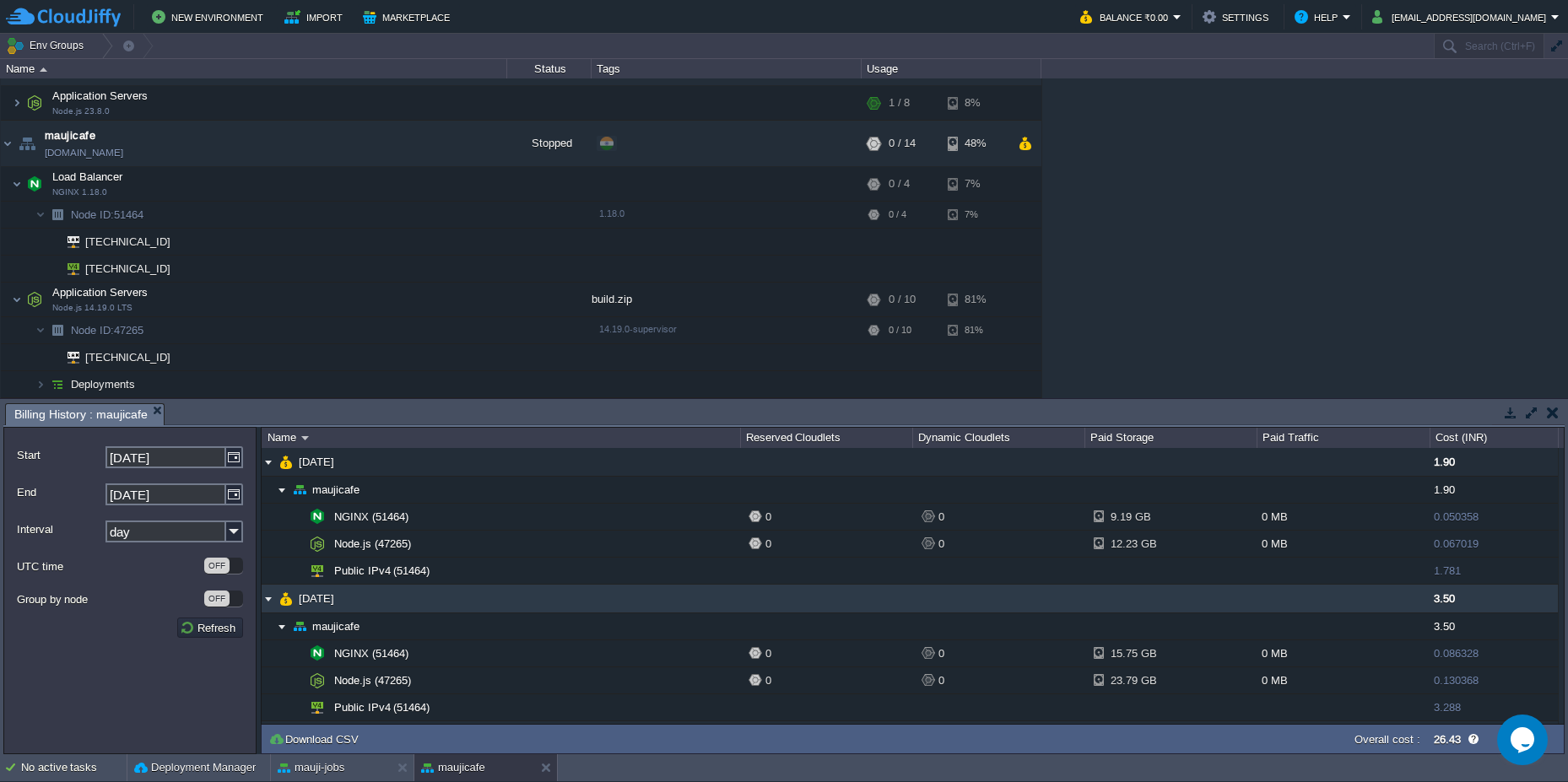
scroll to position [101, 0]
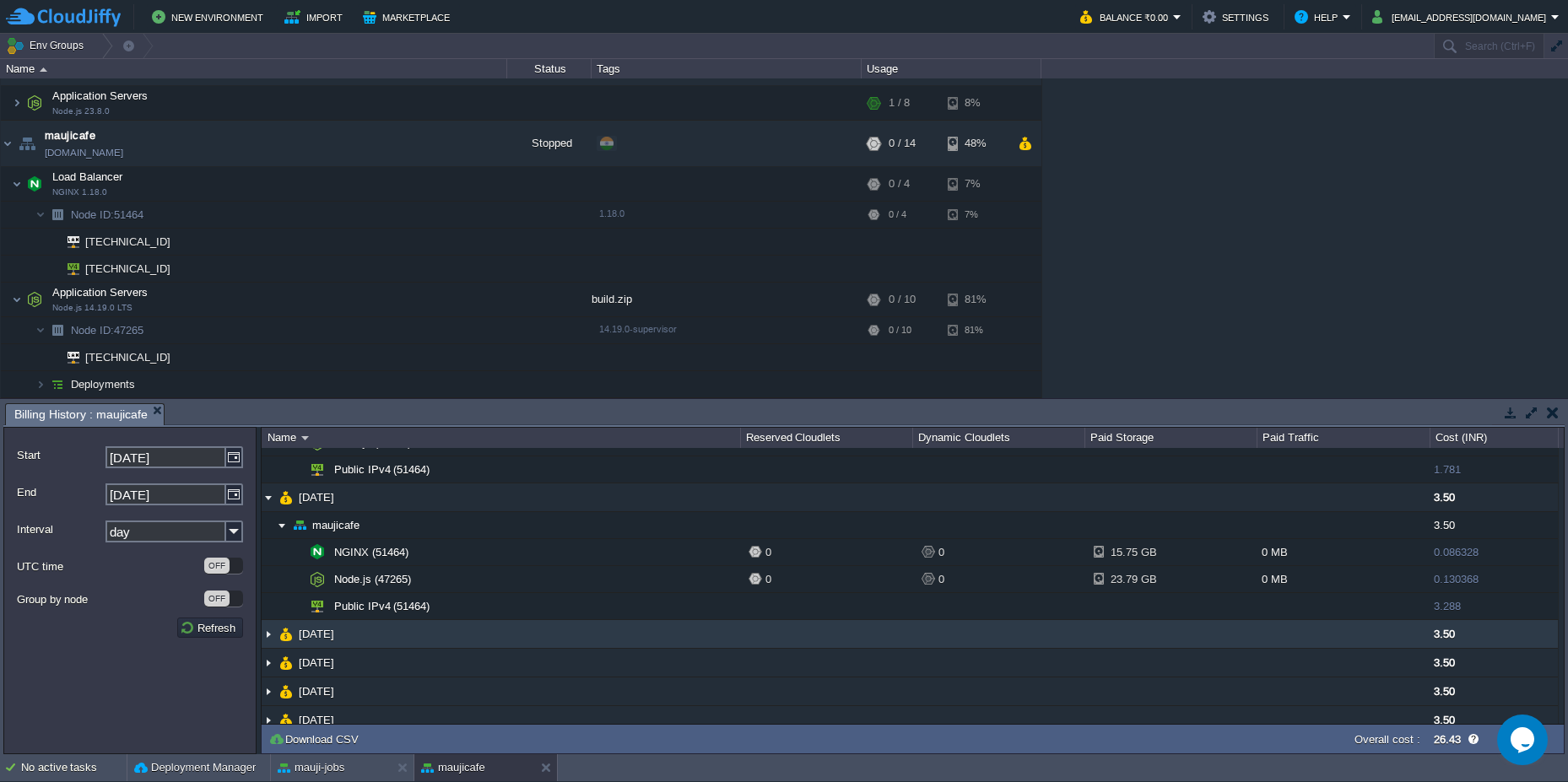
click at [271, 631] on img at bounding box center [268, 634] width 14 height 28
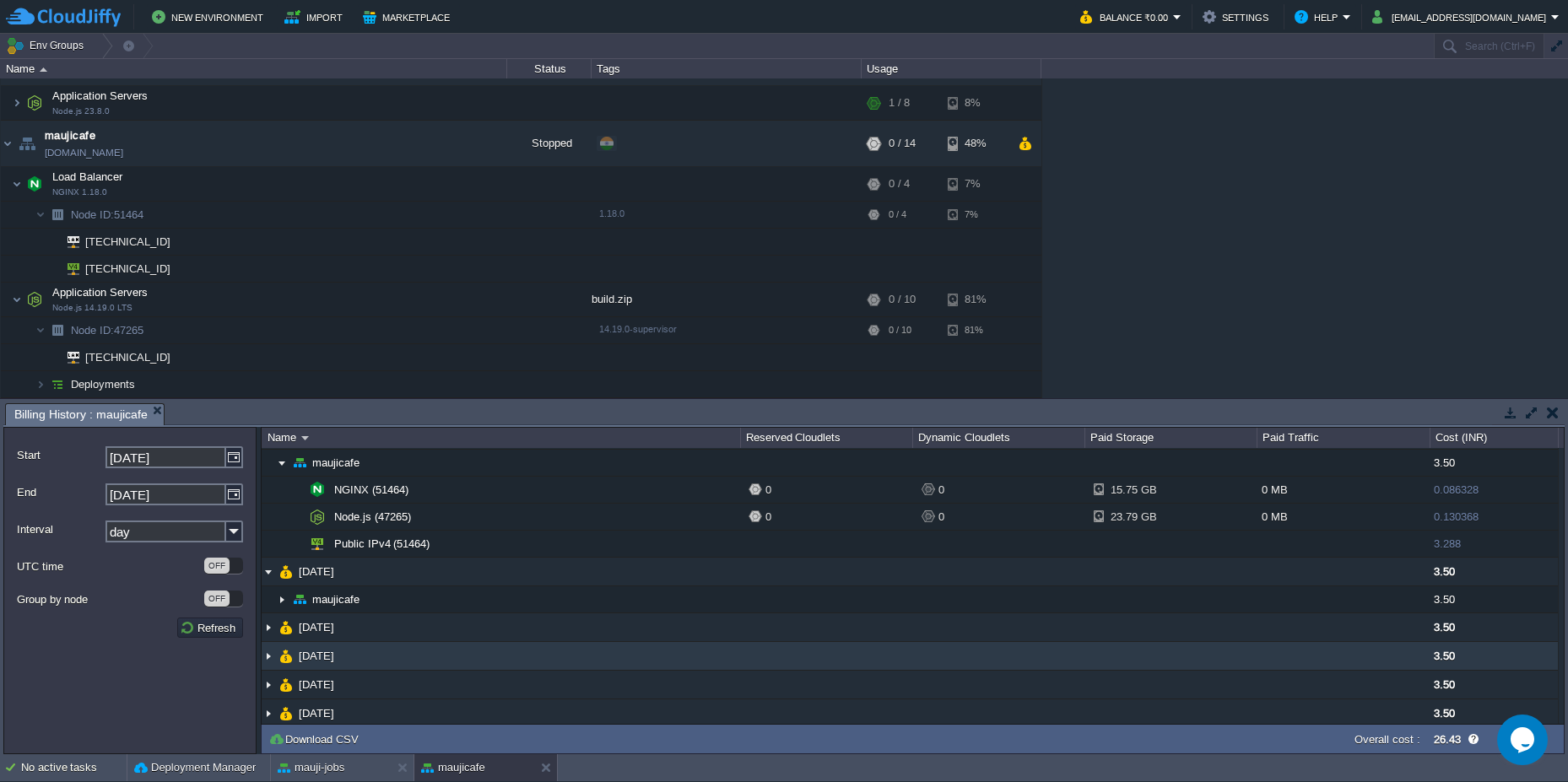
scroll to position [202, 0]
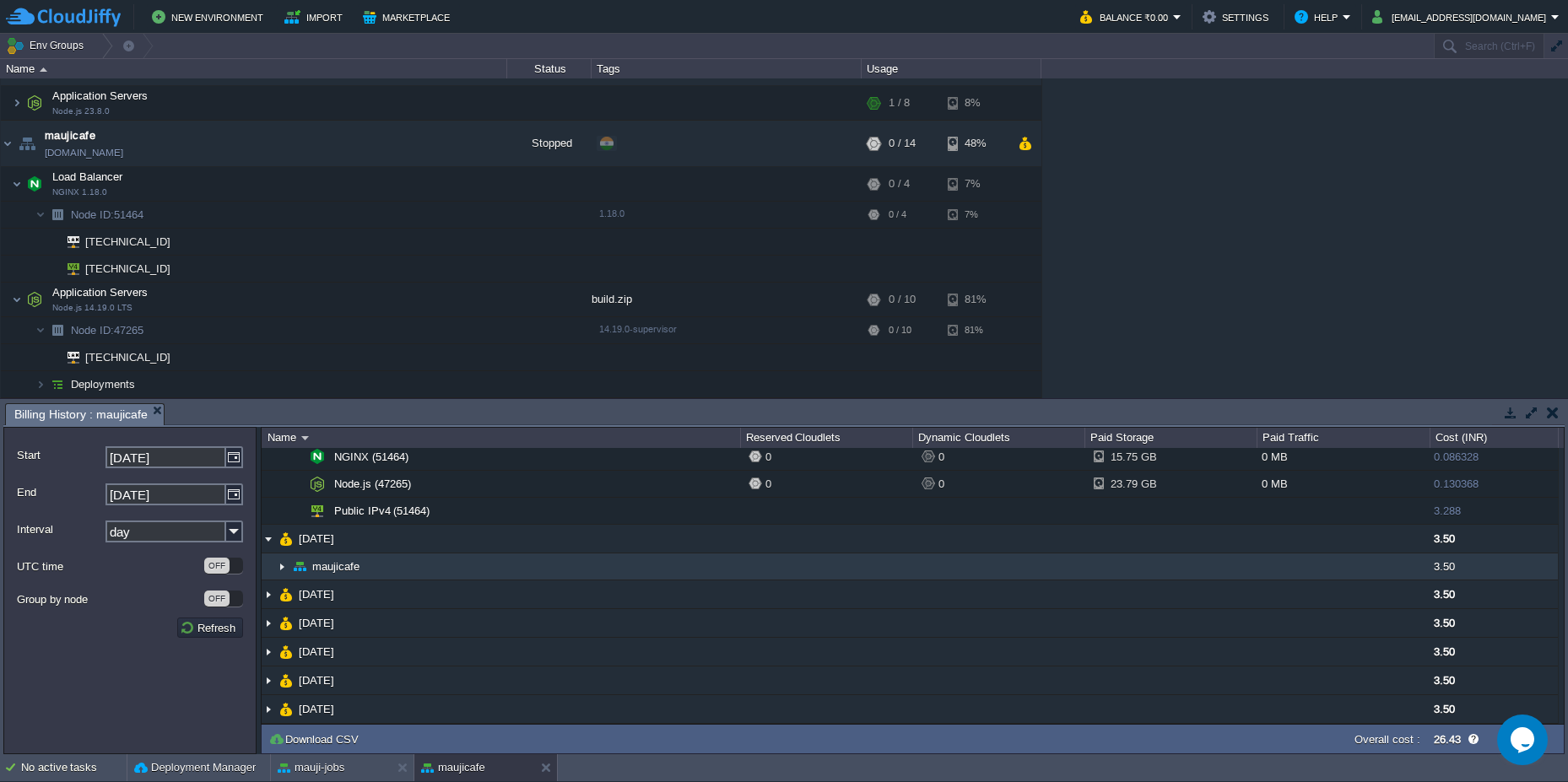
click at [280, 566] on img at bounding box center [282, 567] width 14 height 27
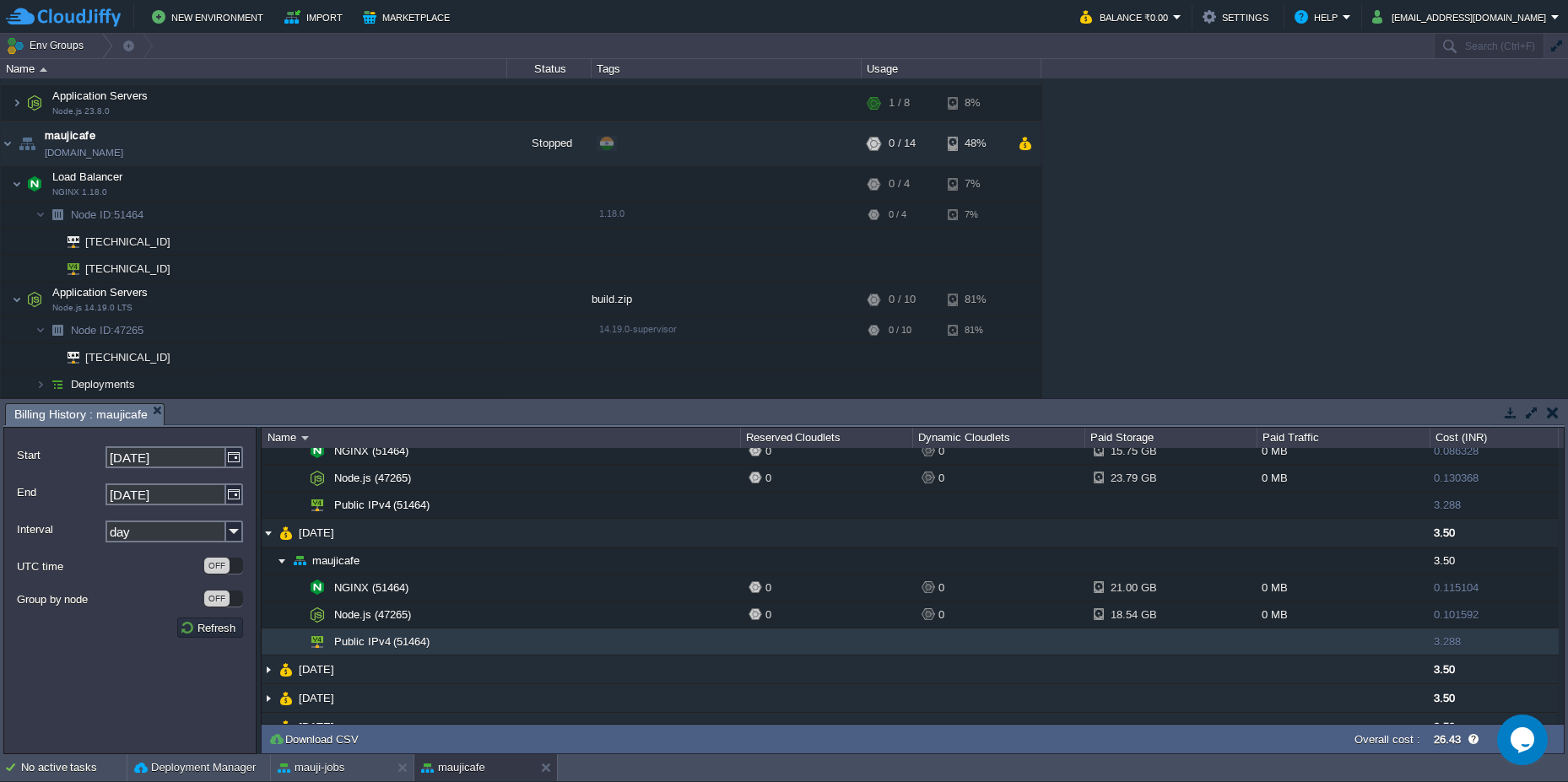
scroll to position [284, 0]
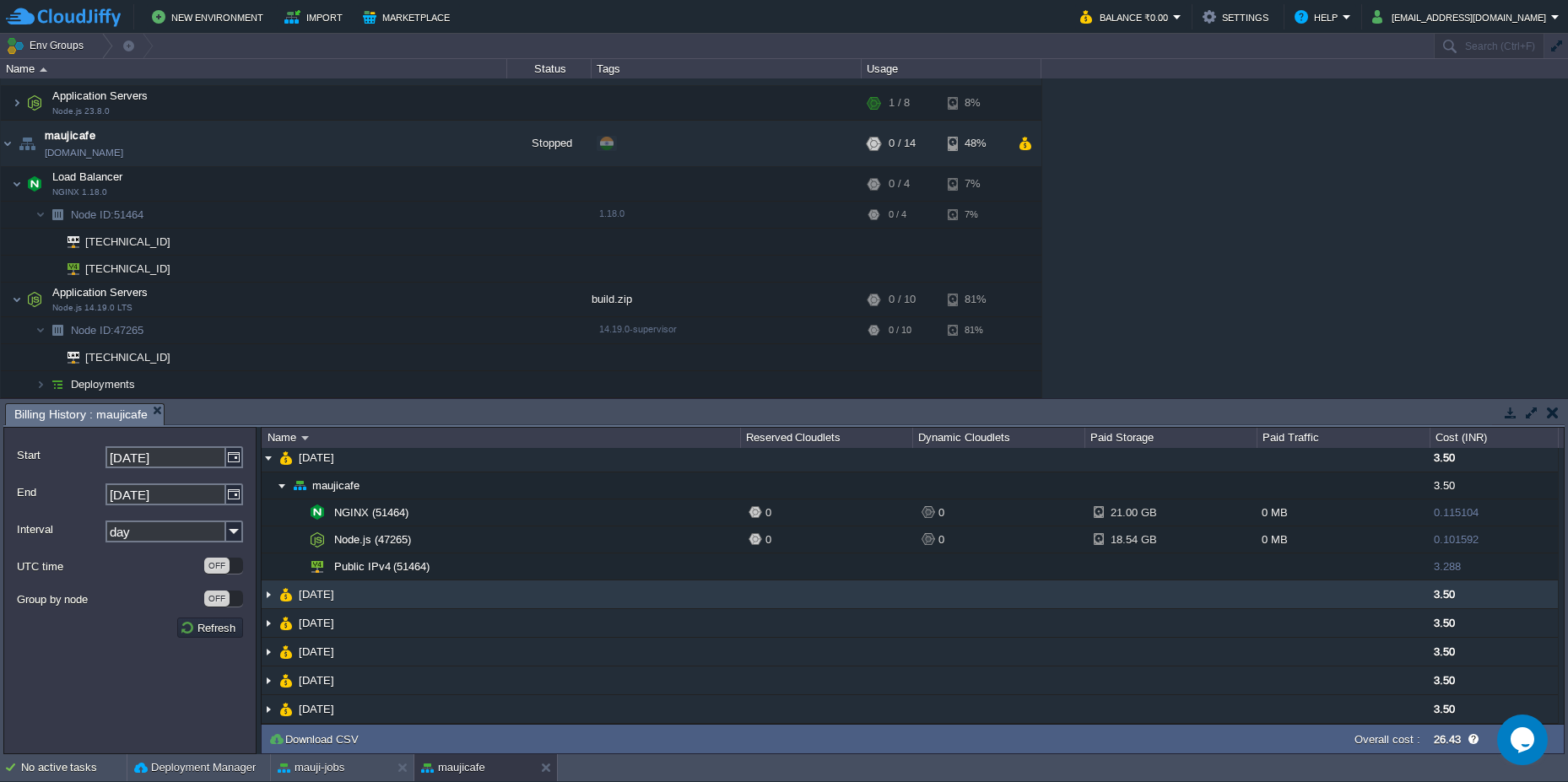
click at [269, 590] on img at bounding box center [268, 594] width 14 height 28
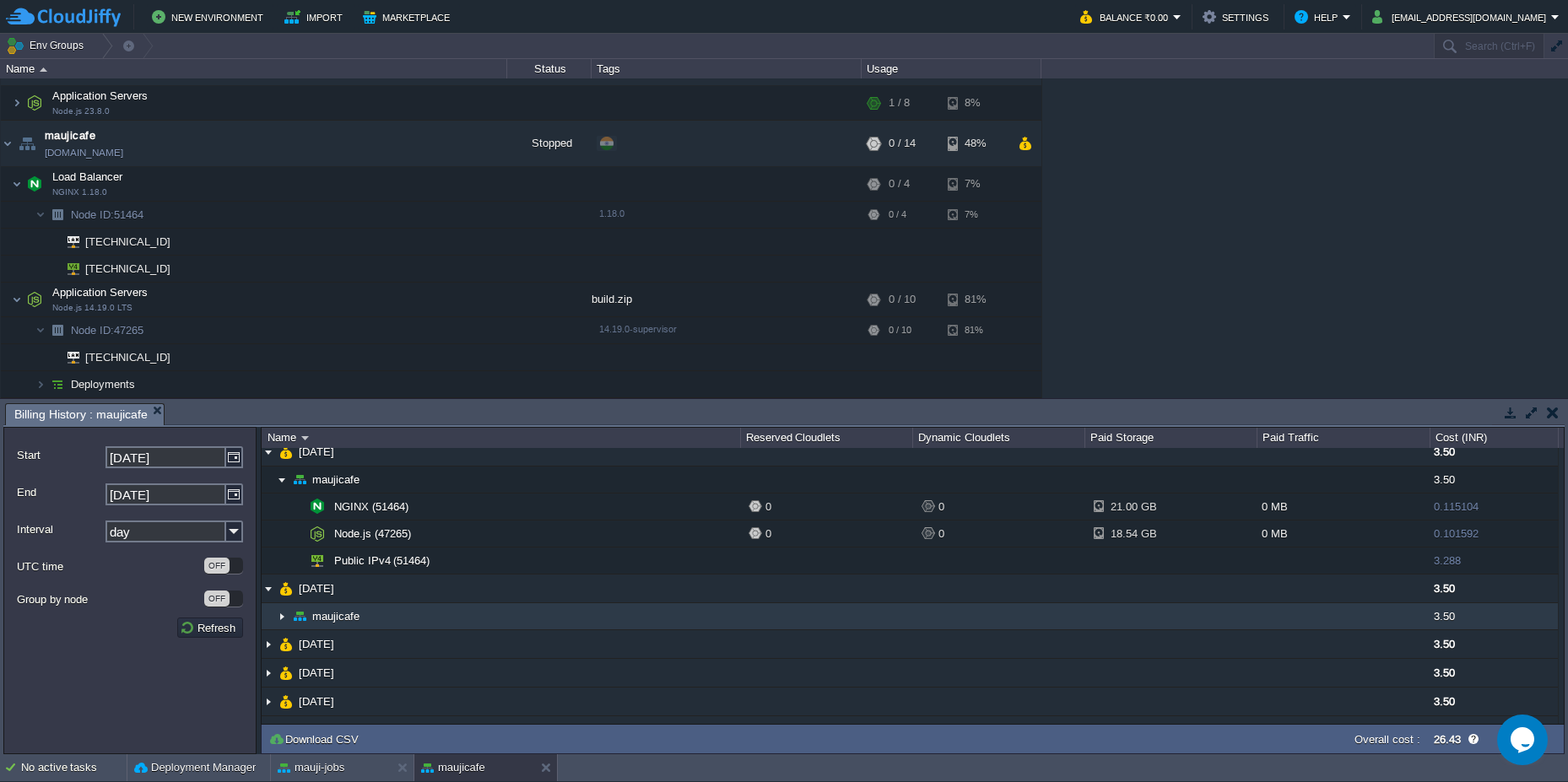
click at [277, 614] on img at bounding box center [282, 616] width 14 height 27
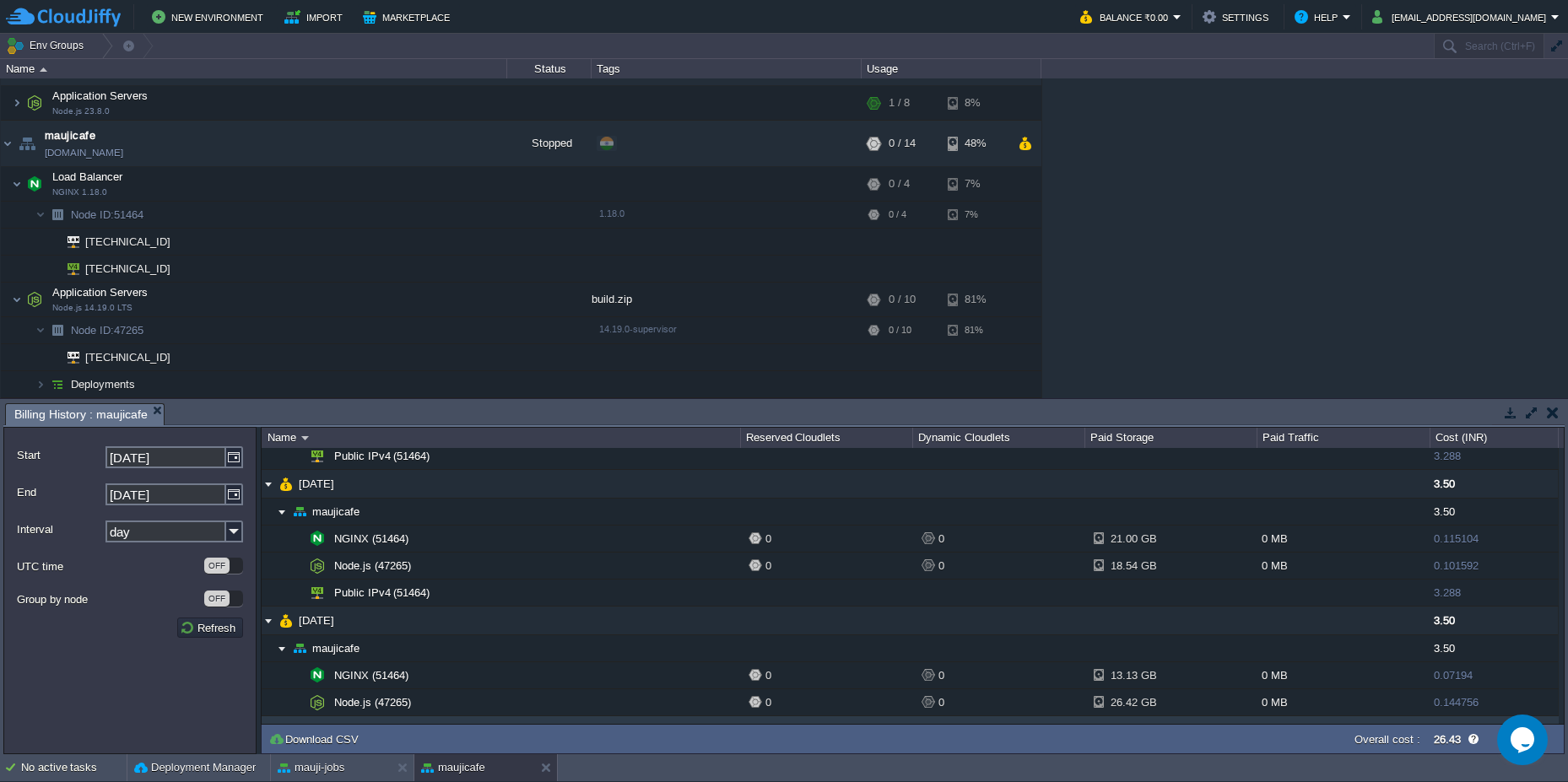
scroll to position [0, 0]
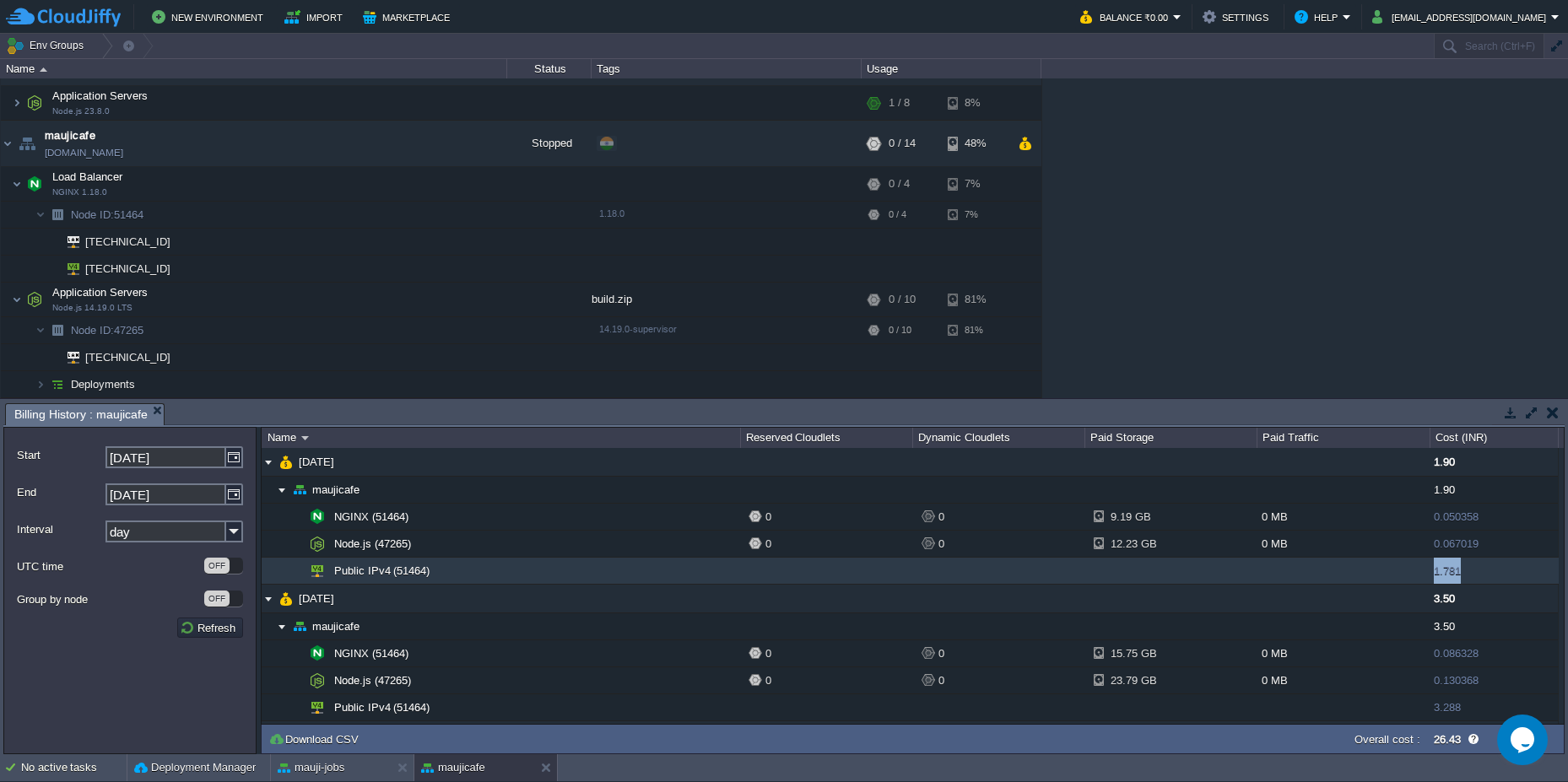
drag, startPoint x: 1483, startPoint y: 560, endPoint x: 1398, endPoint y: 579, distance: 87.1
click at [1398, 579] on tr "Public IPv4 (51464) 1.781" at bounding box center [910, 571] width 1297 height 27
click at [1402, 570] on td at bounding box center [1343, 571] width 172 height 27
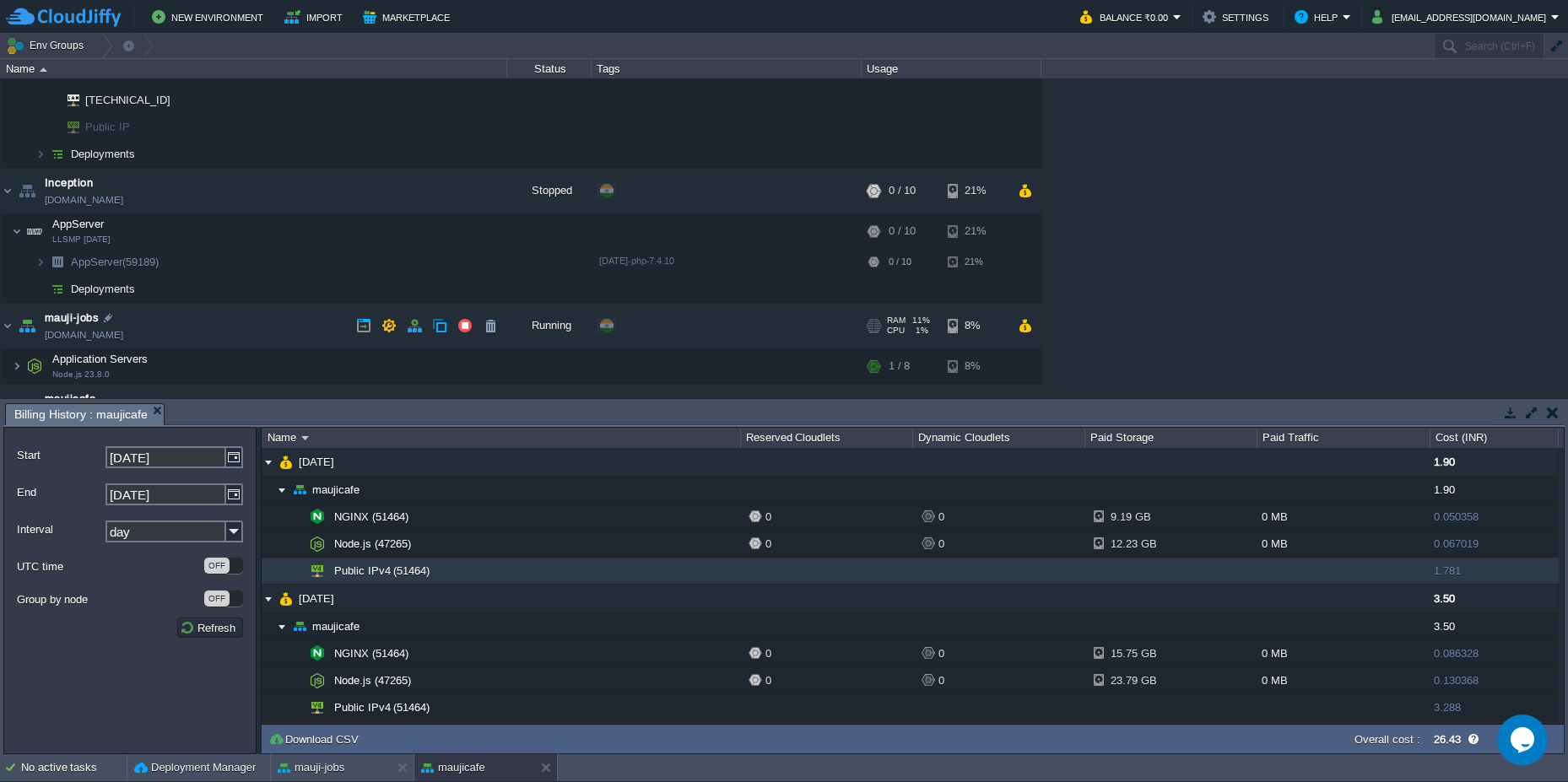
scroll to position [810, 0]
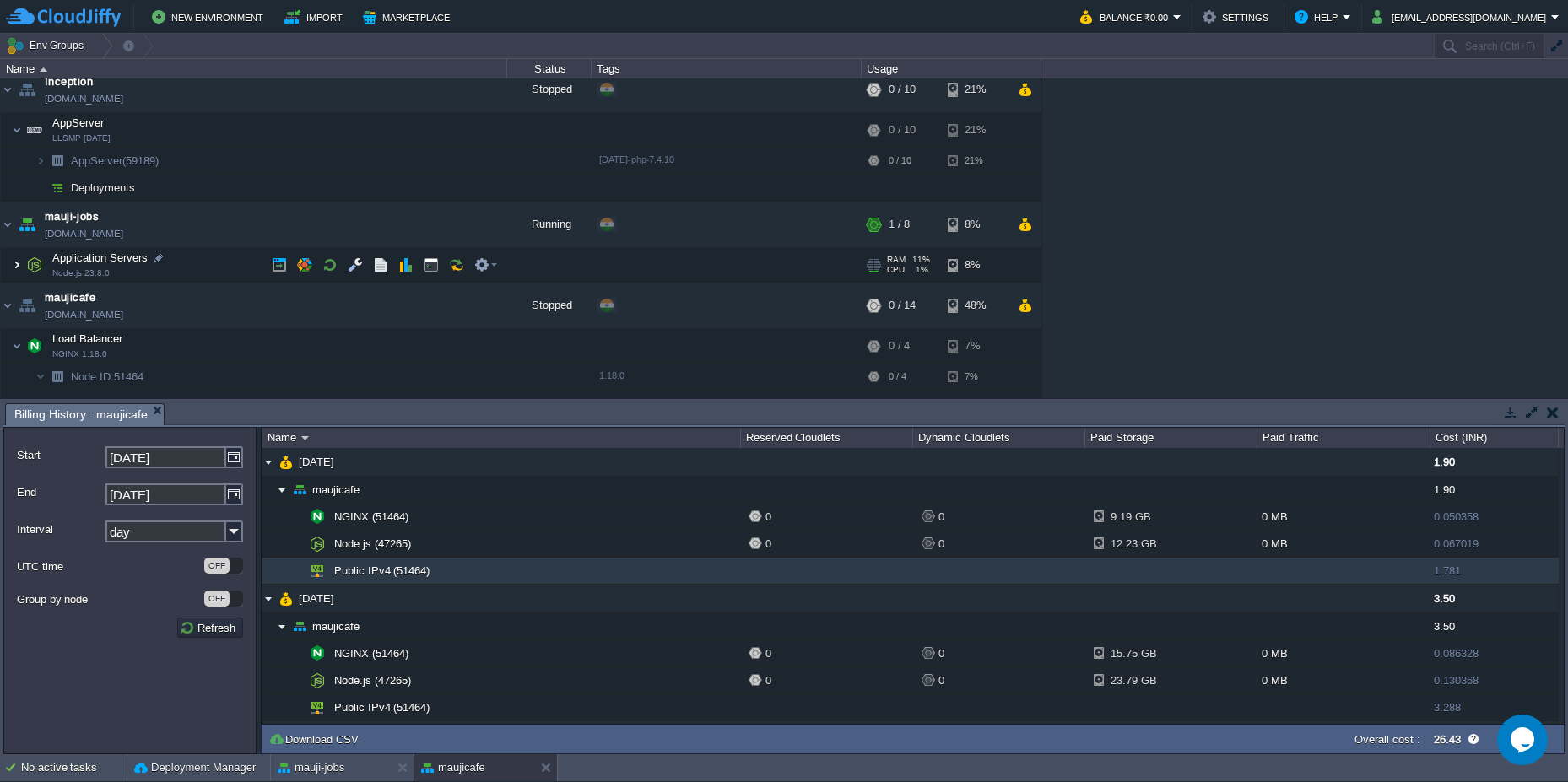
click at [13, 253] on img at bounding box center [17, 265] width 10 height 33
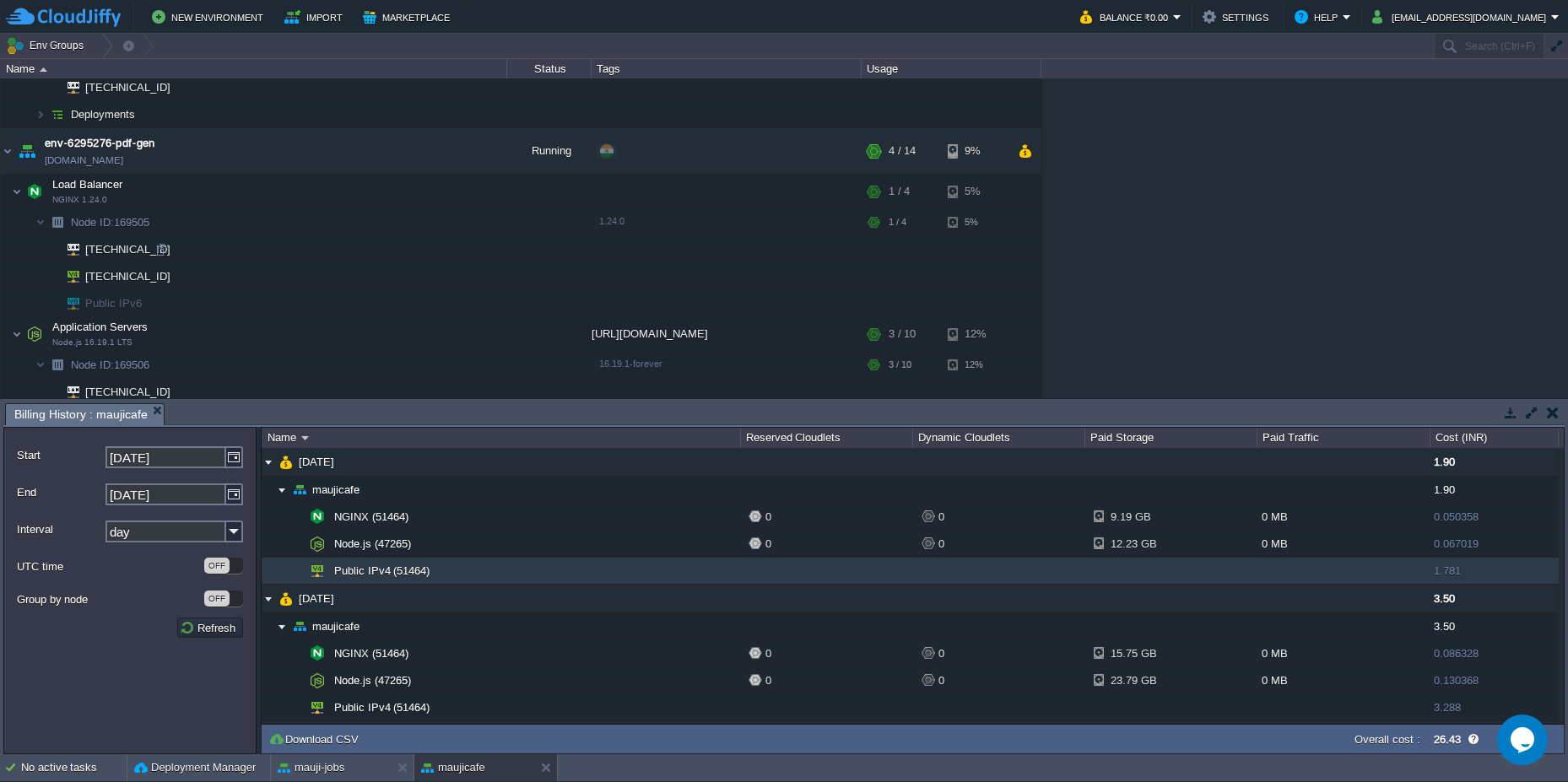
scroll to position [371, 0]
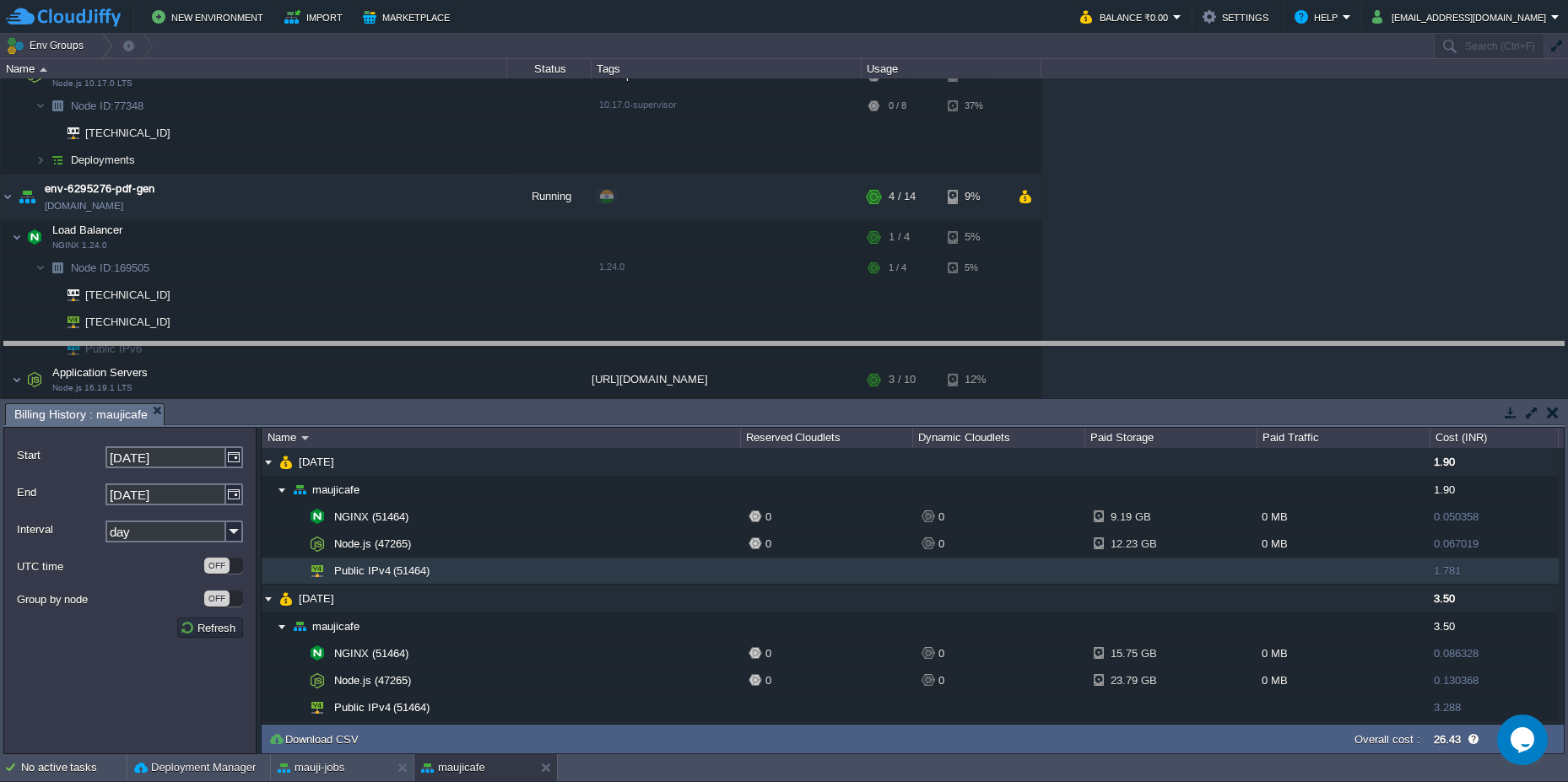
drag, startPoint x: 542, startPoint y: 424, endPoint x: 544, endPoint y: 363, distance: 61.0
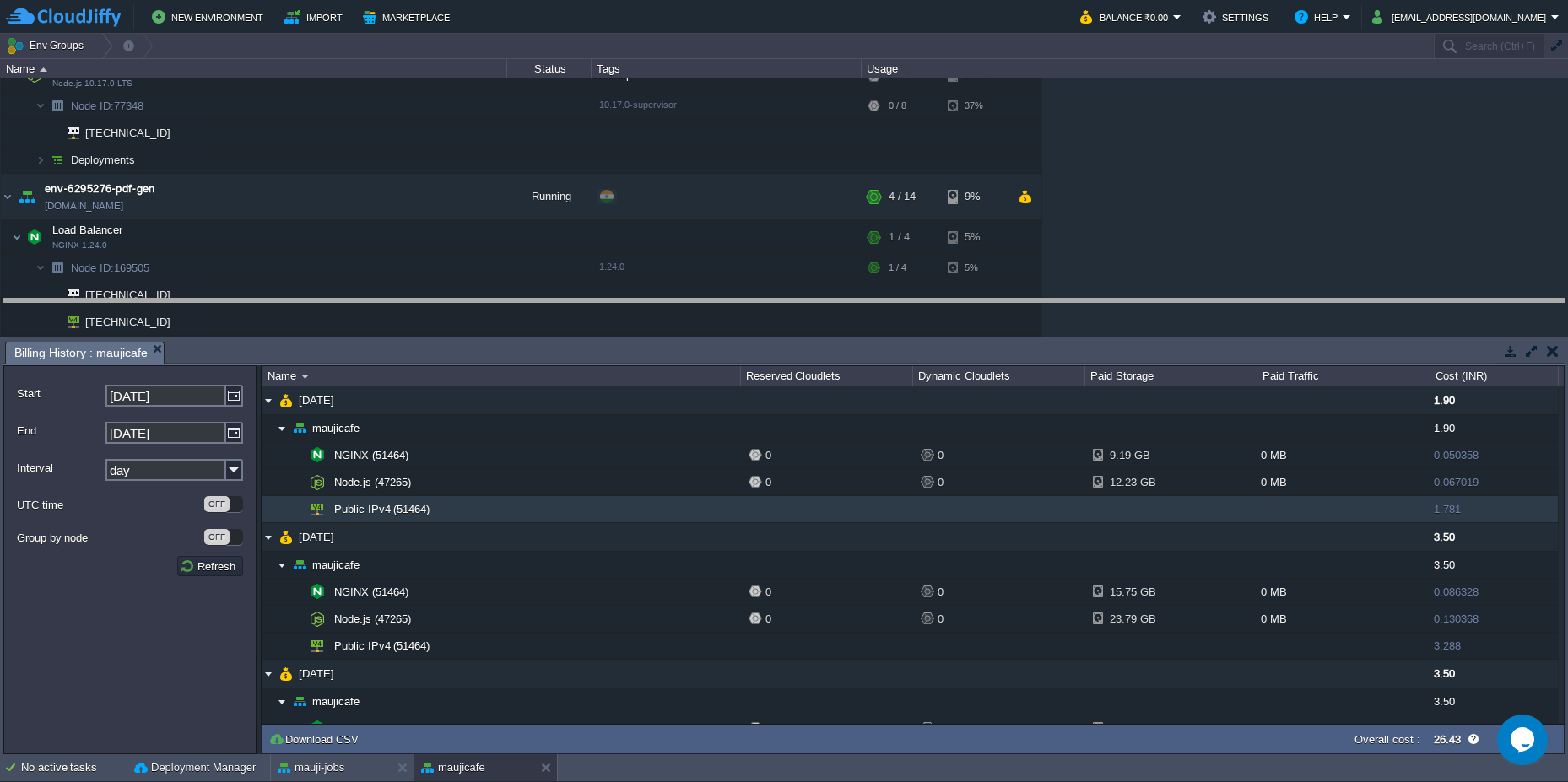
drag, startPoint x: 684, startPoint y: 358, endPoint x: 692, endPoint y: 314, distance: 44.7
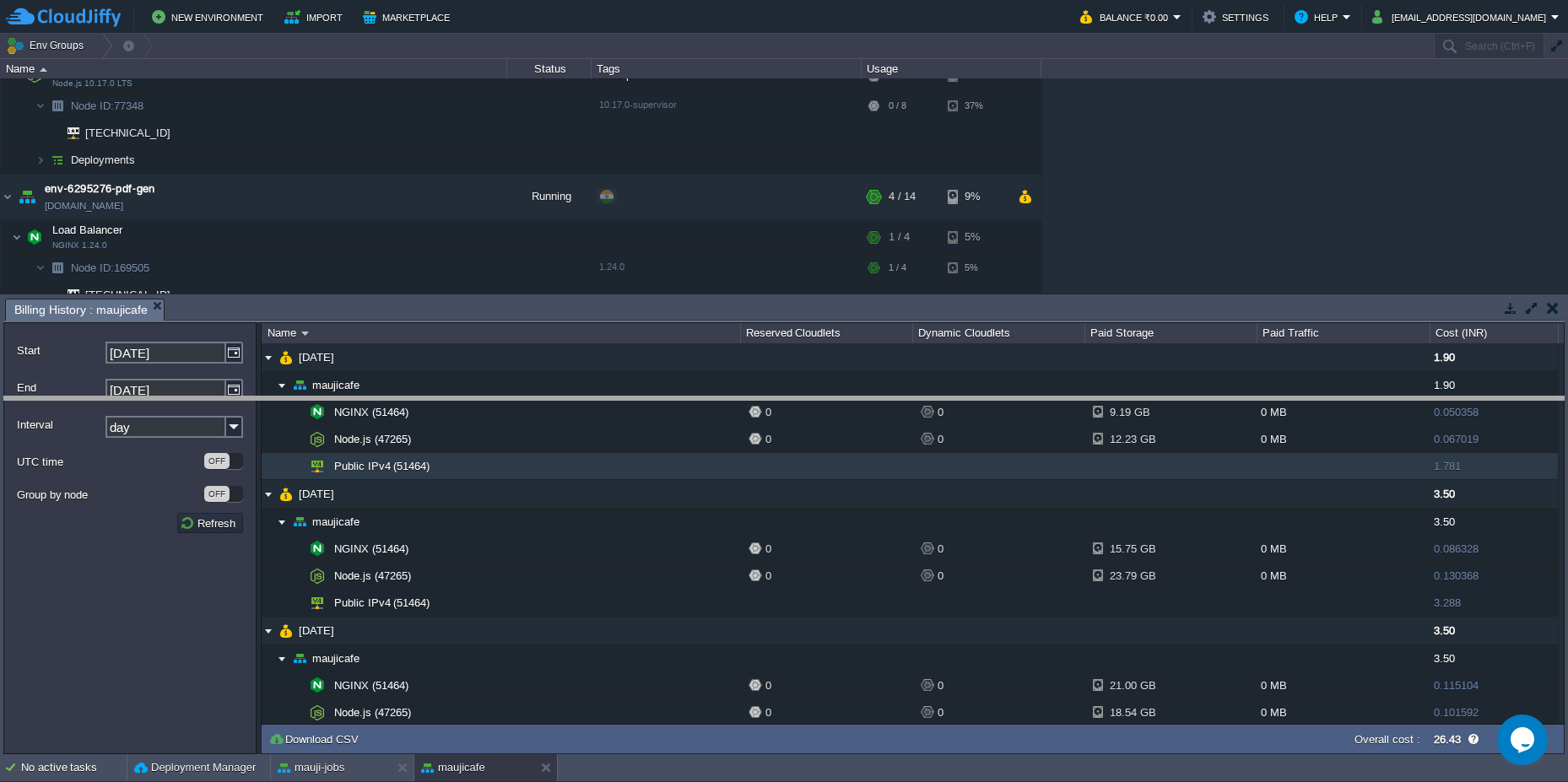
drag, startPoint x: 476, startPoint y: 315, endPoint x: 482, endPoint y: 414, distance: 99.2
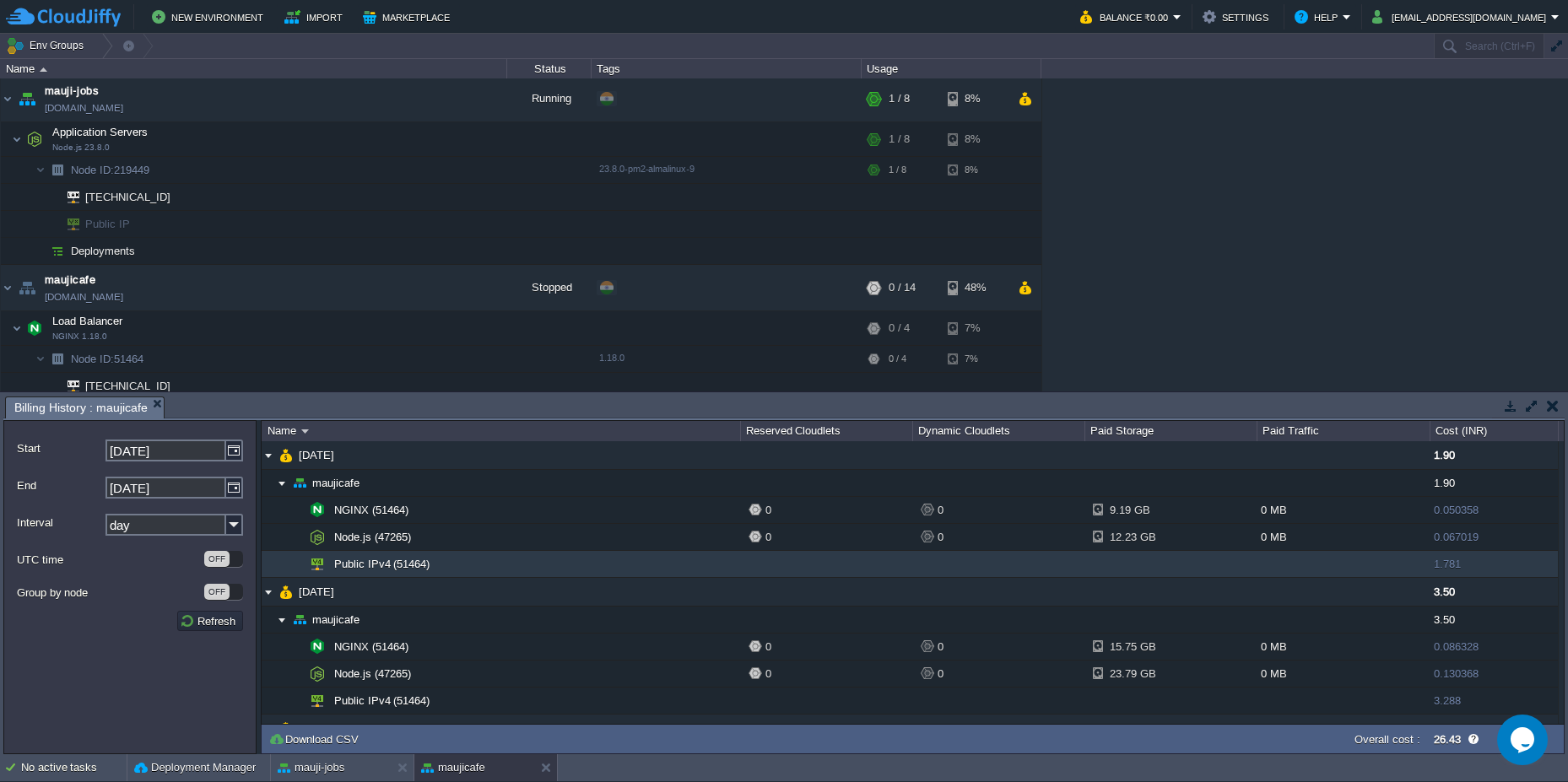
scroll to position [1087, 0]
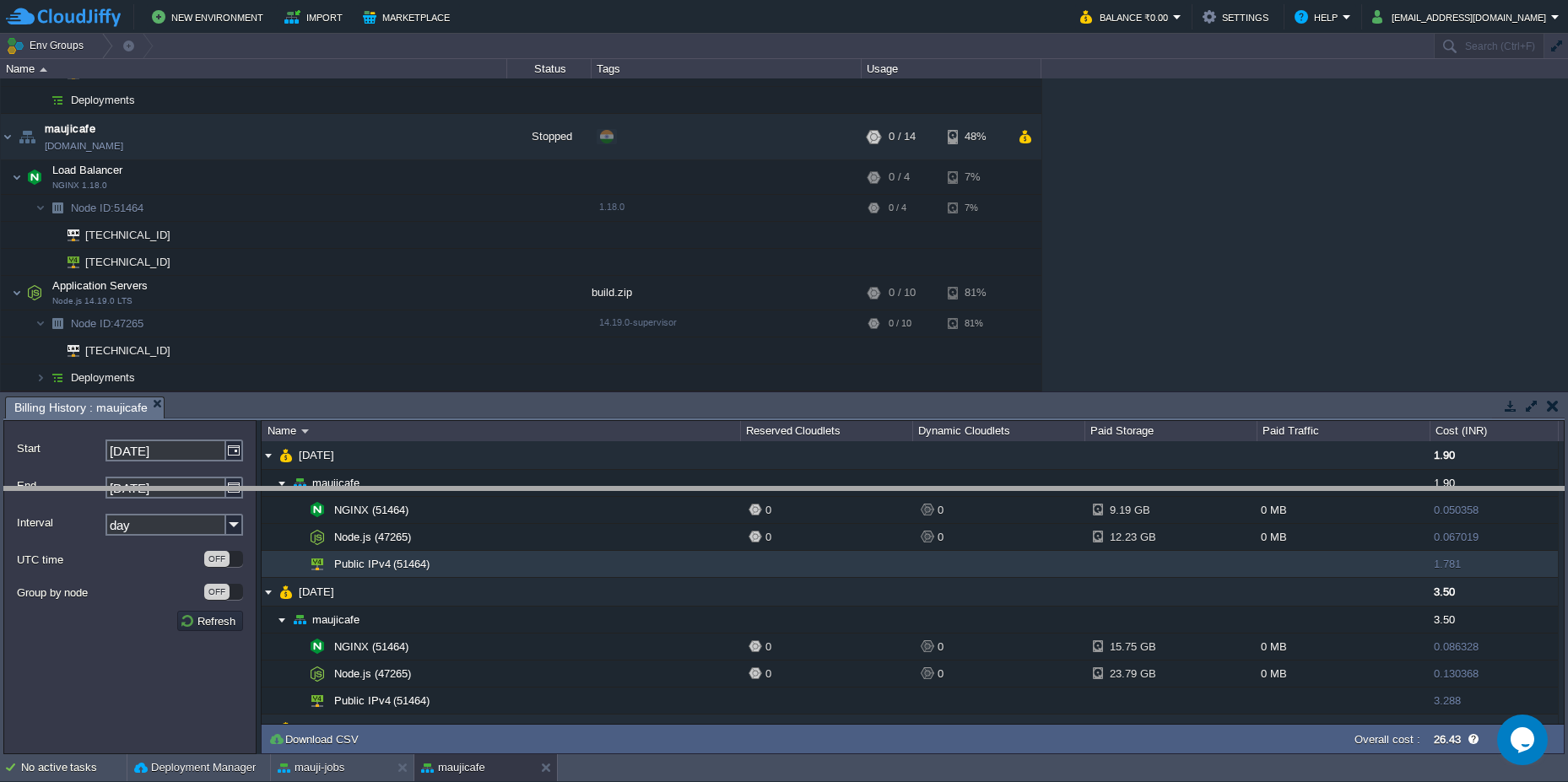
drag, startPoint x: 341, startPoint y: 414, endPoint x: 338, endPoint y: 506, distance: 92.0
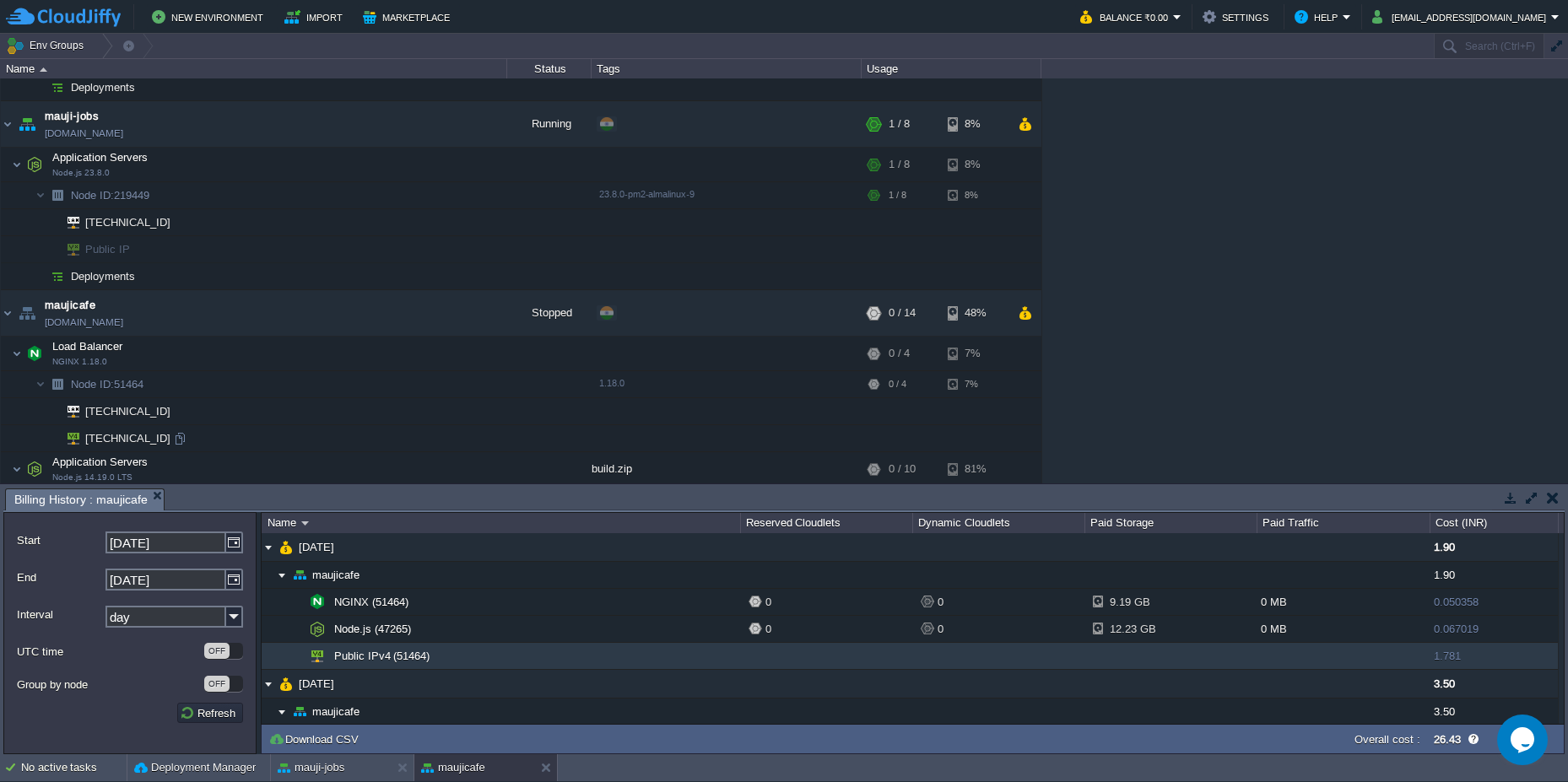
scroll to position [692, 0]
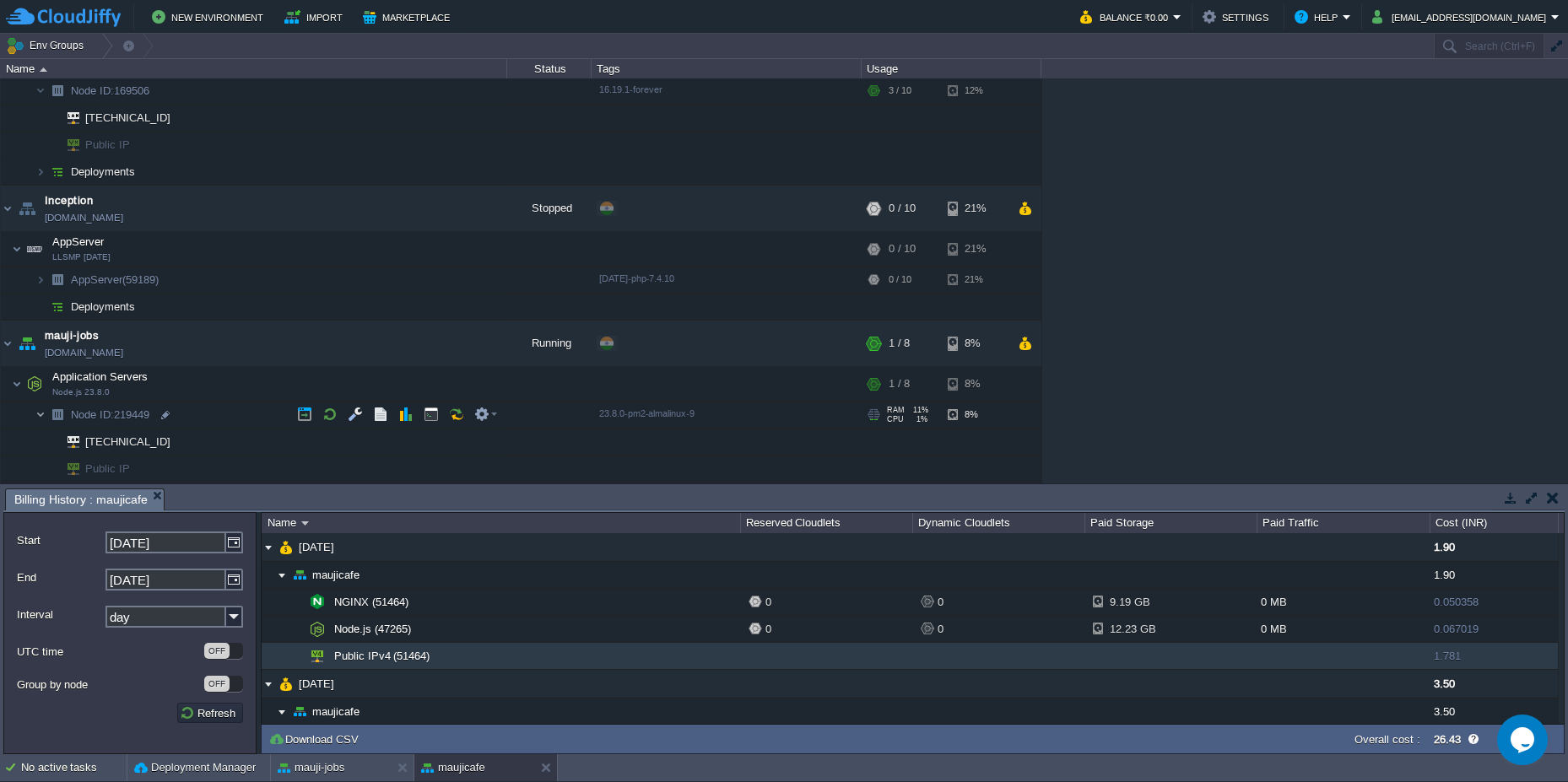
click at [43, 416] on img at bounding box center [40, 415] width 10 height 27
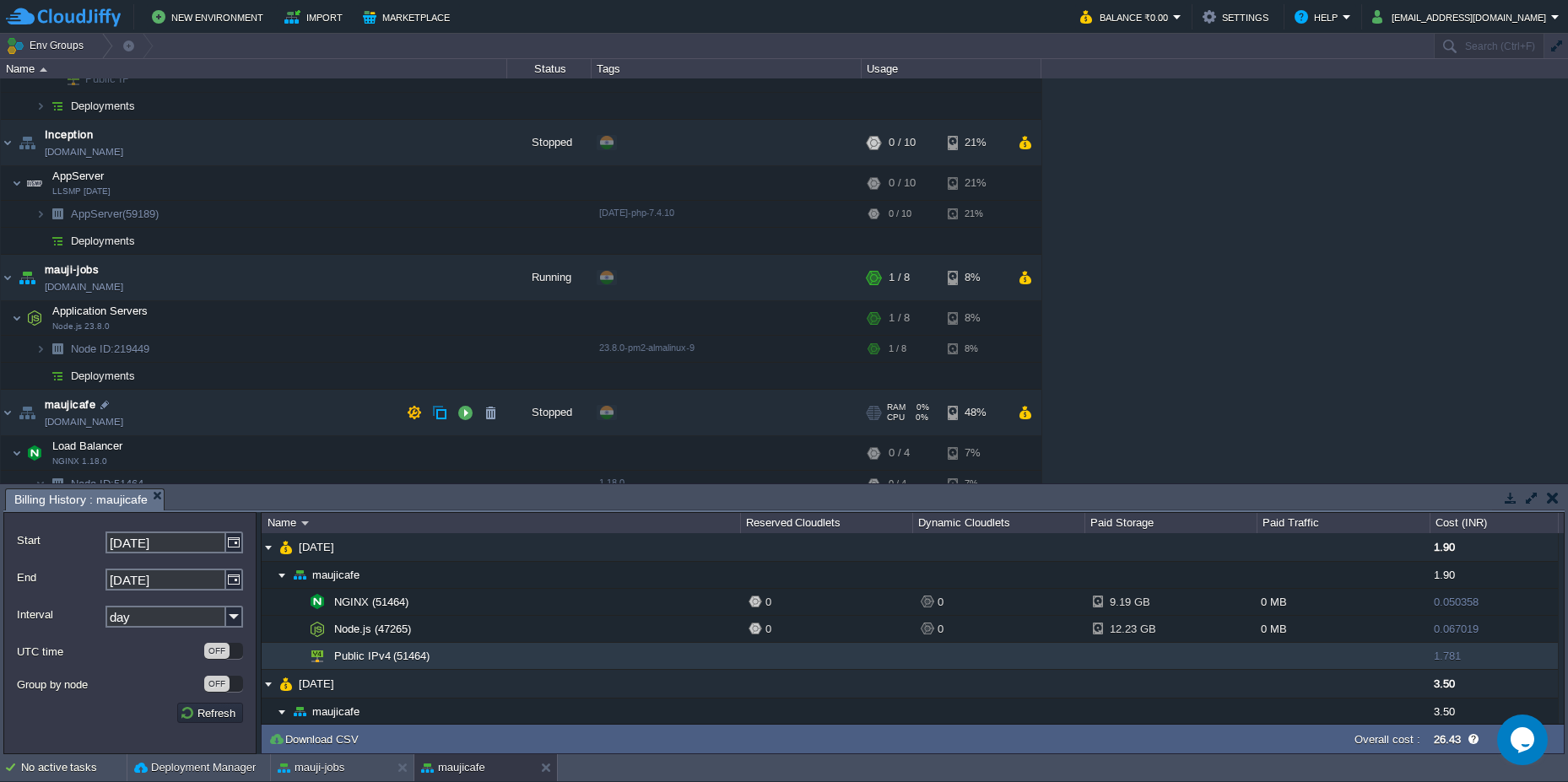
scroll to position [793, 0]
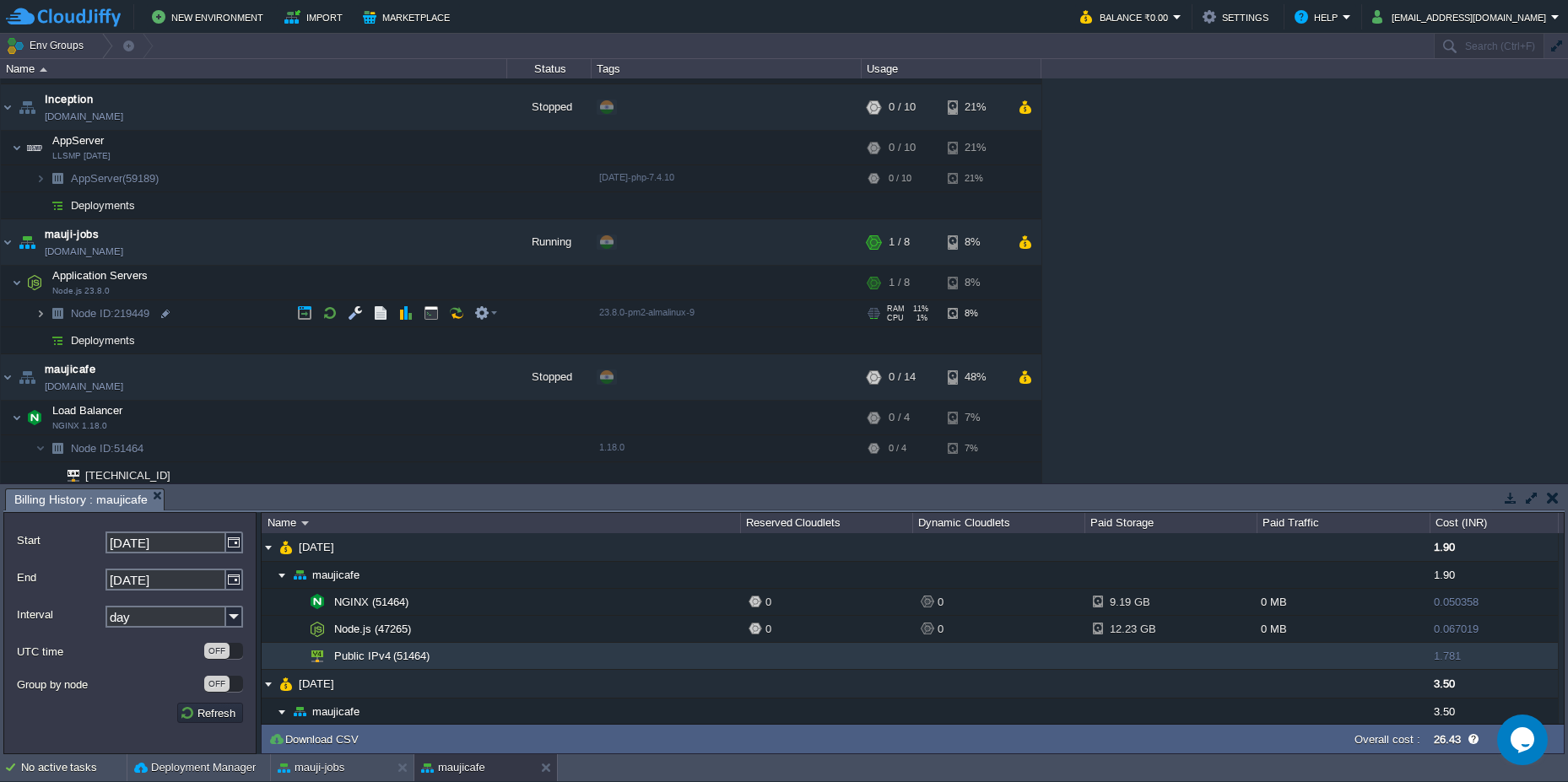
click at [38, 312] on img at bounding box center [40, 313] width 10 height 27
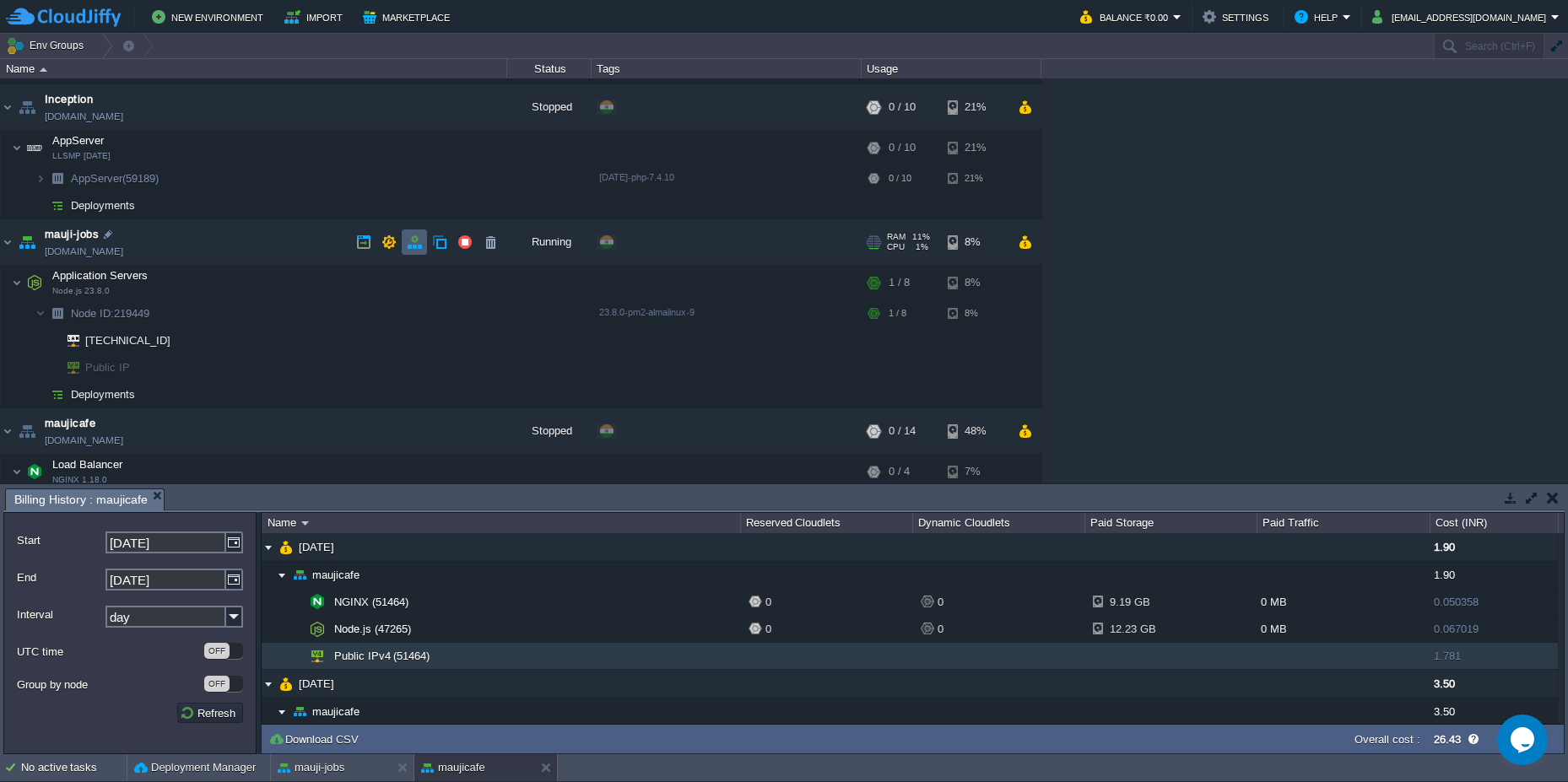
click at [404, 249] on td at bounding box center [415, 243] width 26 height 26
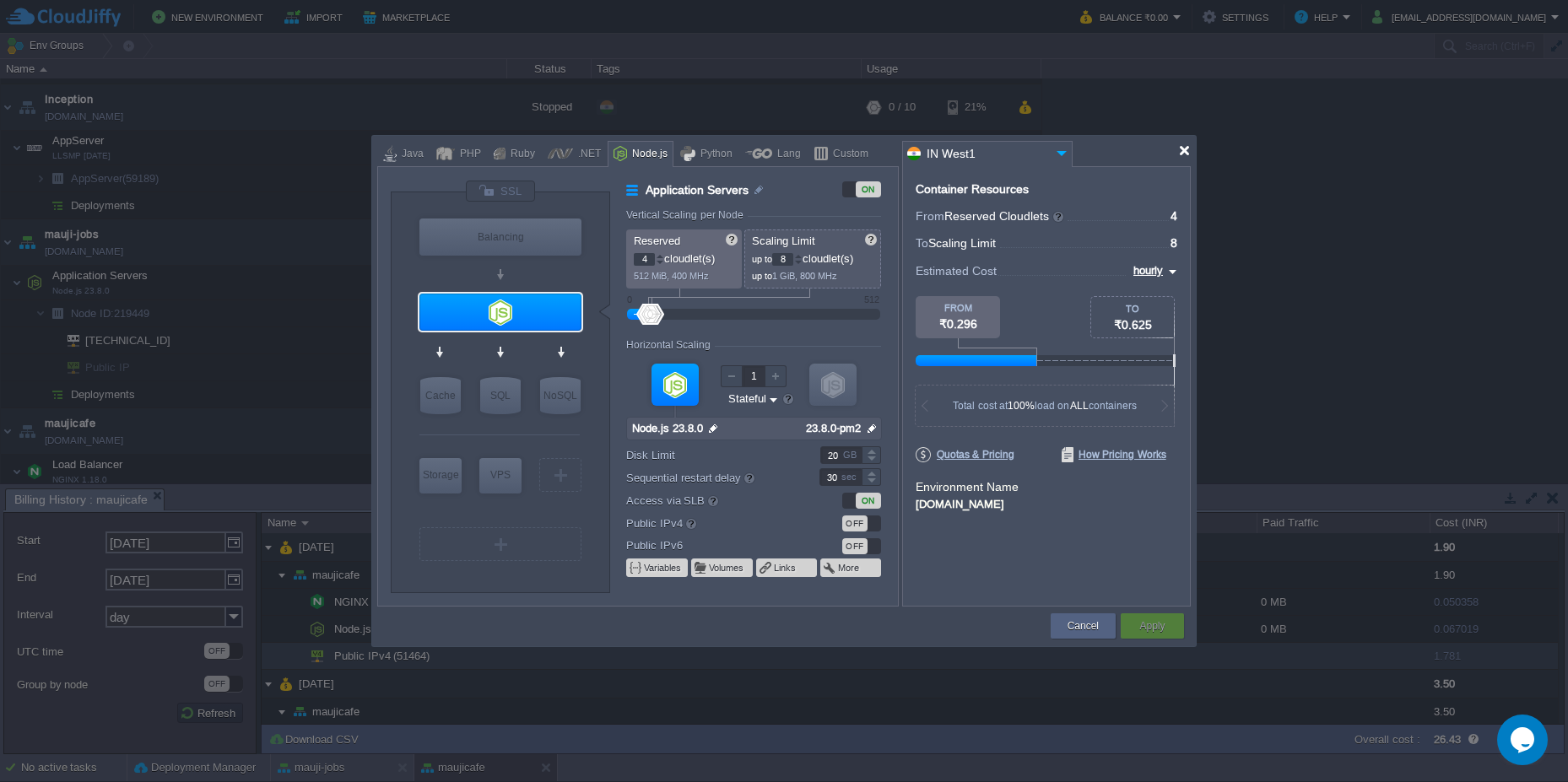
click at [1185, 149] on div at bounding box center [1184, 150] width 13 height 13
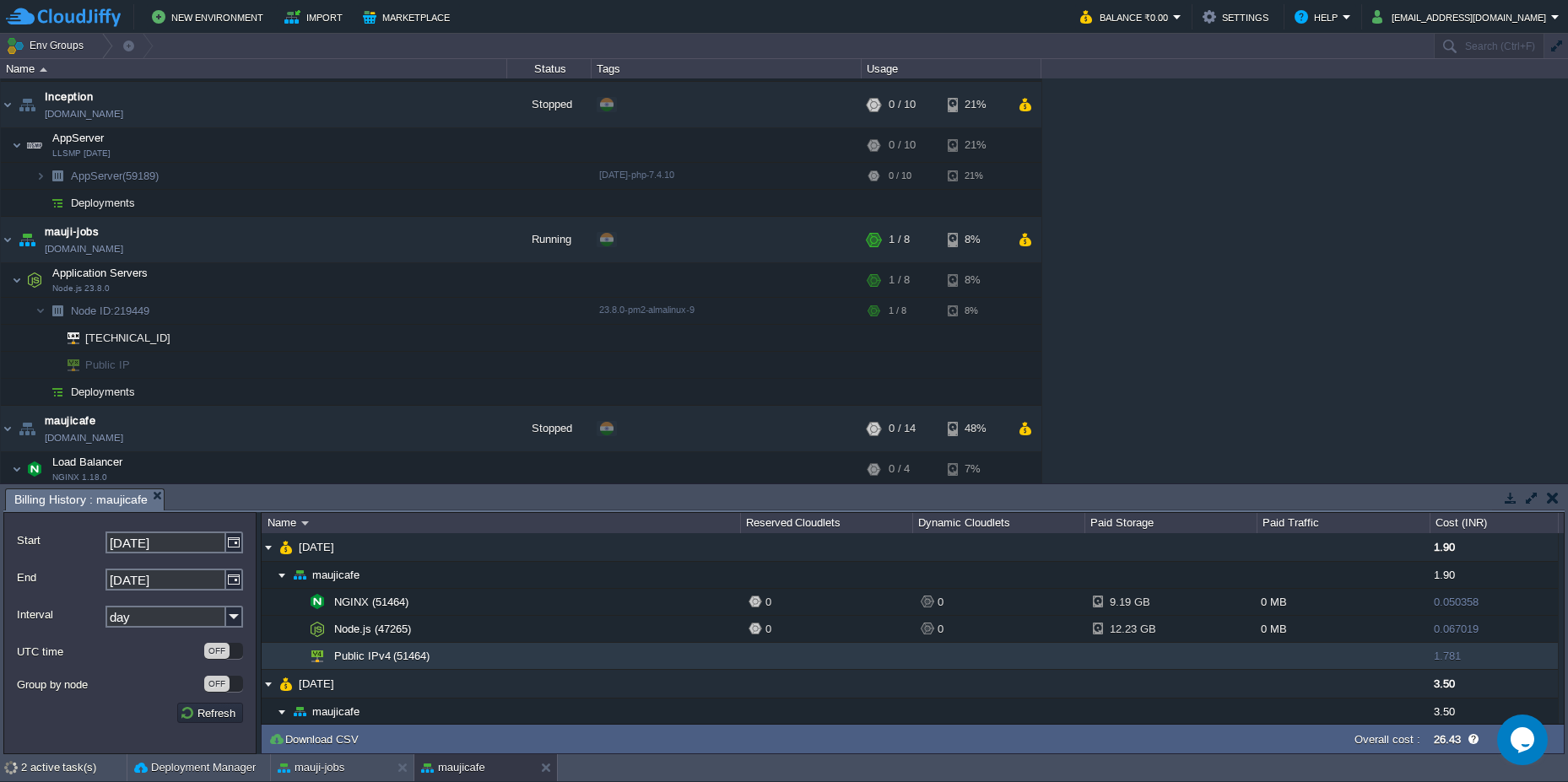
scroll to position [763, 0]
